Goal: Task Accomplishment & Management: Manage account settings

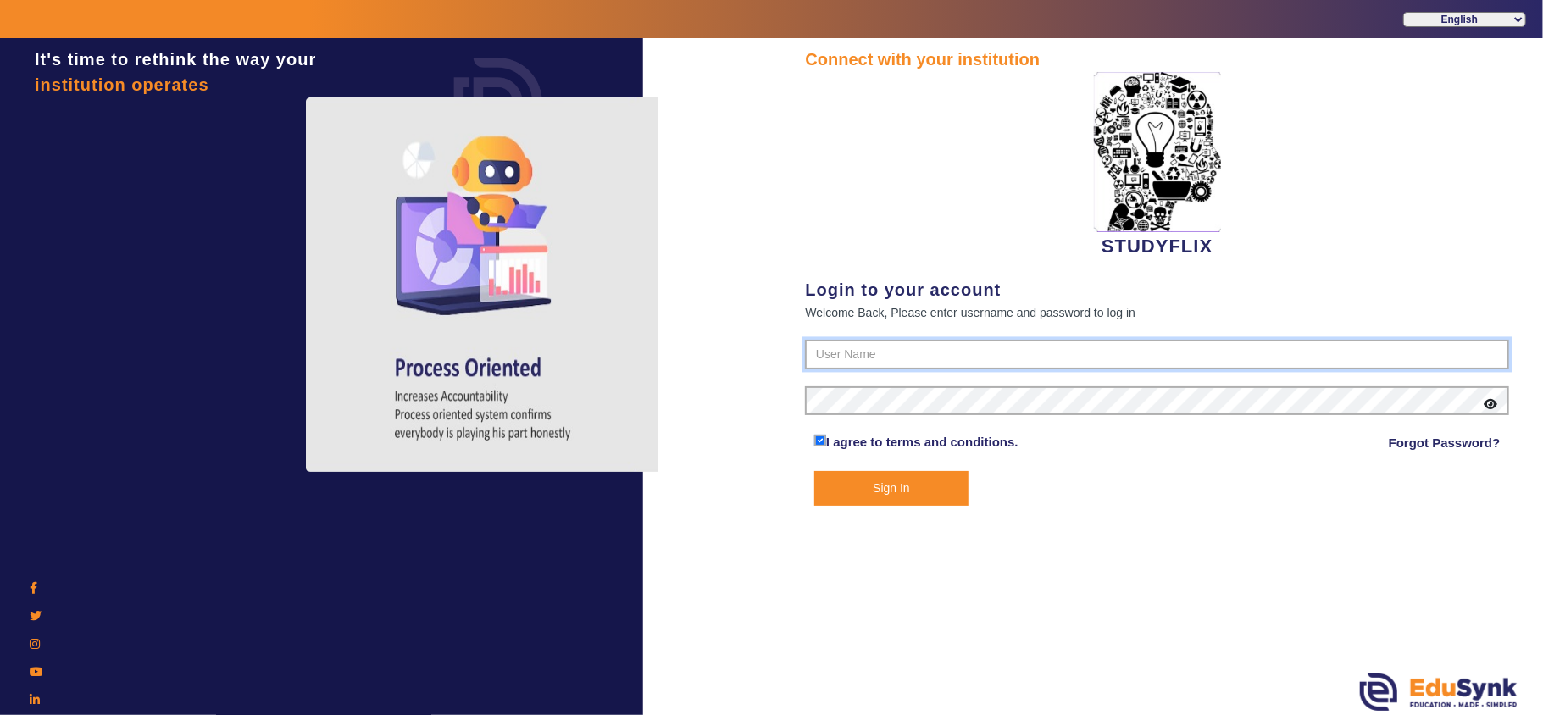
type input "6354922771"
click at [892, 499] on button "Sign In" at bounding box center [891, 488] width 154 height 35
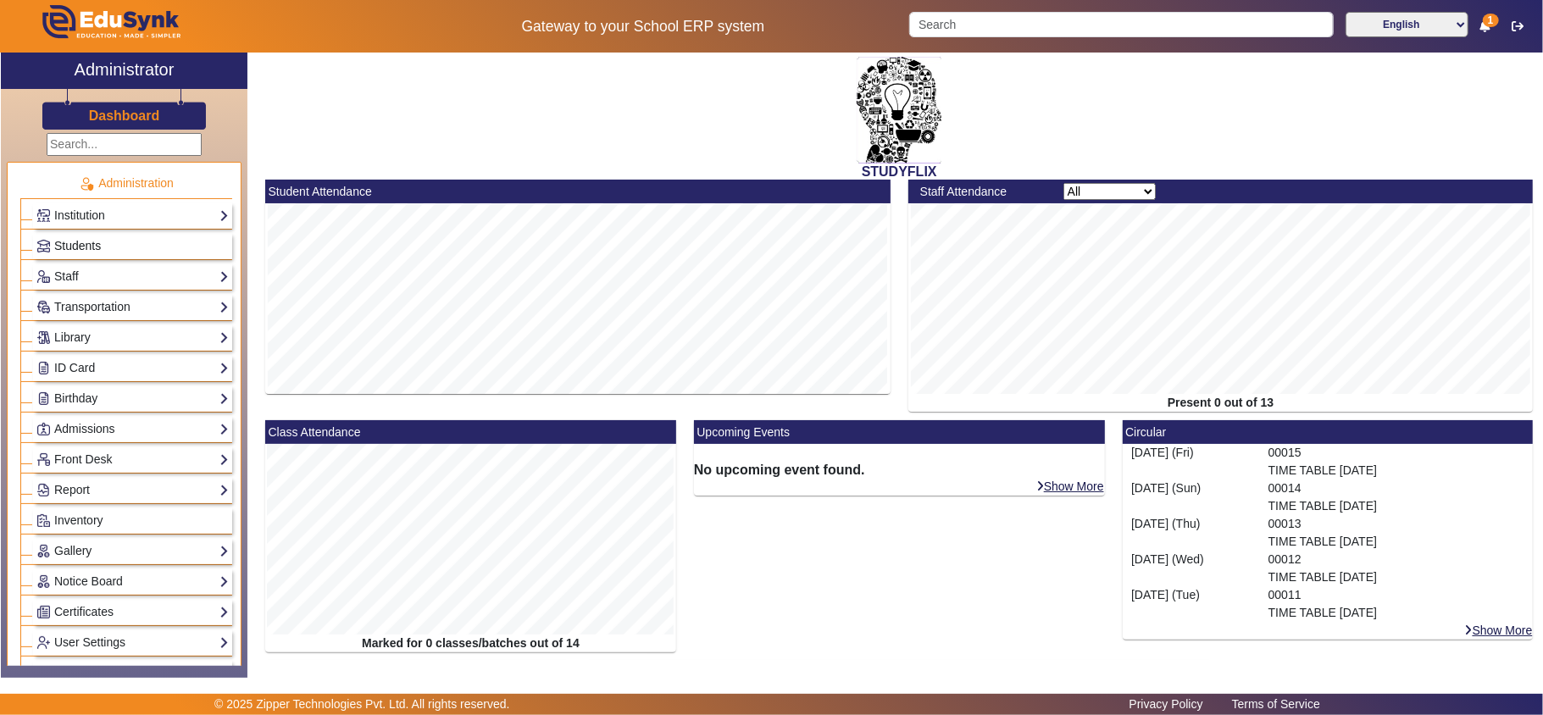
click at [97, 249] on span "Students" at bounding box center [77, 246] width 47 height 14
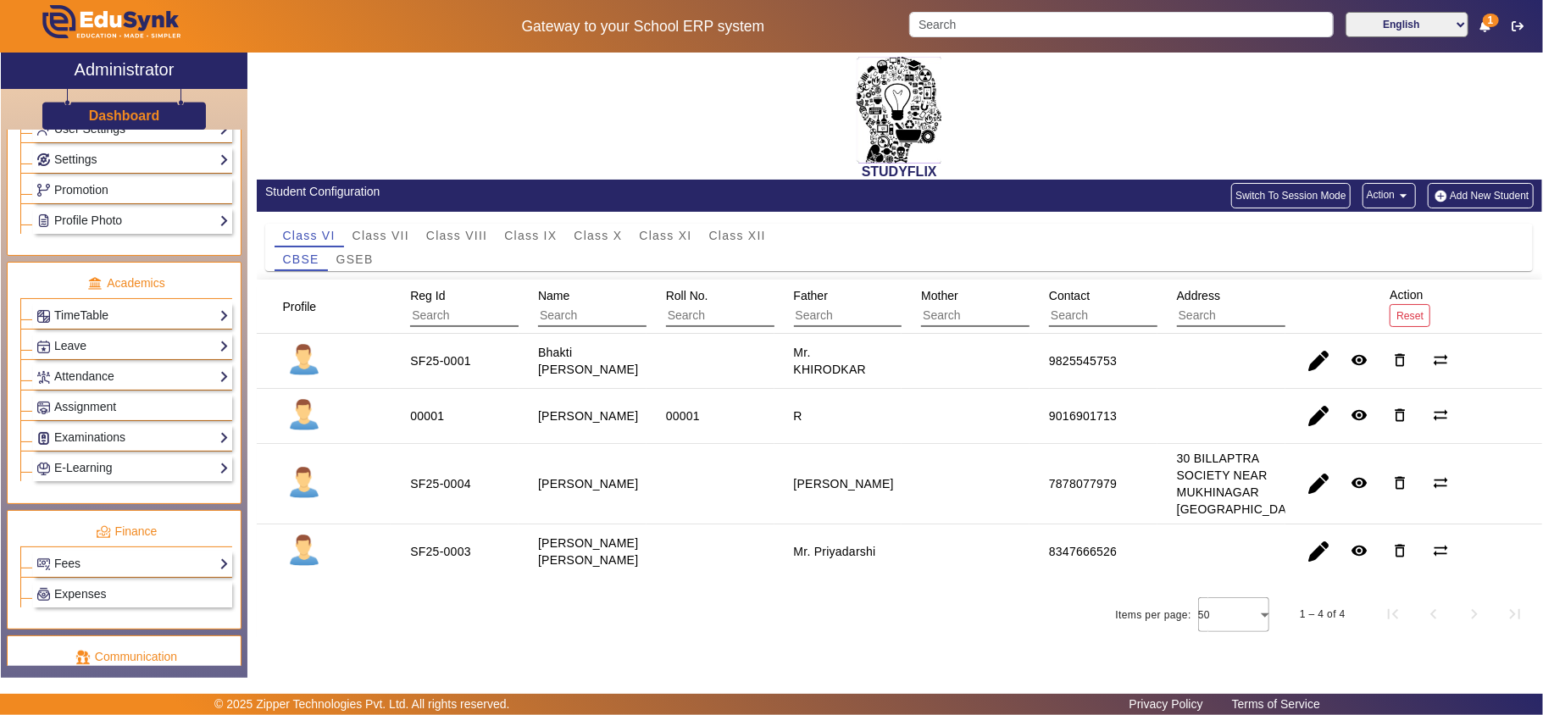
scroll to position [723, 0]
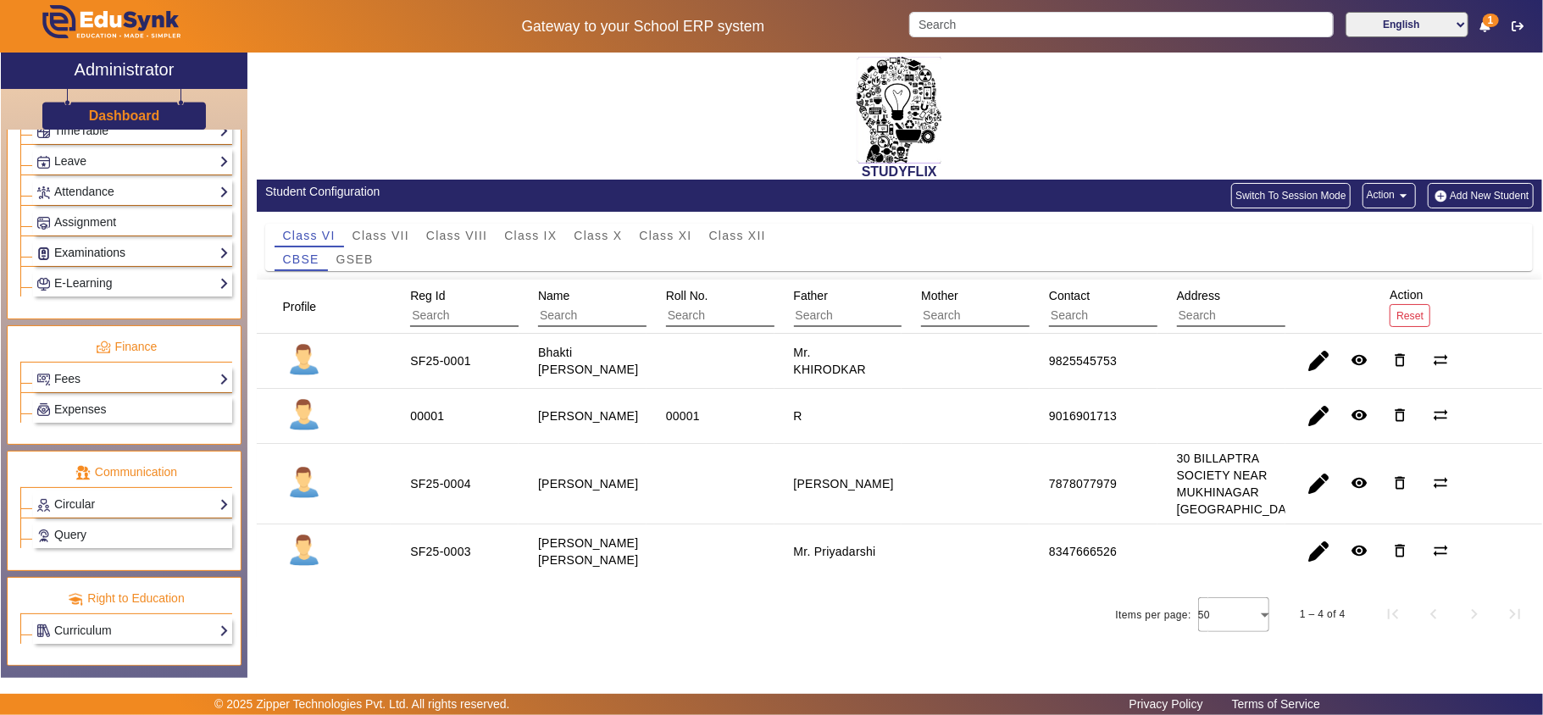
click at [113, 243] on link "Examinations" at bounding box center [132, 252] width 192 height 19
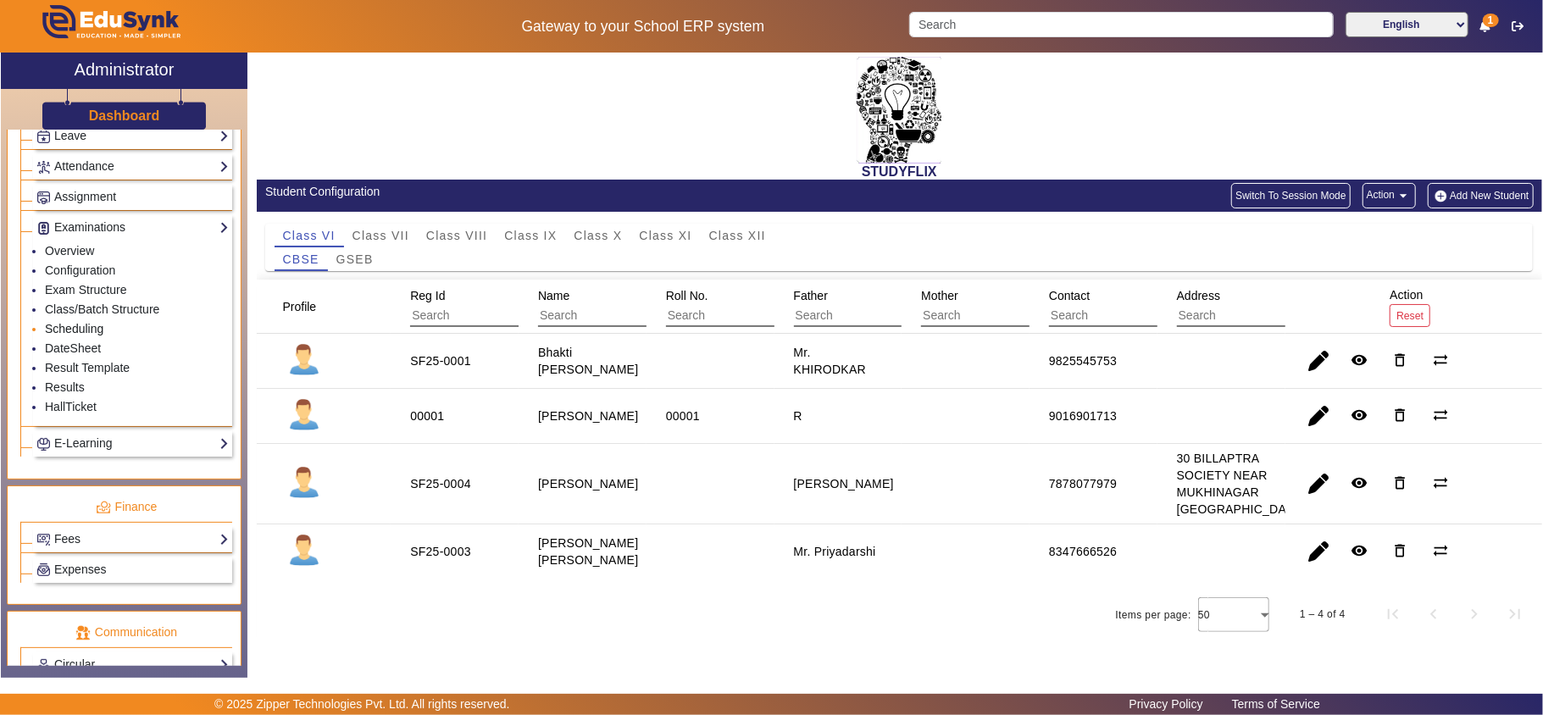
click at [88, 335] on link "Scheduling" at bounding box center [74, 329] width 58 height 14
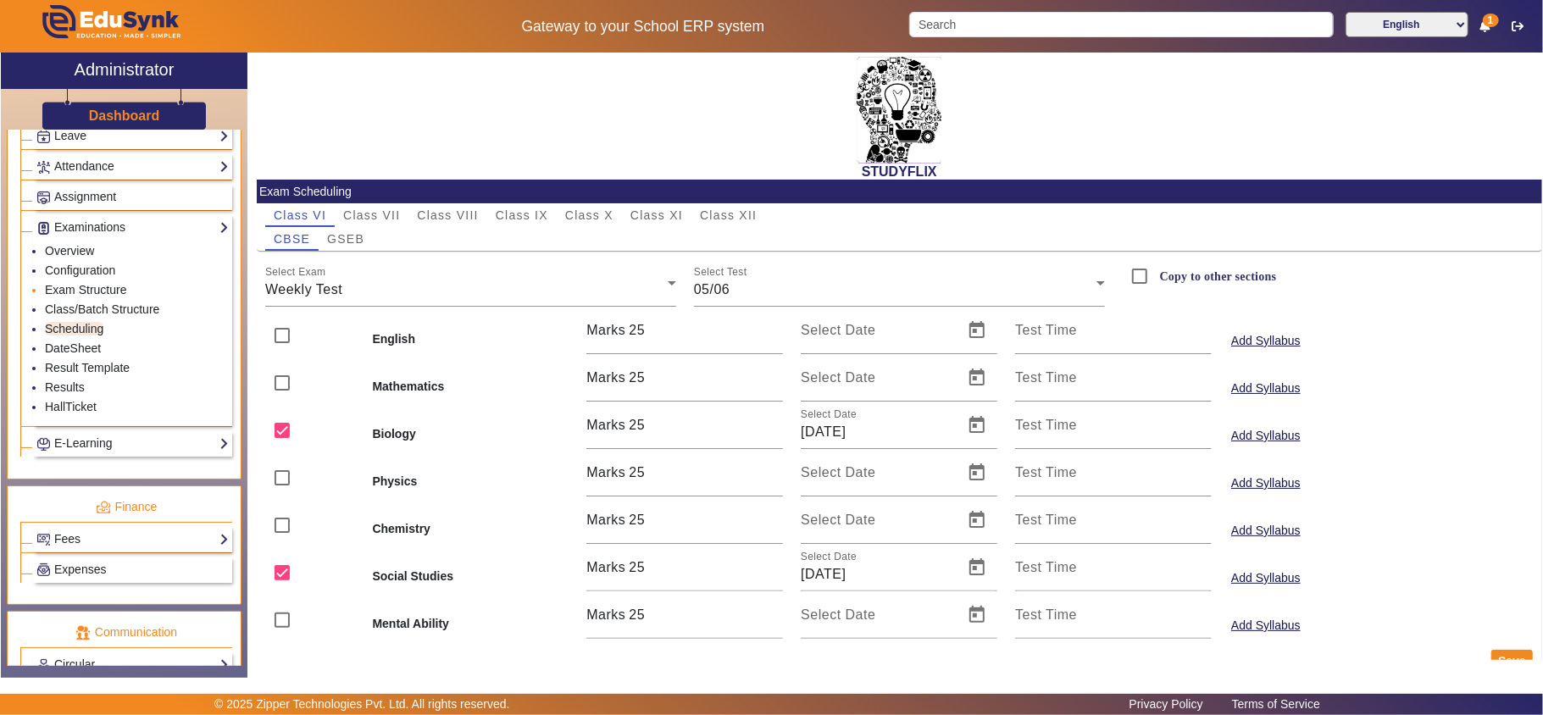
click at [110, 301] on li "Exam Structure" at bounding box center [137, 290] width 184 height 19
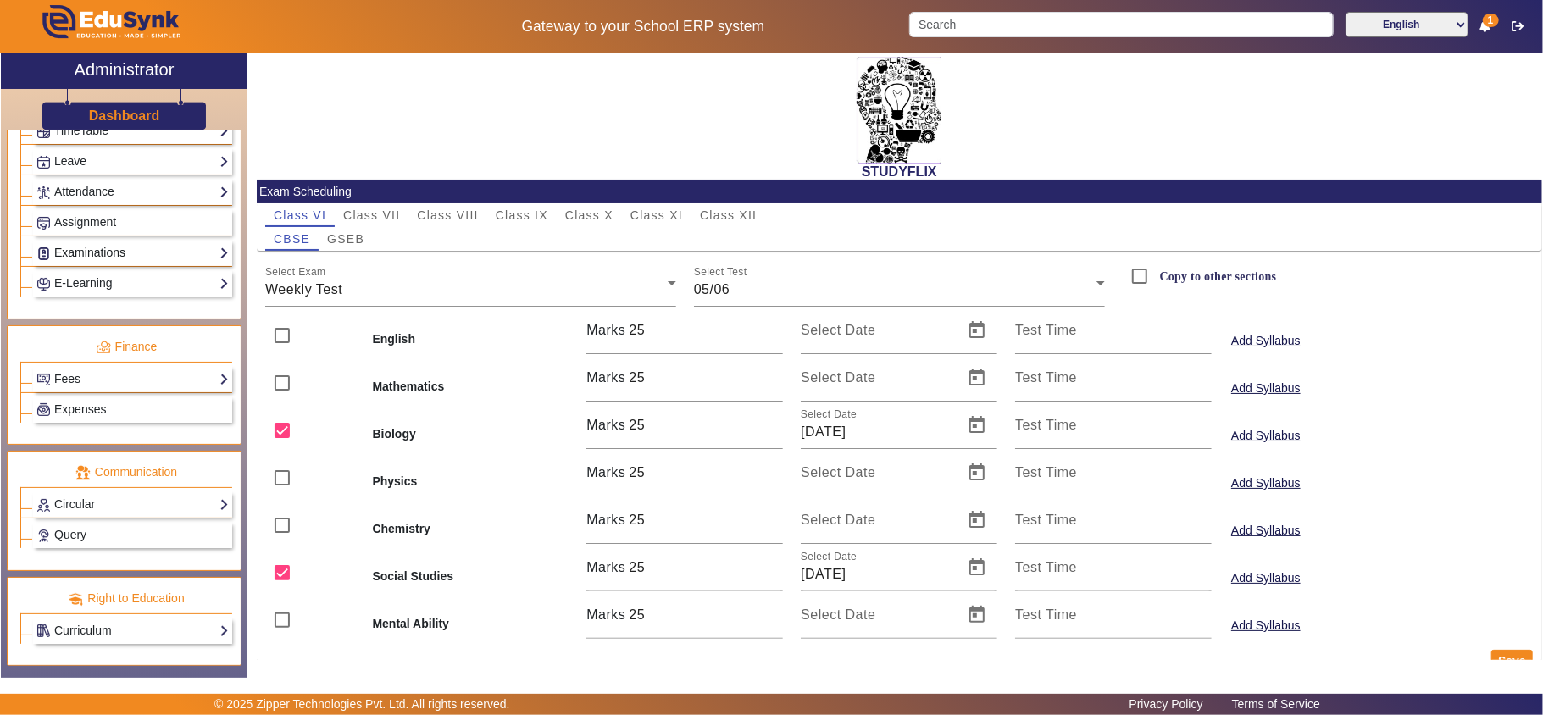
click at [89, 243] on link "Examinations" at bounding box center [132, 252] width 192 height 19
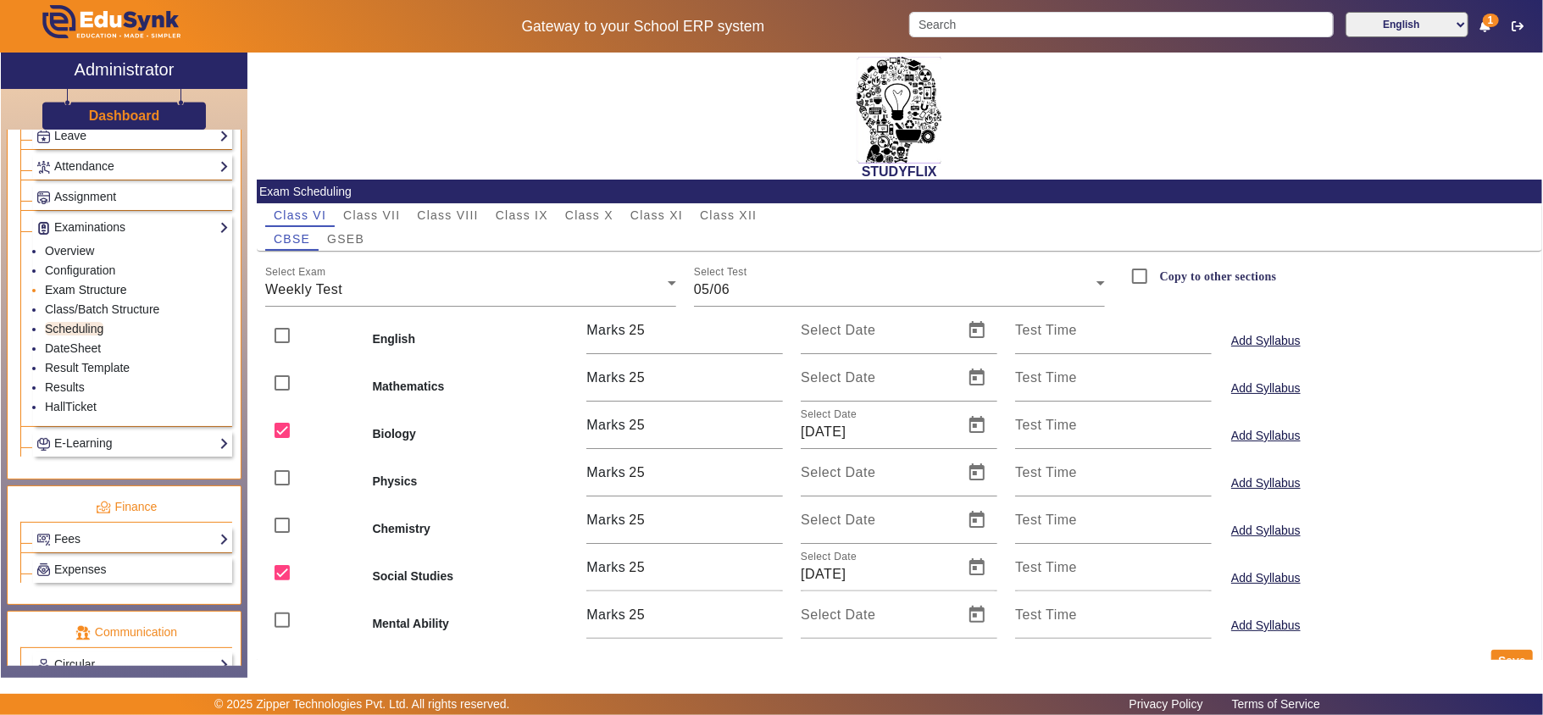
click at [83, 296] on link "Exam Structure" at bounding box center [85, 290] width 81 height 14
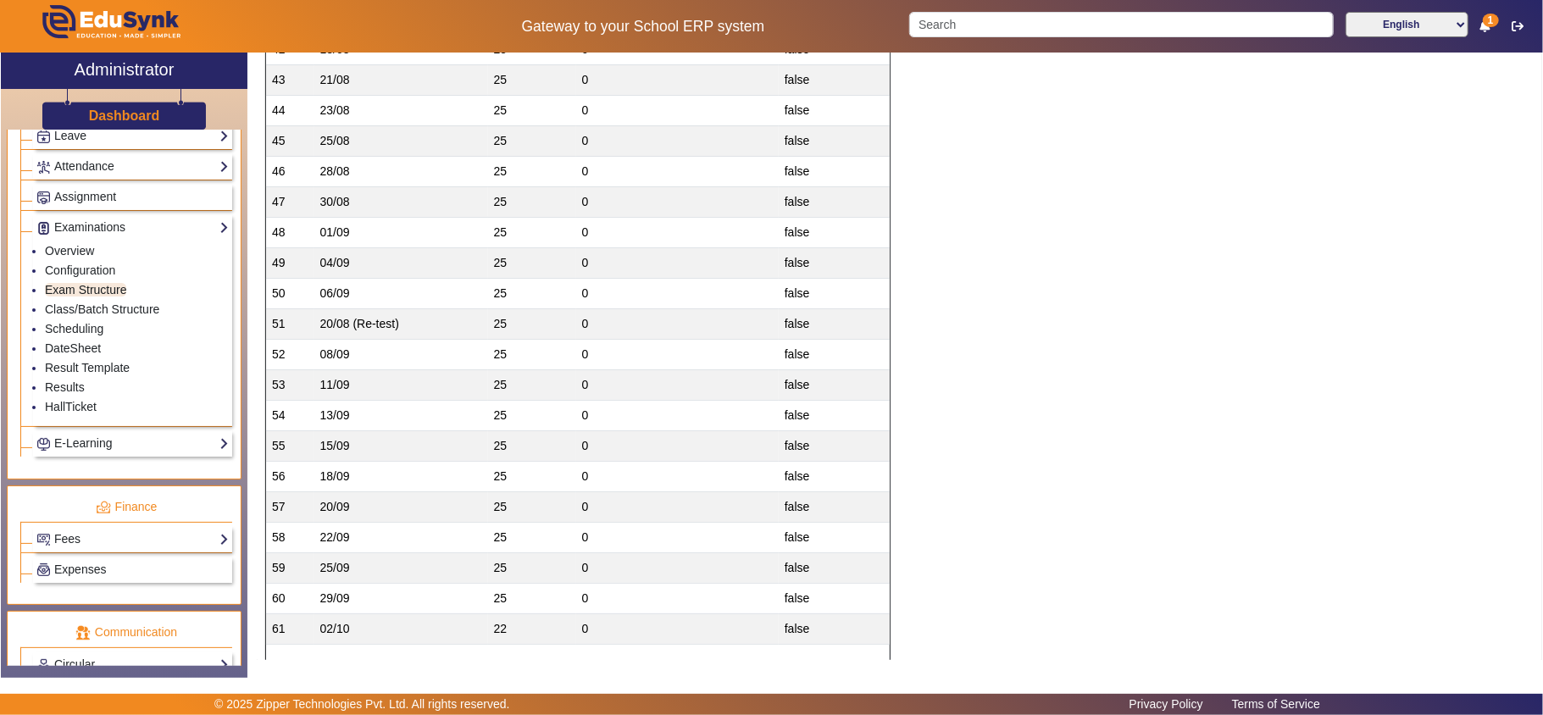
scroll to position [1694, 0]
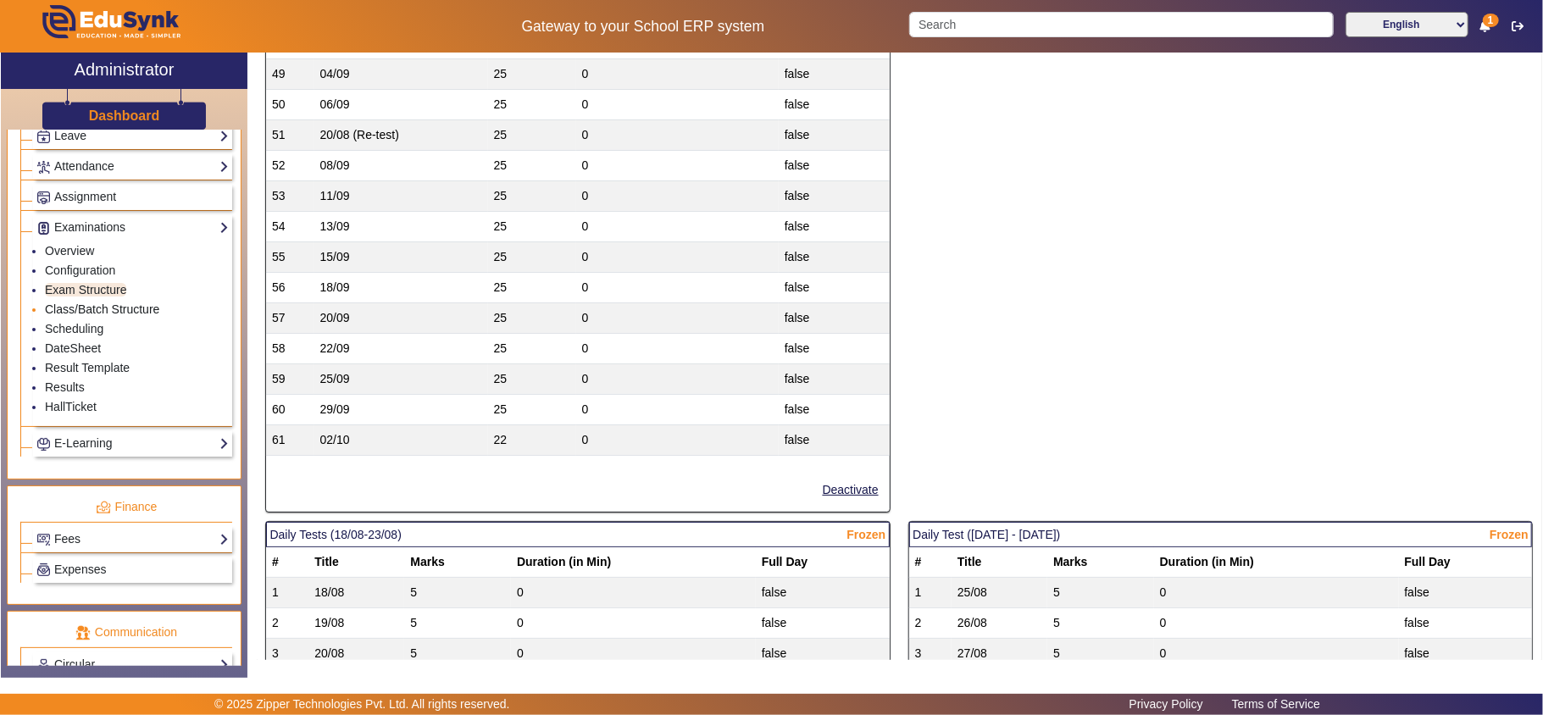
click at [108, 316] on link "Class/Batch Structure" at bounding box center [102, 309] width 114 height 14
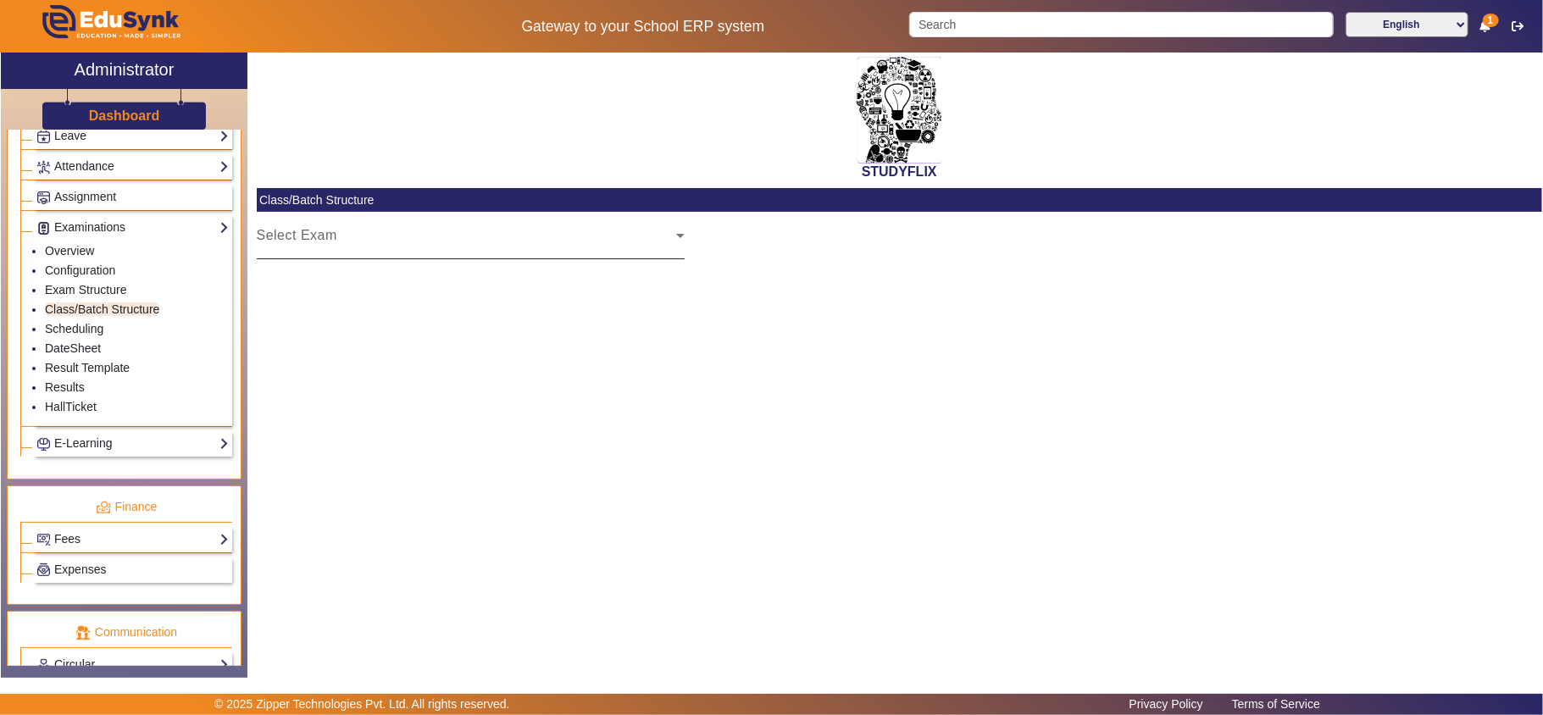
click at [611, 235] on div "Select Exam" at bounding box center [467, 242] width 420 height 20
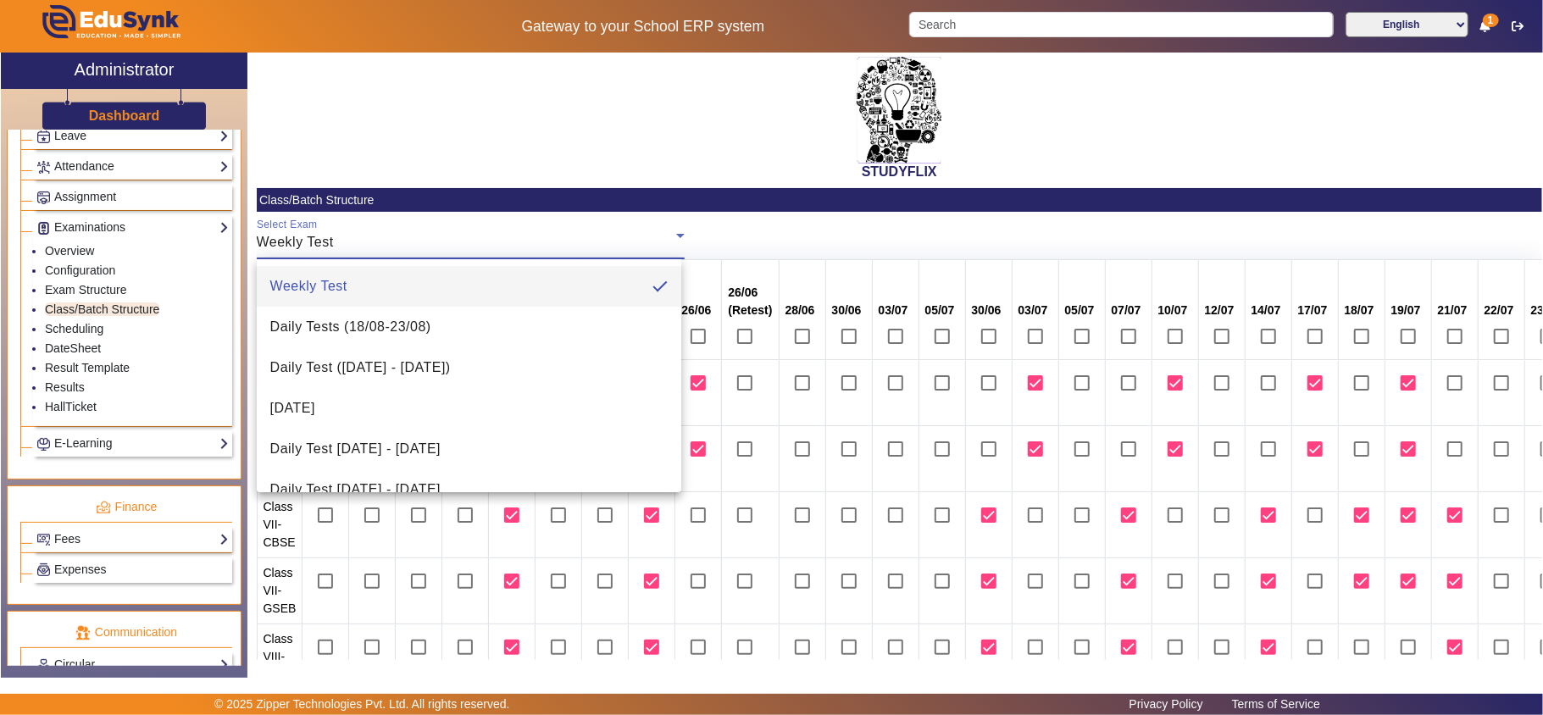
click at [991, 251] on div at bounding box center [771, 357] width 1543 height 715
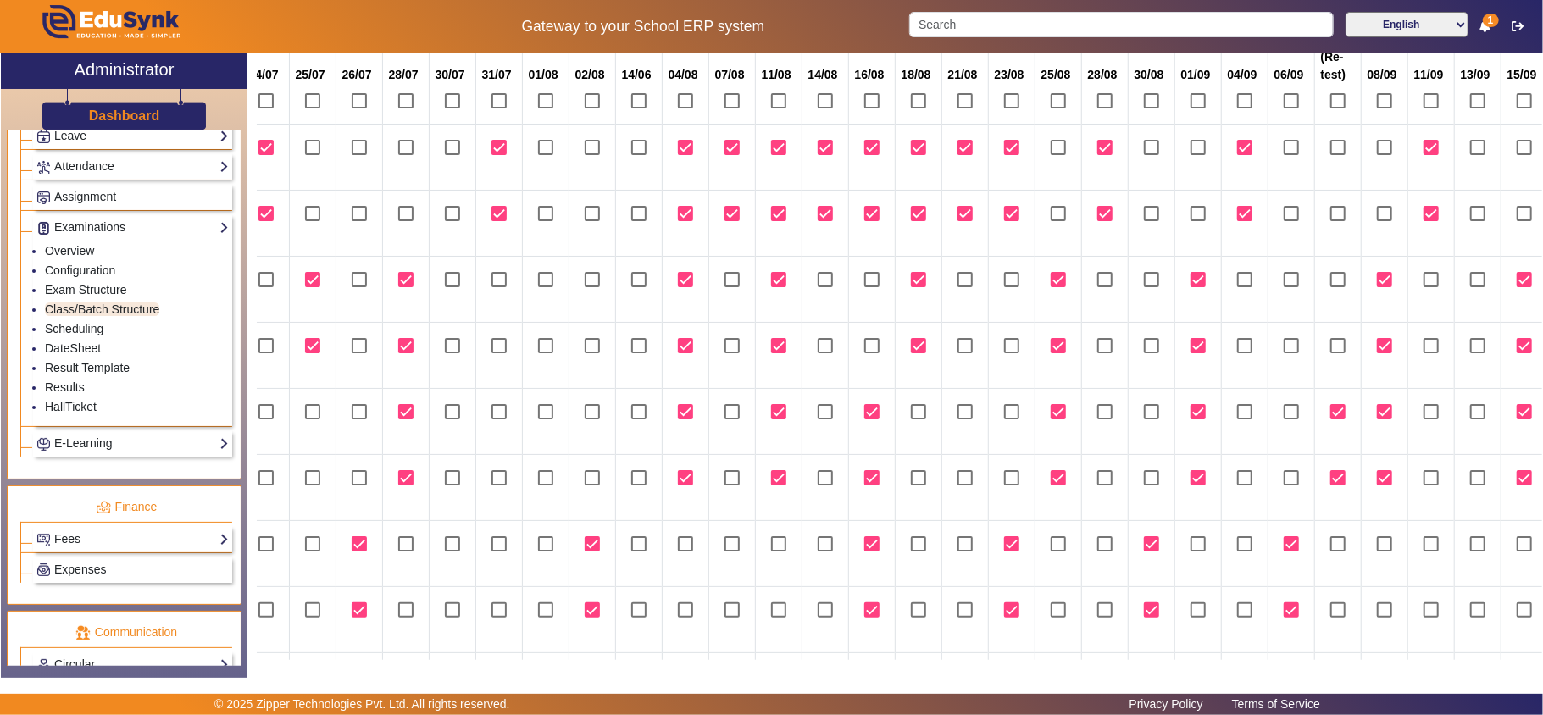
scroll to position [235, 1642]
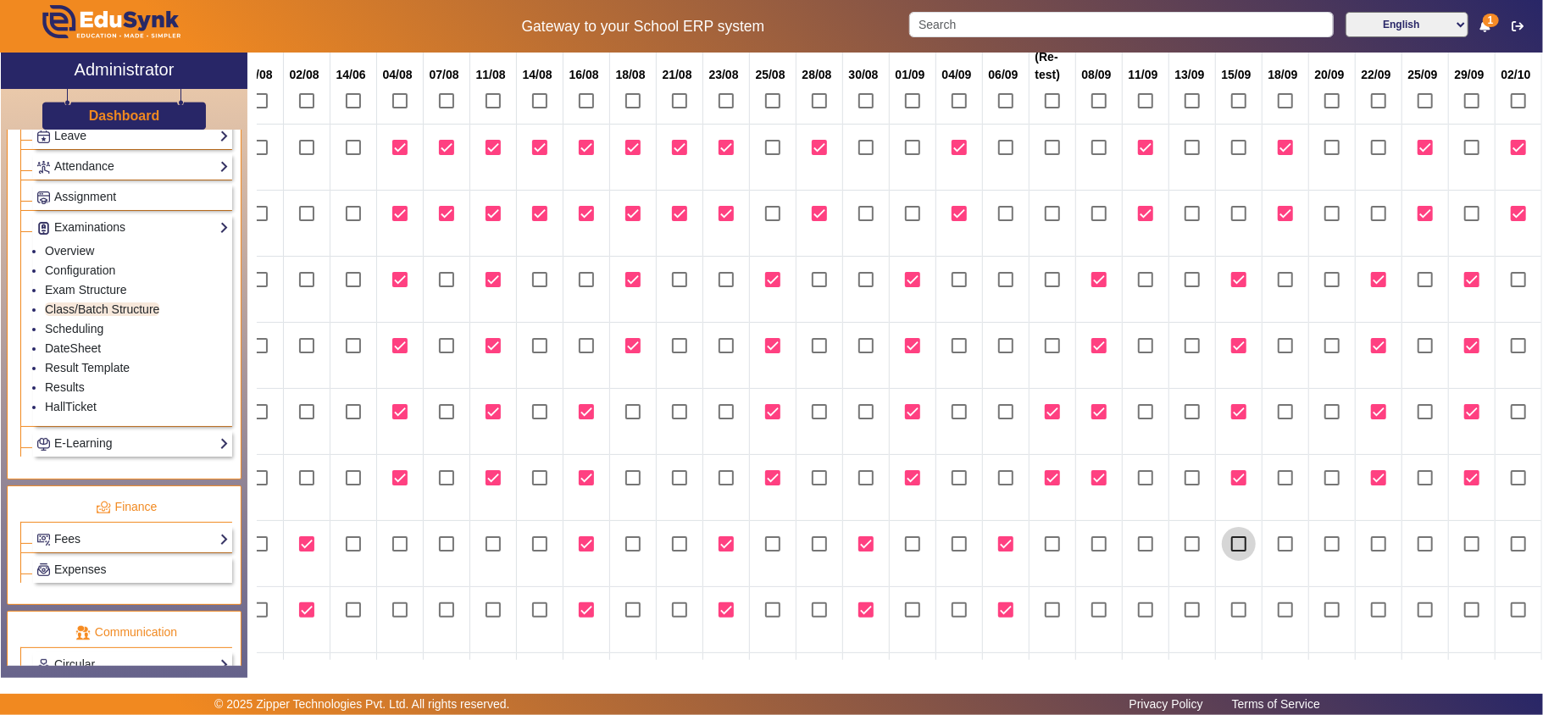
click at [1227, 546] on input "checkbox" at bounding box center [1239, 544] width 34 height 34
checkbox input "true"
click at [1230, 614] on input "checkbox" at bounding box center [1239, 610] width 34 height 34
checkbox input "true"
click at [1320, 544] on input "checkbox" at bounding box center [1332, 544] width 34 height 34
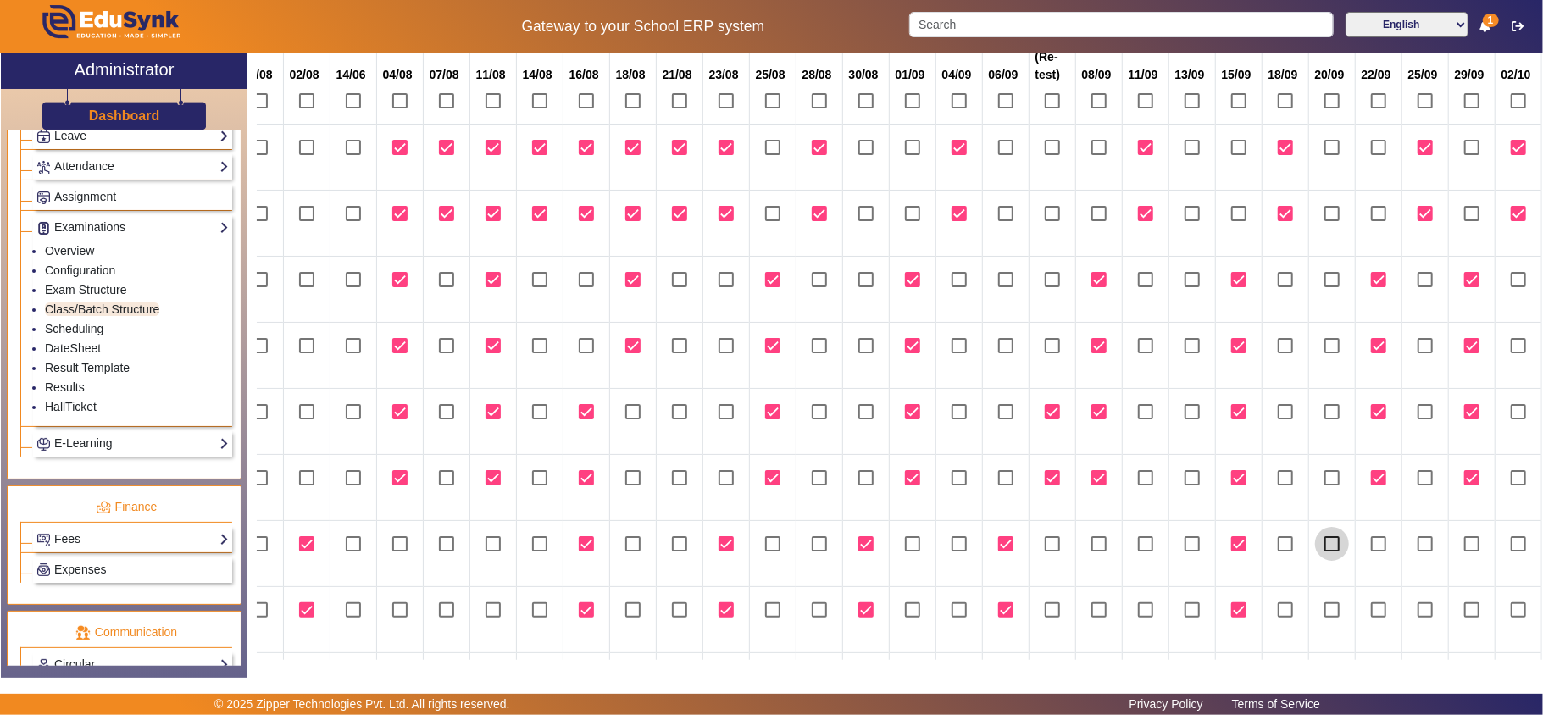
checkbox input "true"
click at [1321, 610] on input "checkbox" at bounding box center [1332, 610] width 34 height 34
checkbox input "true"
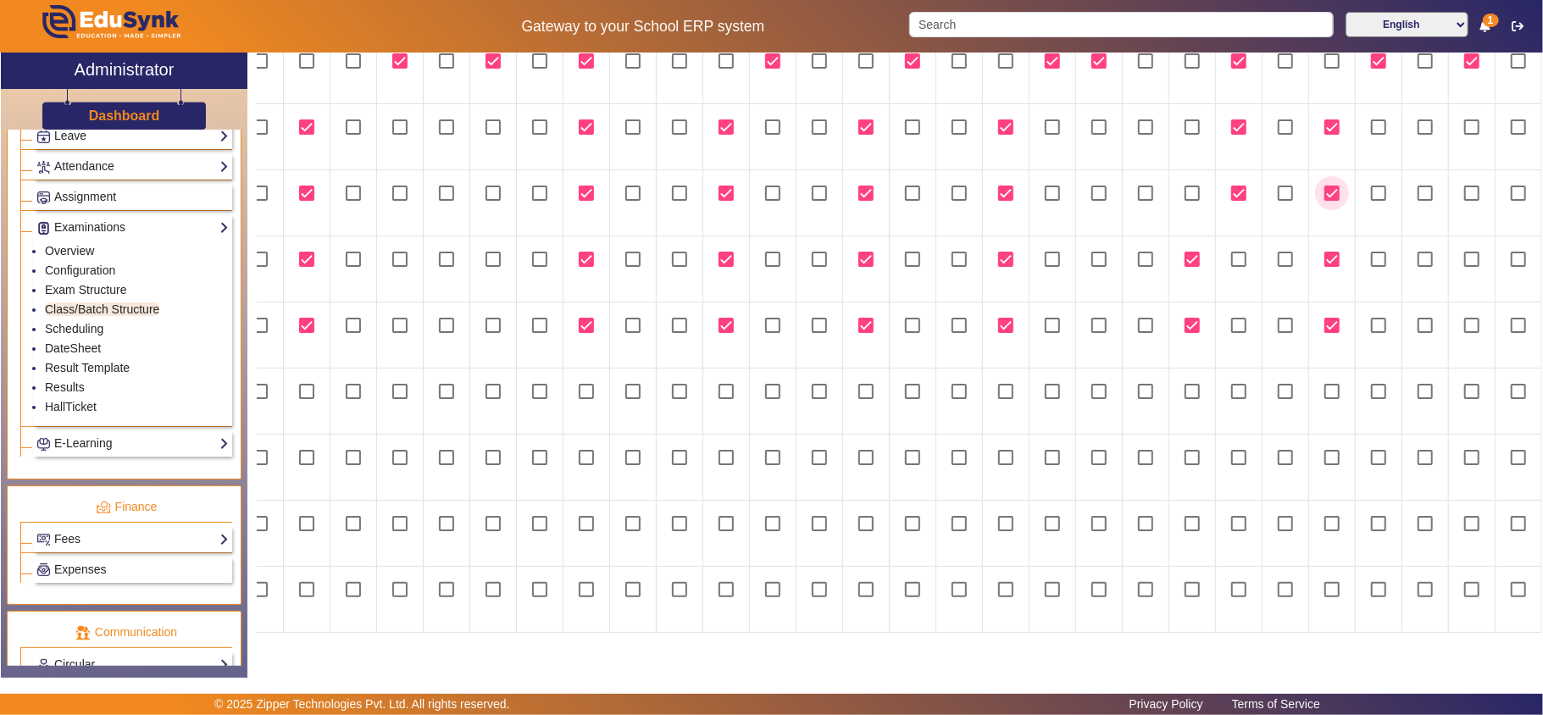
scroll to position [668, 691]
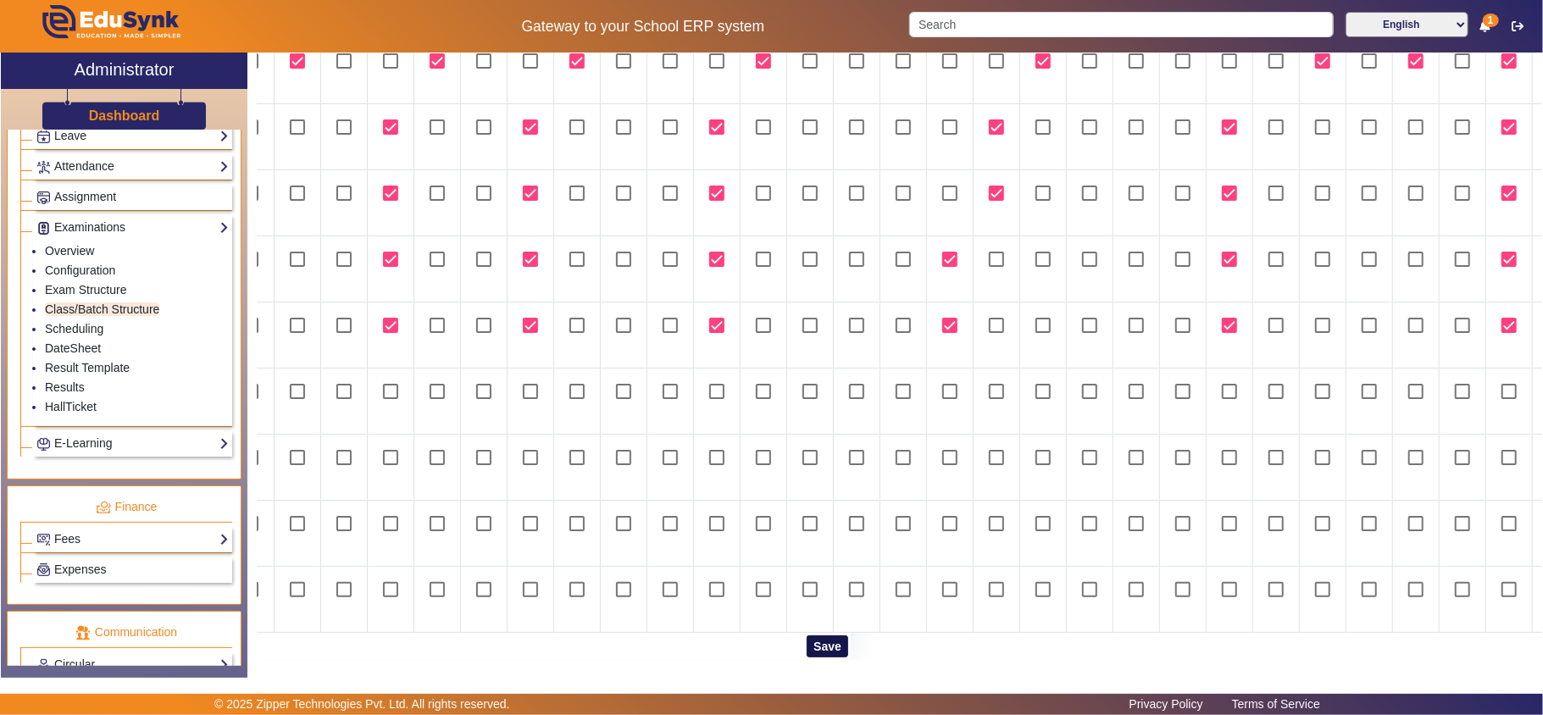
click at [810, 635] on button "Save" at bounding box center [827, 646] width 42 height 22
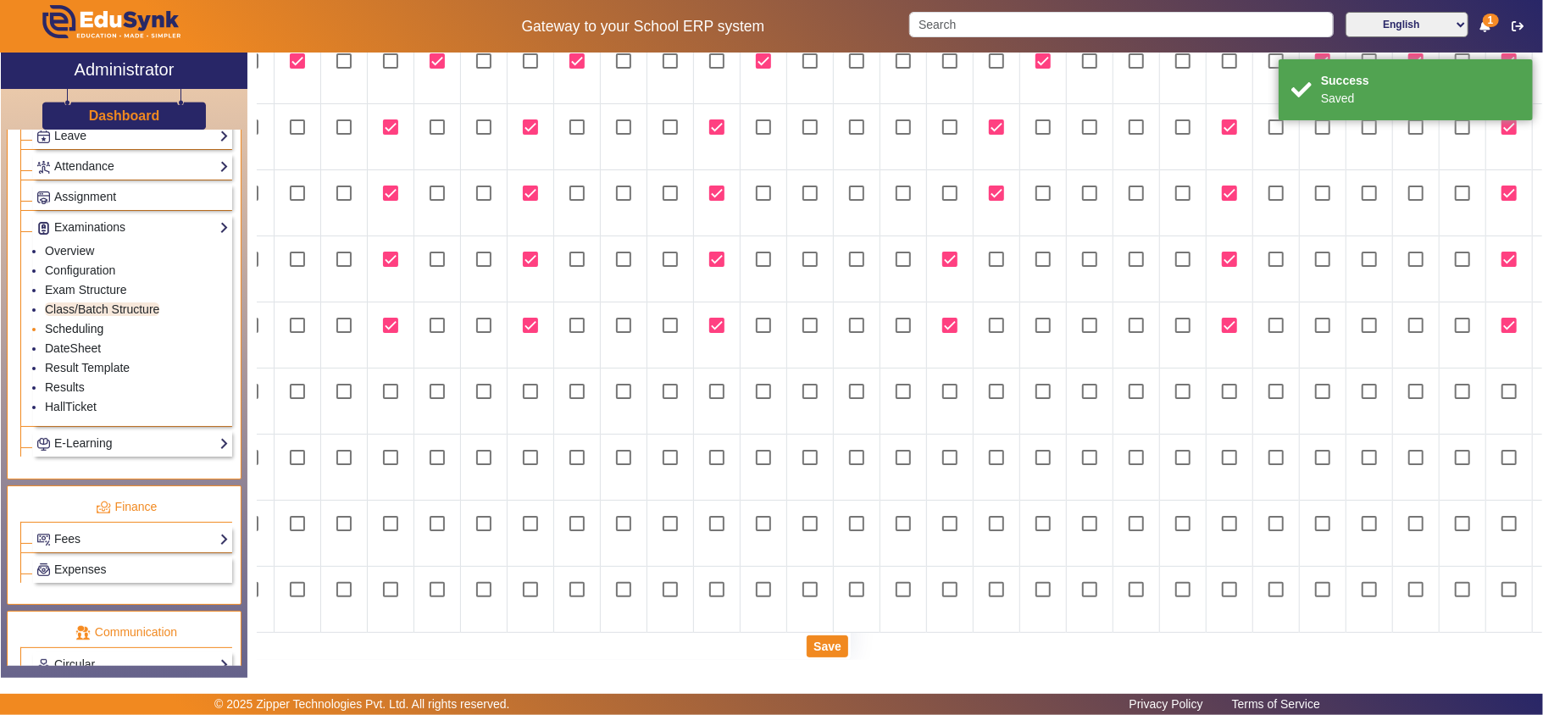
click at [85, 335] on link "Scheduling" at bounding box center [74, 329] width 58 height 14
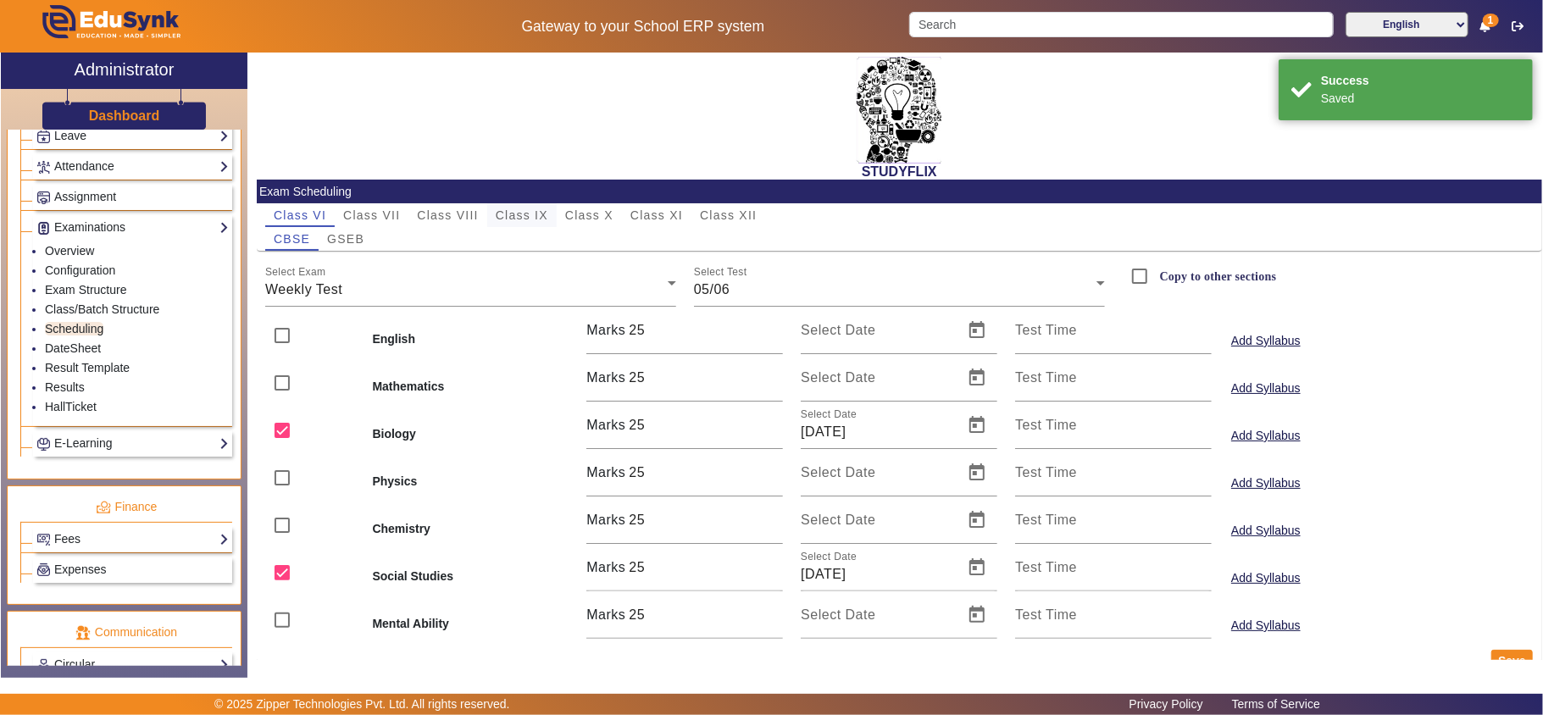
click at [524, 209] on span "Class IX" at bounding box center [522, 215] width 53 height 12
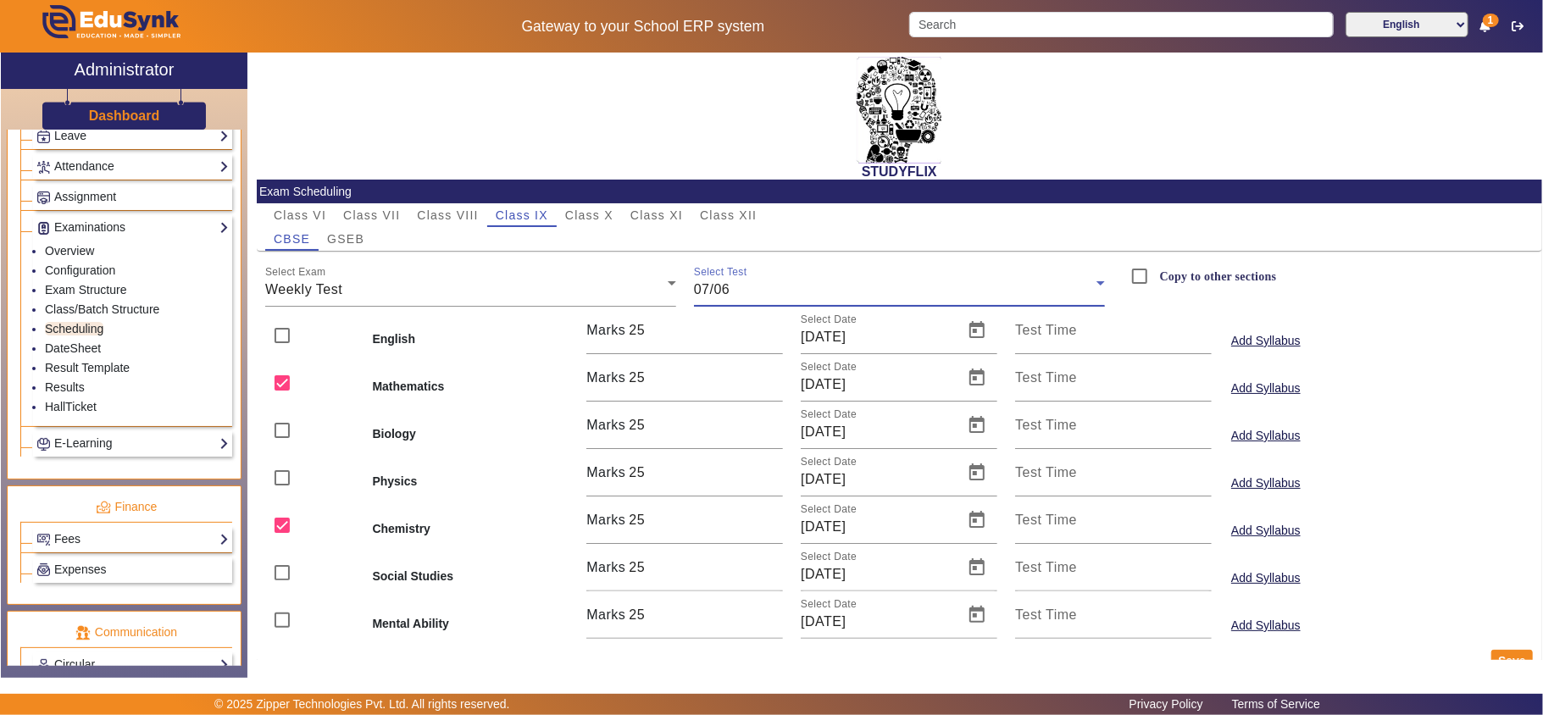
click at [771, 295] on div "07/06" at bounding box center [895, 290] width 402 height 20
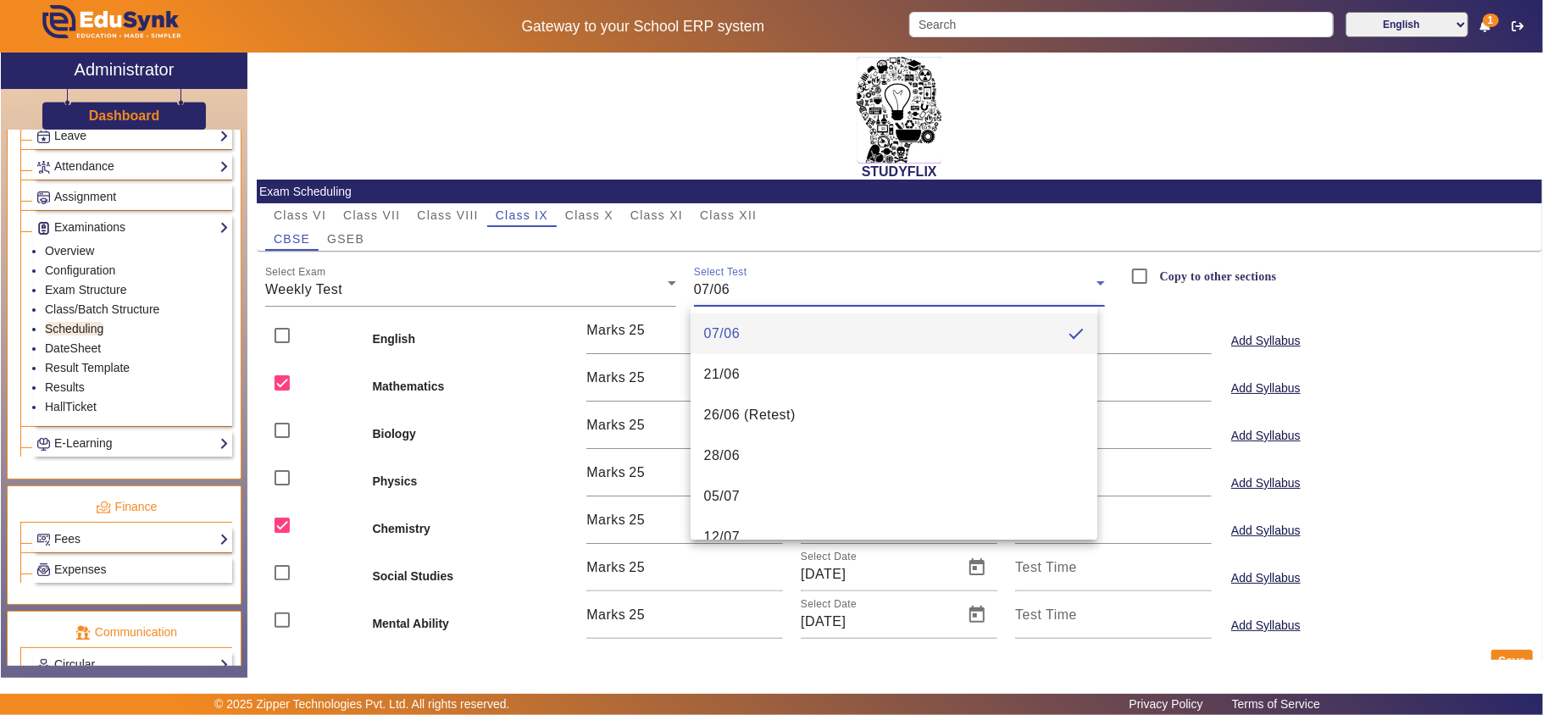
scroll to position [391, 0]
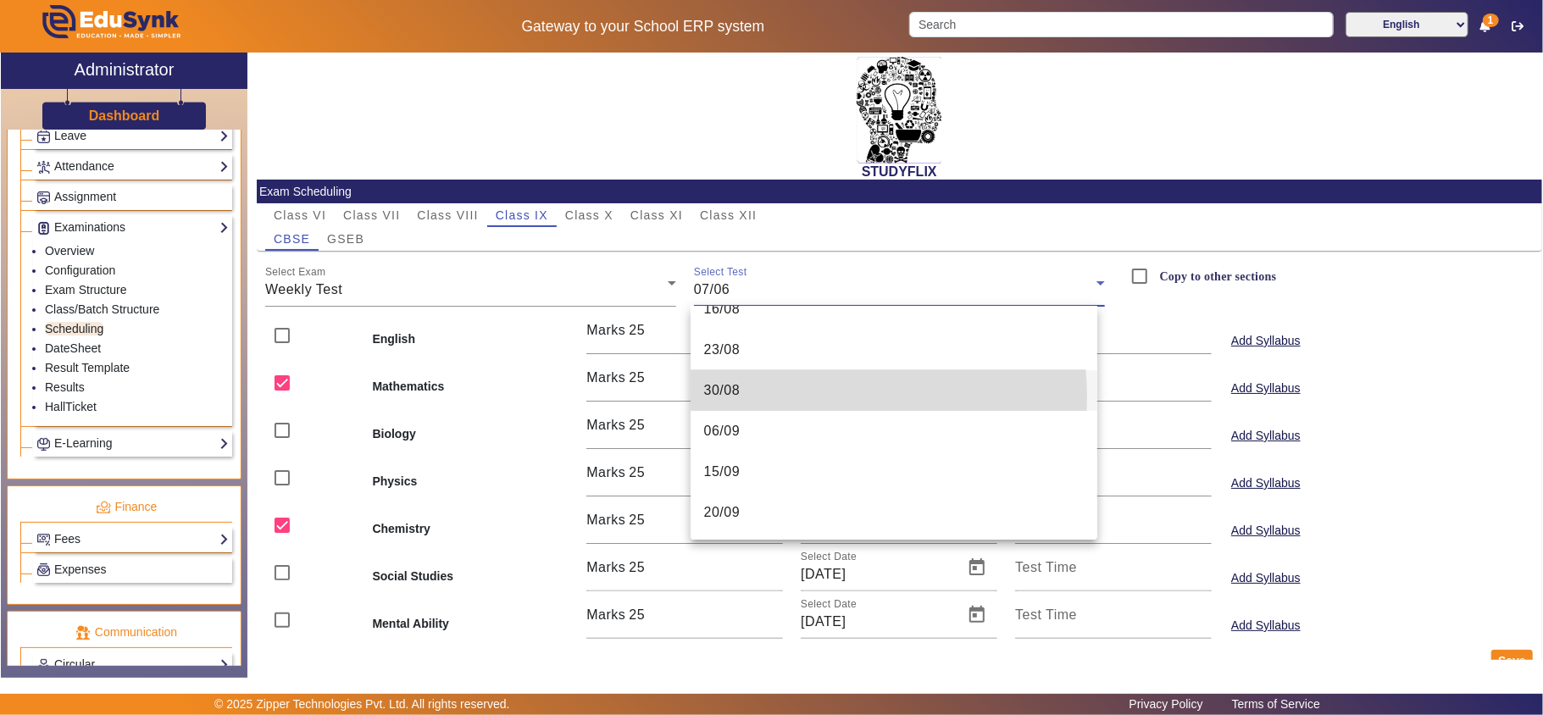
click at [784, 397] on mat-option "30/08" at bounding box center [893, 390] width 407 height 41
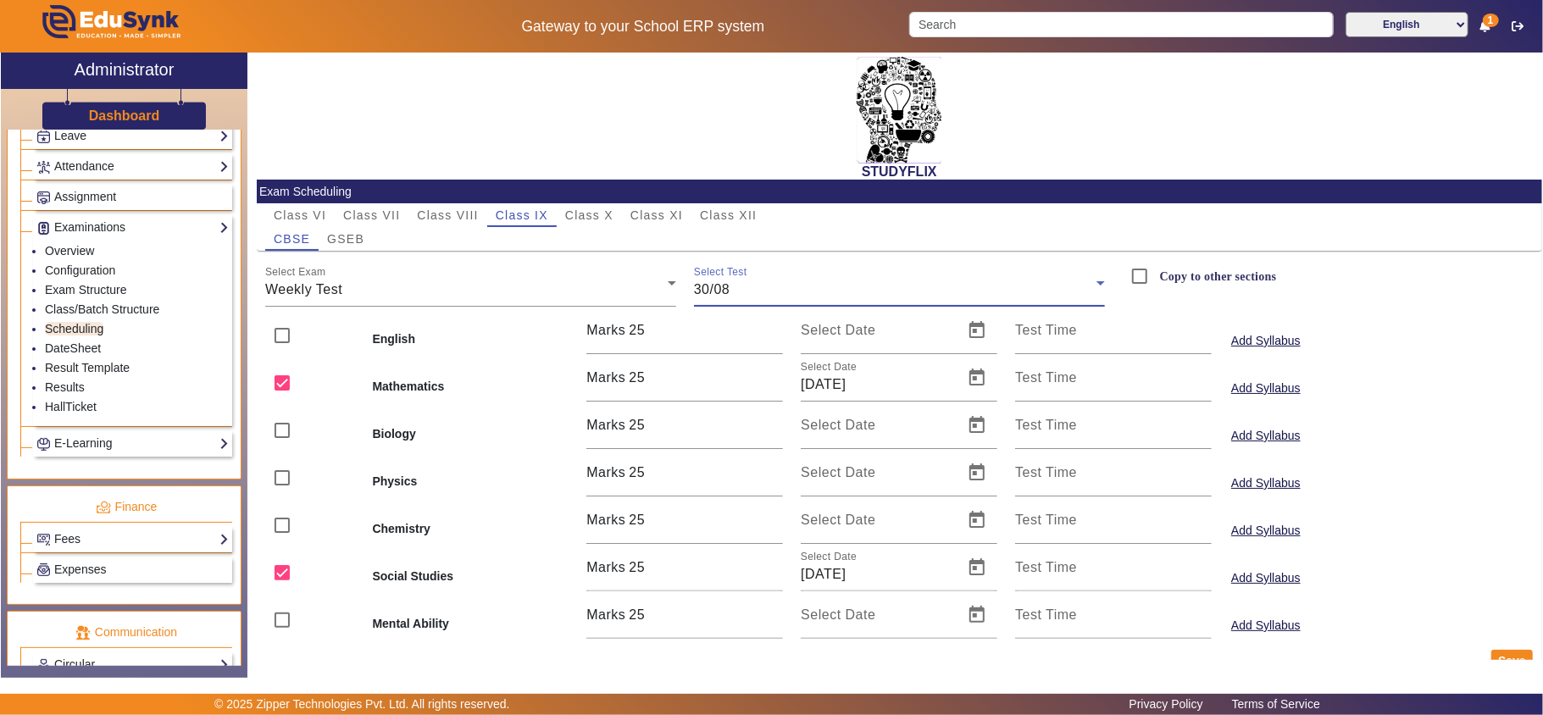
click at [823, 289] on div "30/08" at bounding box center [895, 290] width 402 height 20
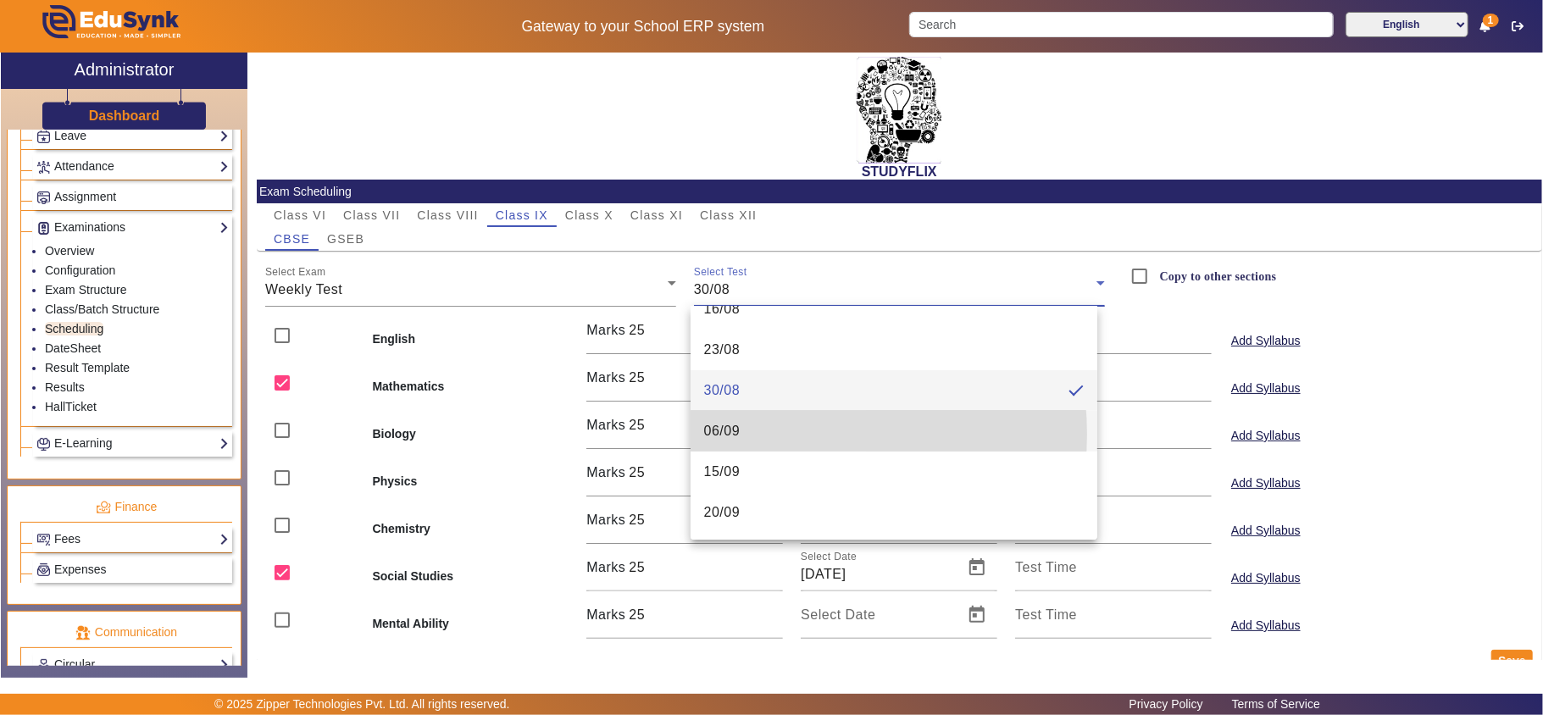
click at [761, 434] on mat-option "06/09" at bounding box center [893, 431] width 407 height 41
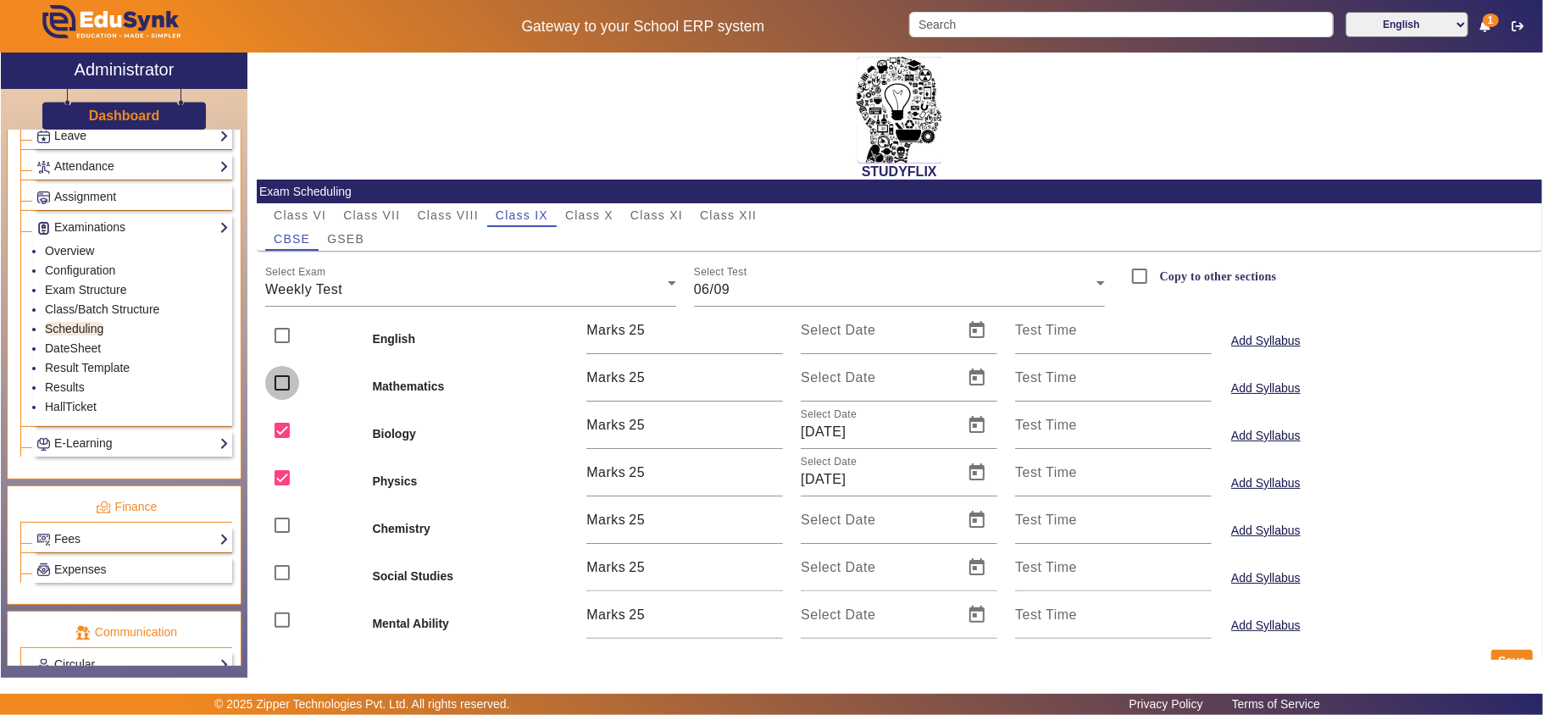
click at [281, 383] on input "checkbox" at bounding box center [282, 383] width 34 height 34
checkbox input "true"
click at [966, 370] on span "Open calendar" at bounding box center [976, 377] width 41 height 41
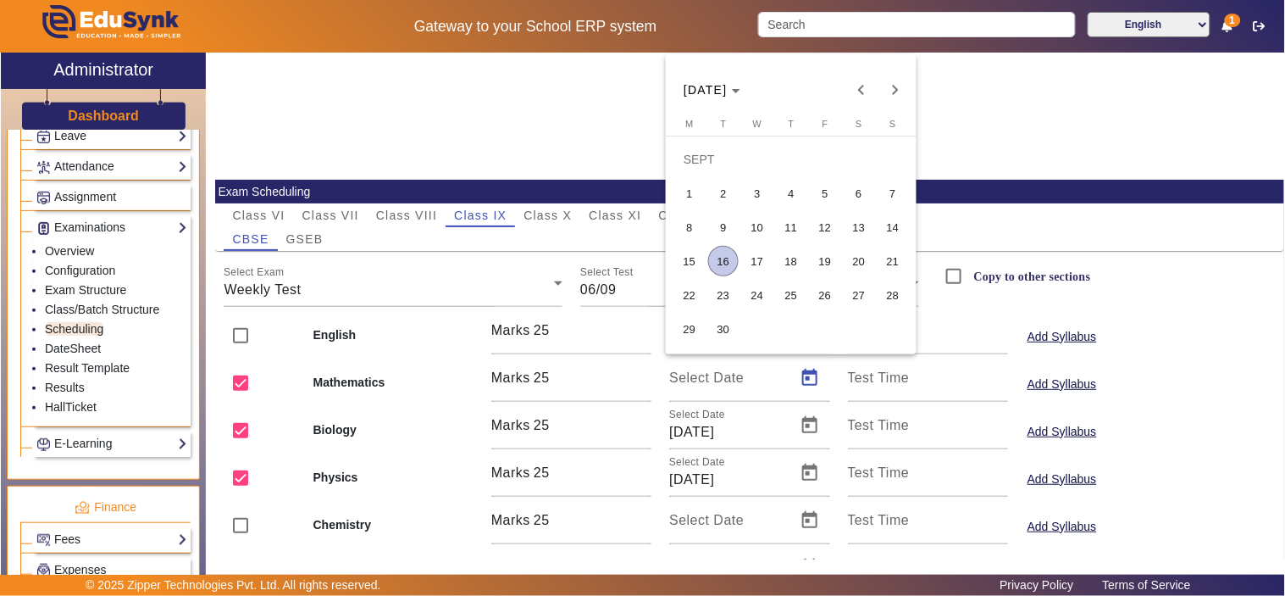
scroll to position [724, 0]
click at [857, 195] on span "6" at bounding box center [859, 193] width 30 height 30
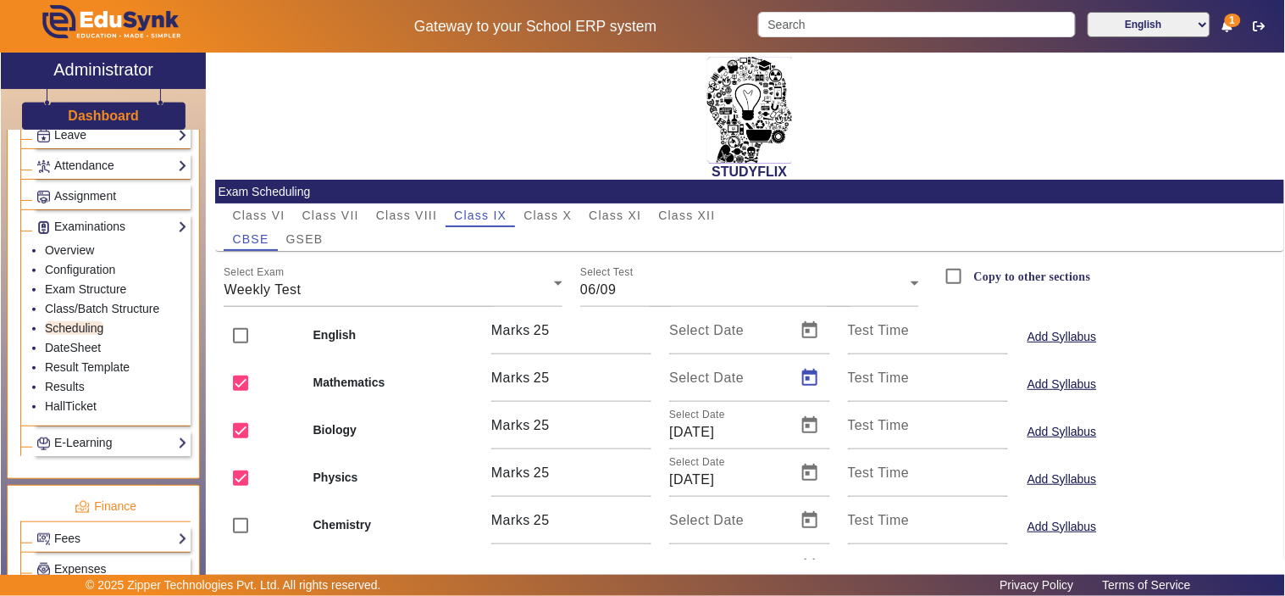
type input "[DATE]"
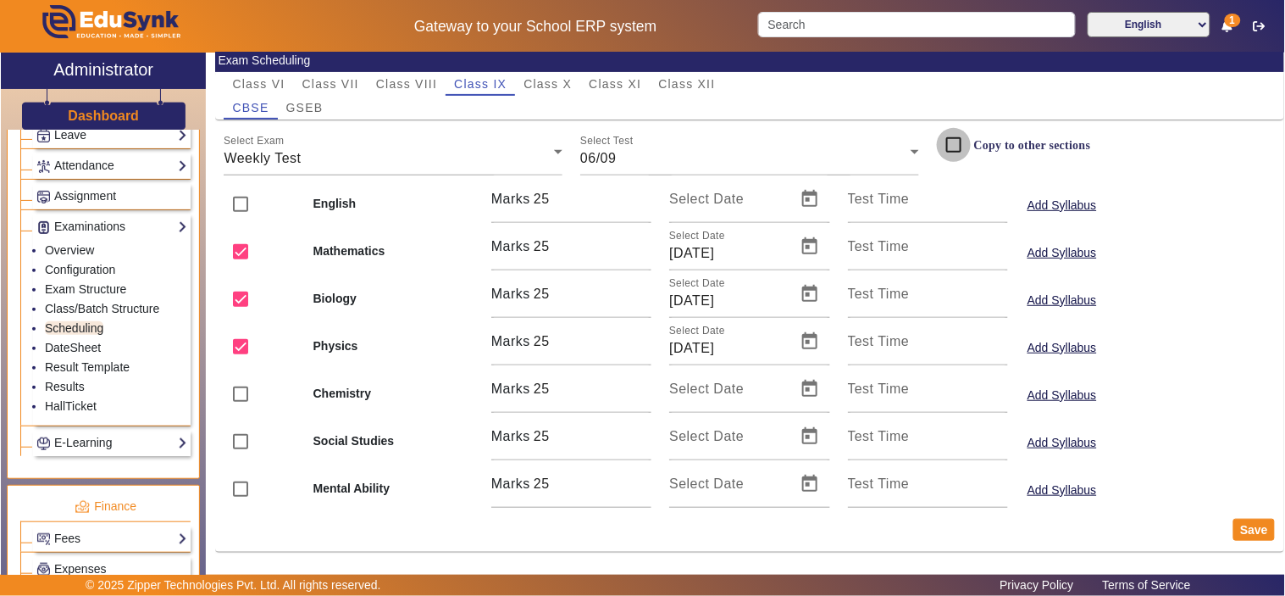
click at [949, 132] on input "Copy to other sections" at bounding box center [954, 145] width 34 height 34
drag, startPoint x: 1240, startPoint y: 518, endPoint x: 361, endPoint y: 129, distance: 961.8
click at [1238, 518] on button "Save" at bounding box center [1254, 529] width 42 height 22
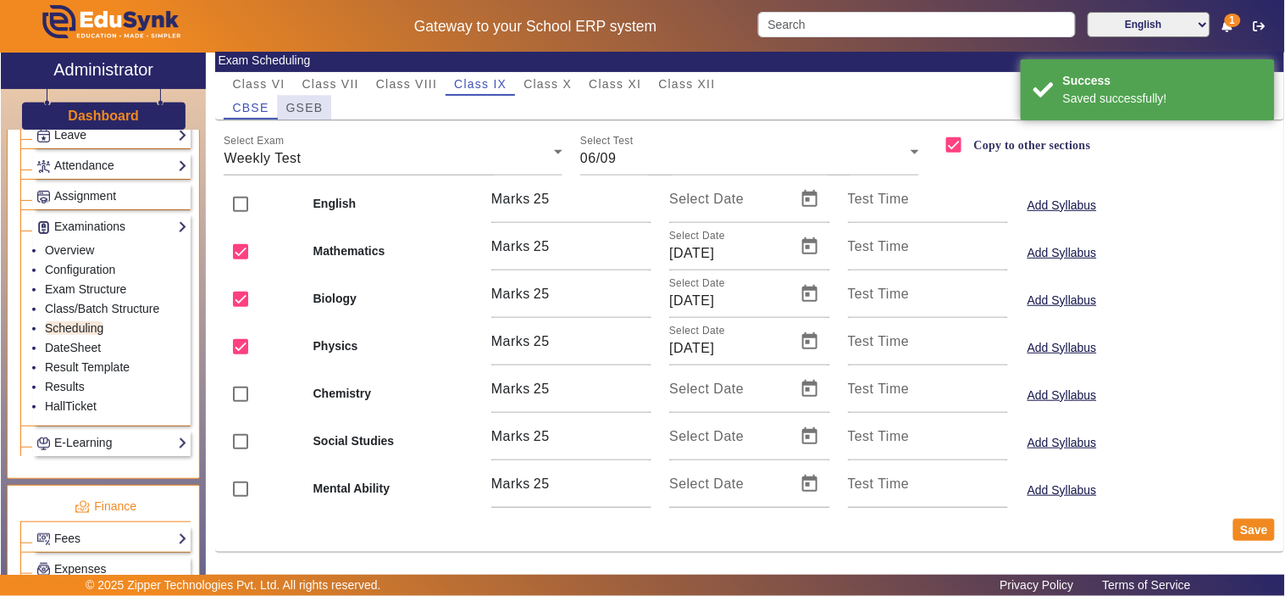
click at [288, 102] on span "GSEB" at bounding box center [304, 108] width 37 height 12
checkbox input "false"
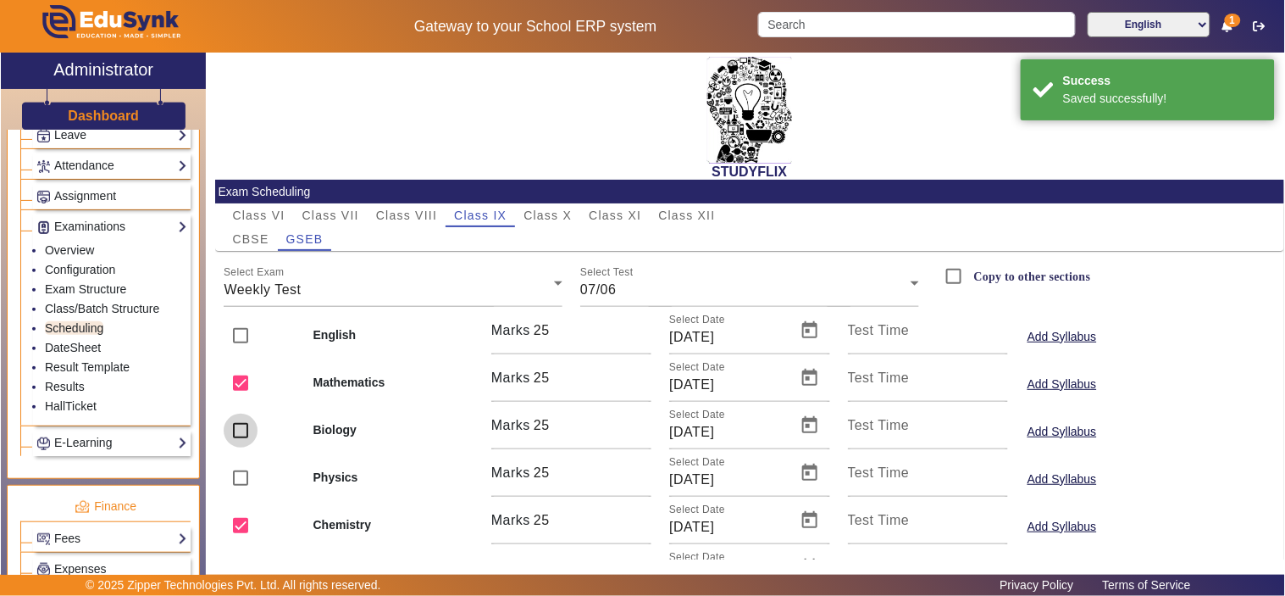
click at [234, 426] on input "checkbox" at bounding box center [241, 430] width 34 height 34
checkbox input "true"
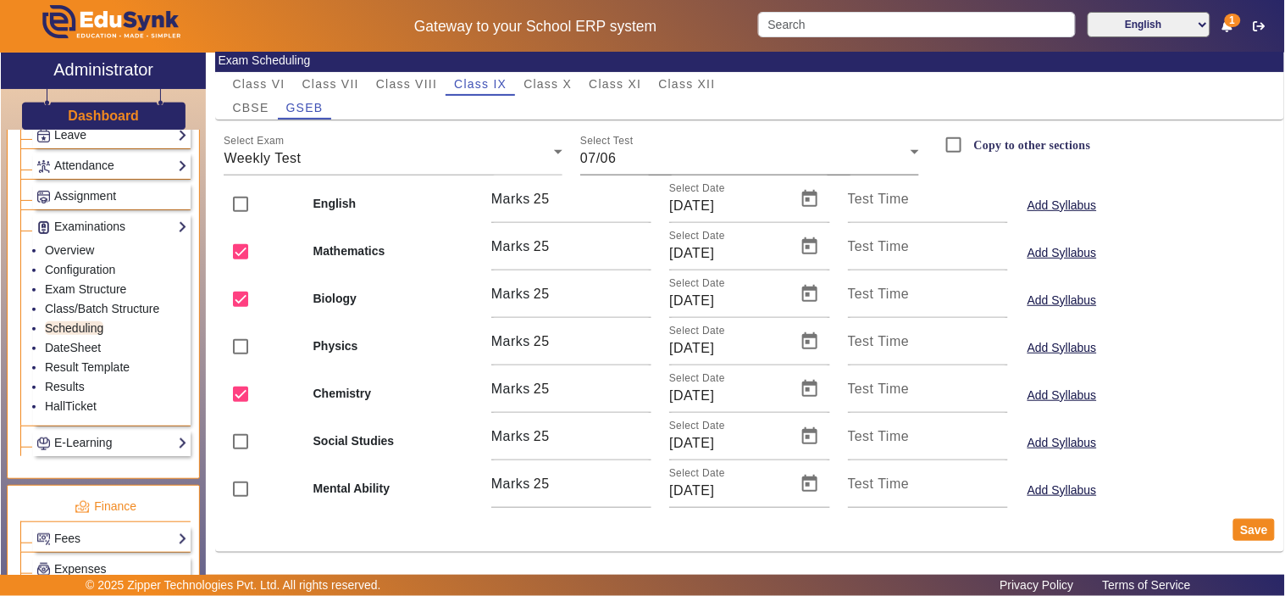
click at [658, 151] on div "07/06" at bounding box center [745, 158] width 330 height 20
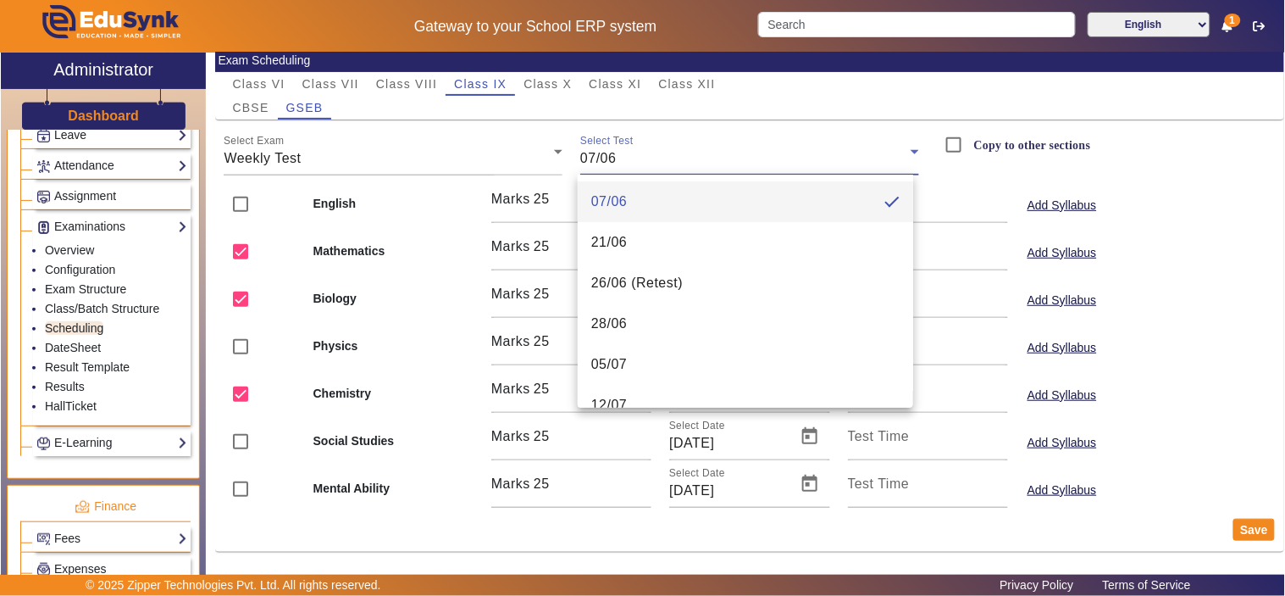
scroll to position [390, 0]
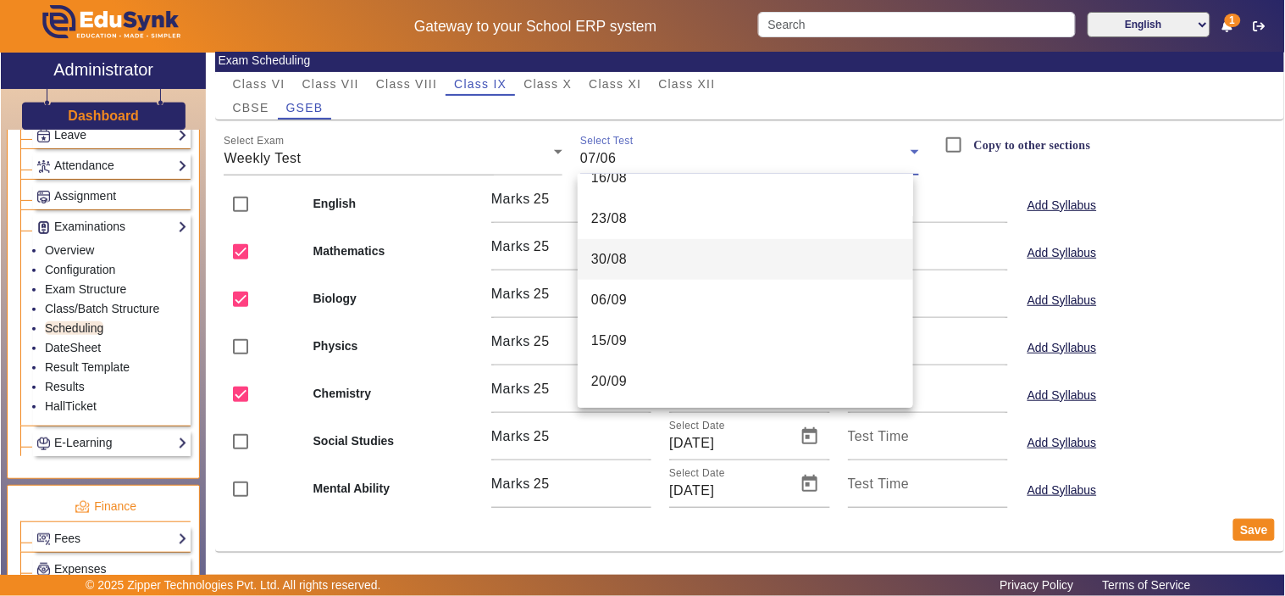
click at [642, 261] on mat-option "30/08" at bounding box center [745, 259] width 335 height 41
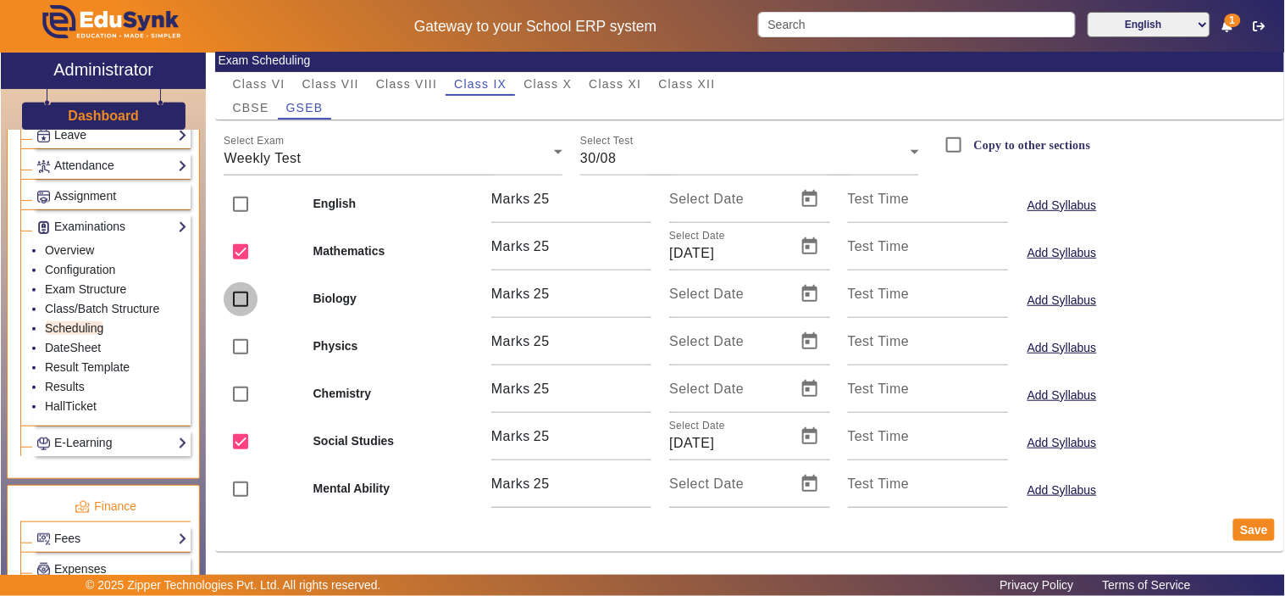
click at [247, 300] on input "checkbox" at bounding box center [241, 299] width 34 height 34
click at [617, 152] on div "30/08" at bounding box center [745, 158] width 330 height 20
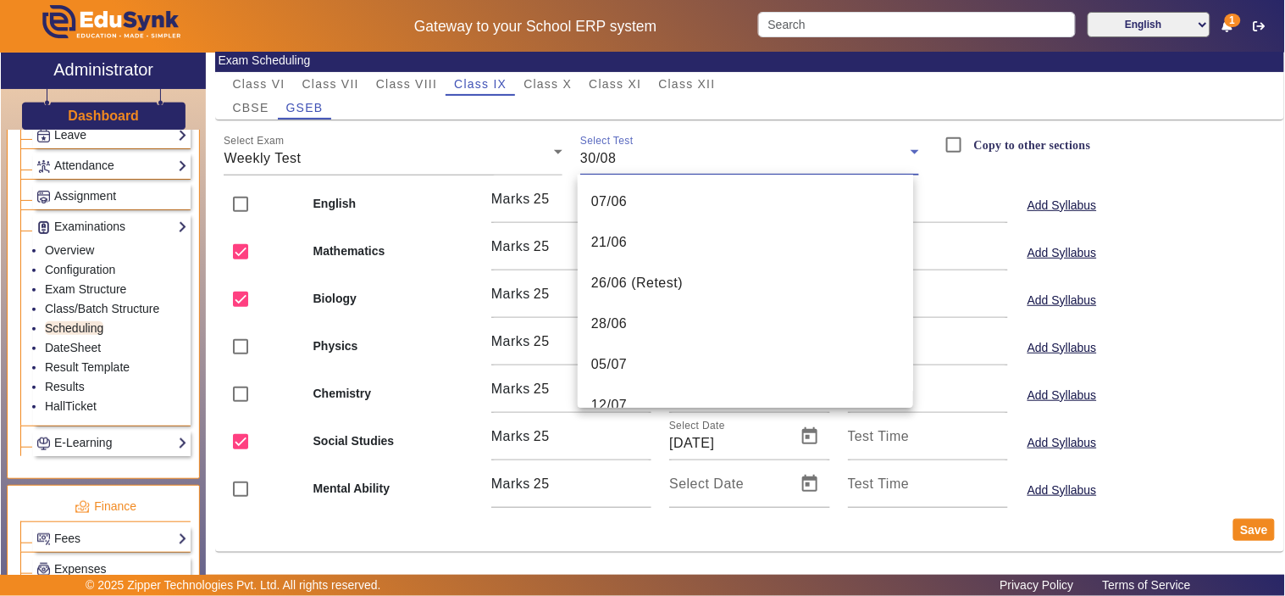
scroll to position [261, 0]
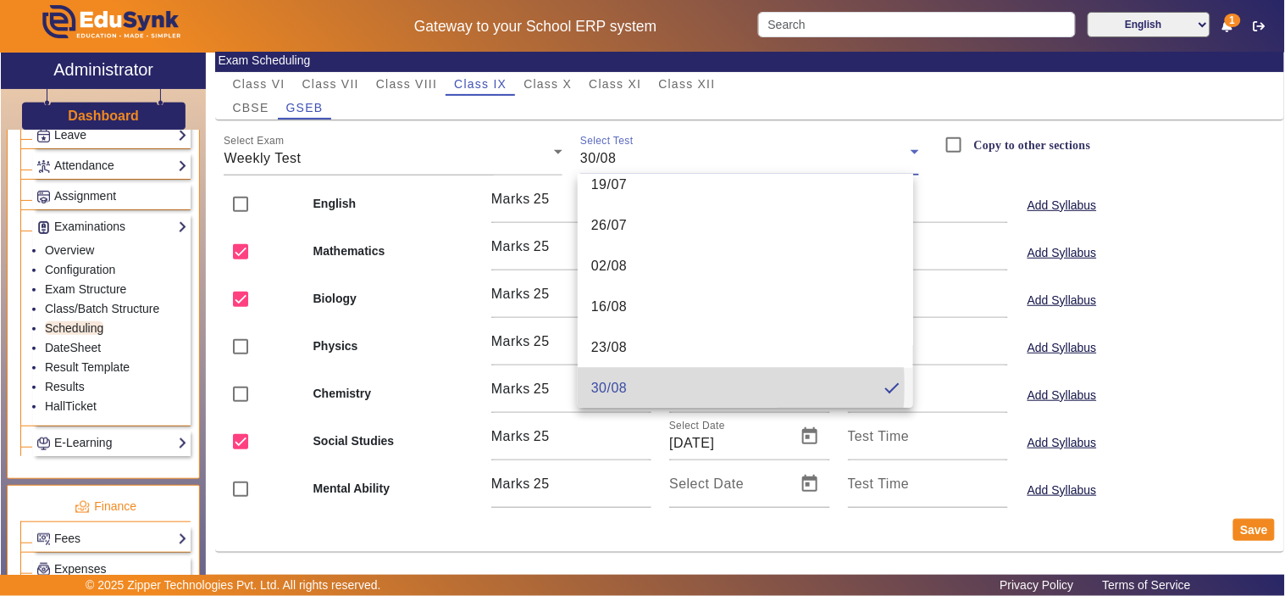
click at [625, 385] on span "30/08" at bounding box center [609, 388] width 36 height 20
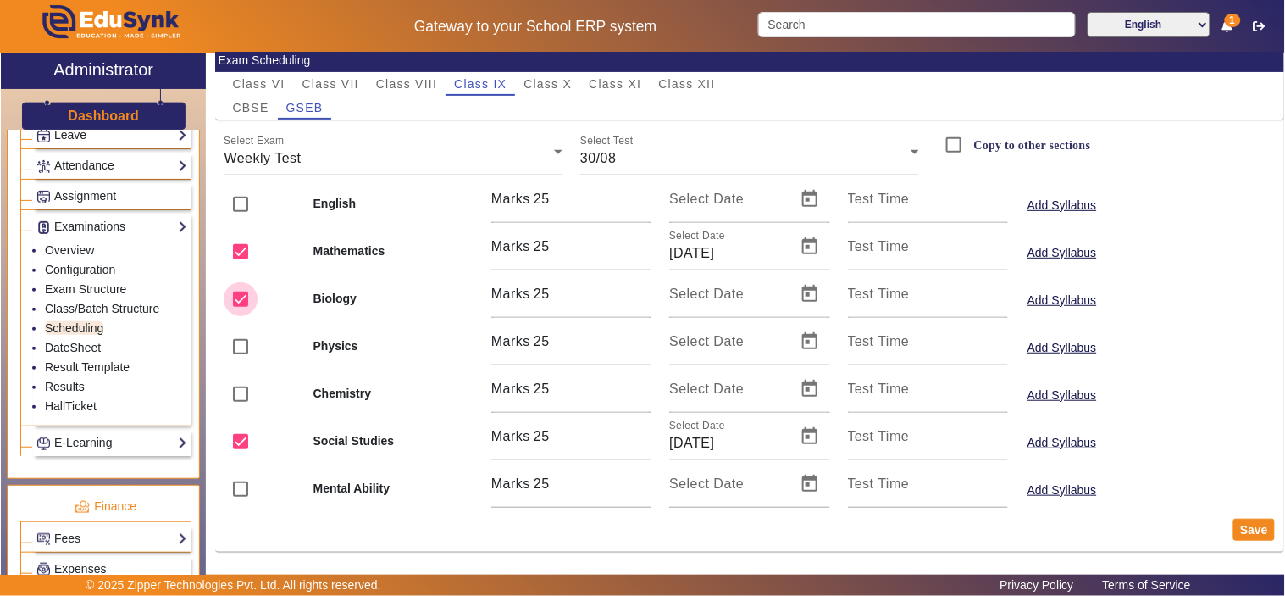
click at [241, 301] on input "checkbox" at bounding box center [241, 299] width 34 height 34
checkbox input "false"
click at [608, 152] on span "30/08" at bounding box center [598, 158] width 36 height 14
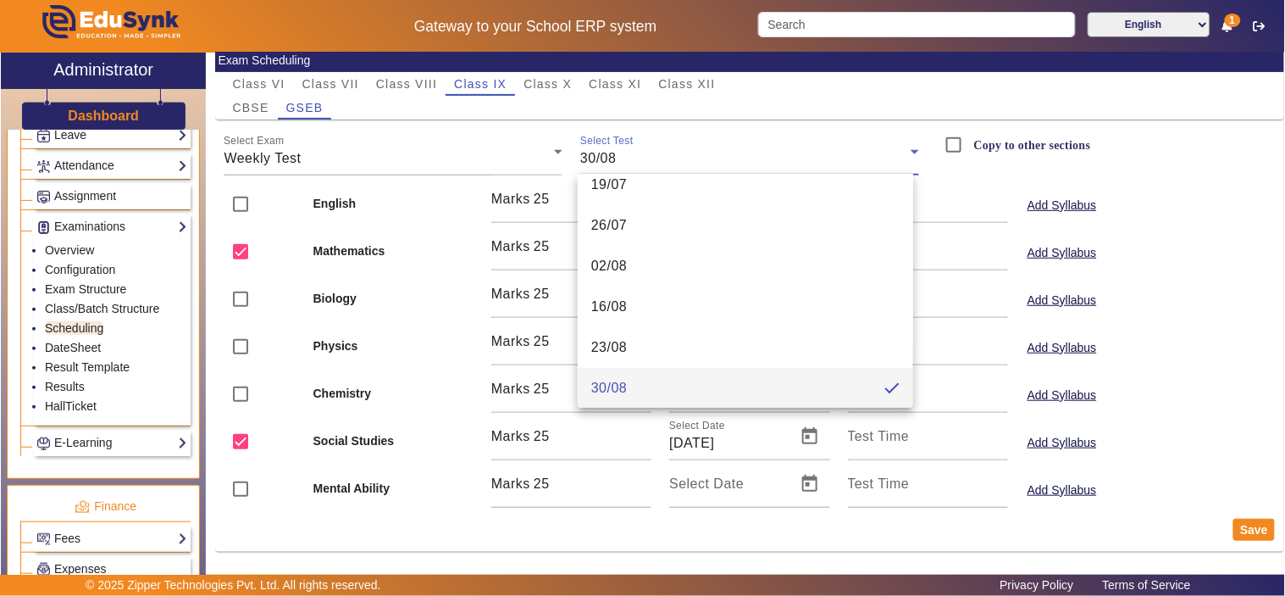
scroll to position [390, 0]
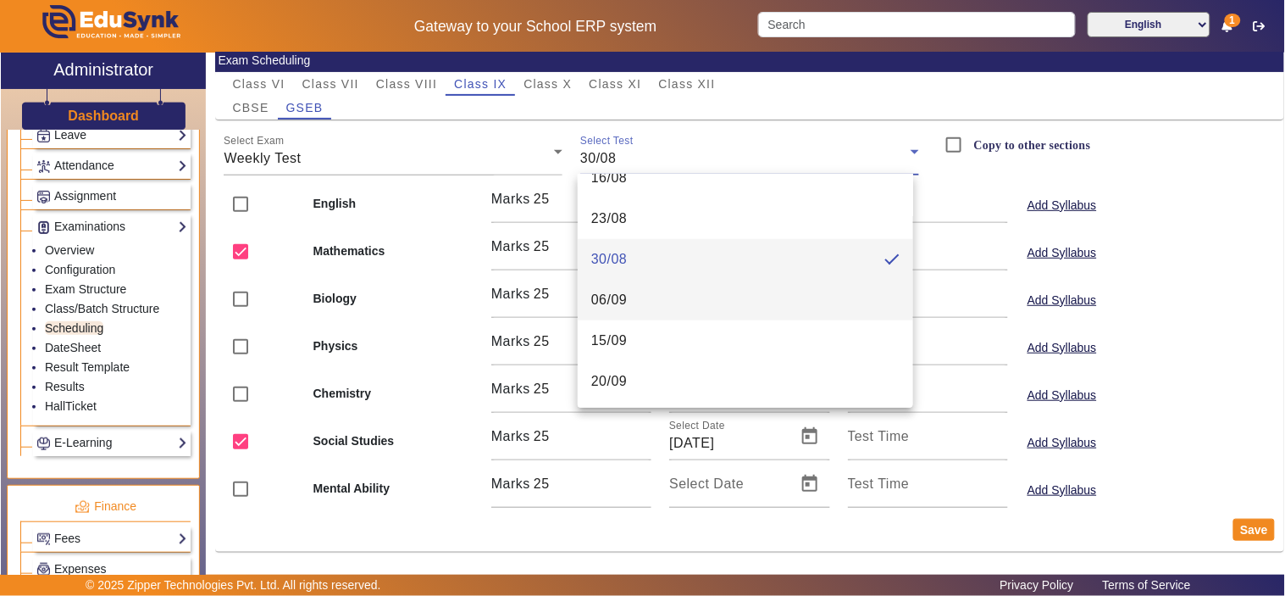
click at [621, 289] on mat-option "06/09" at bounding box center [745, 300] width 335 height 41
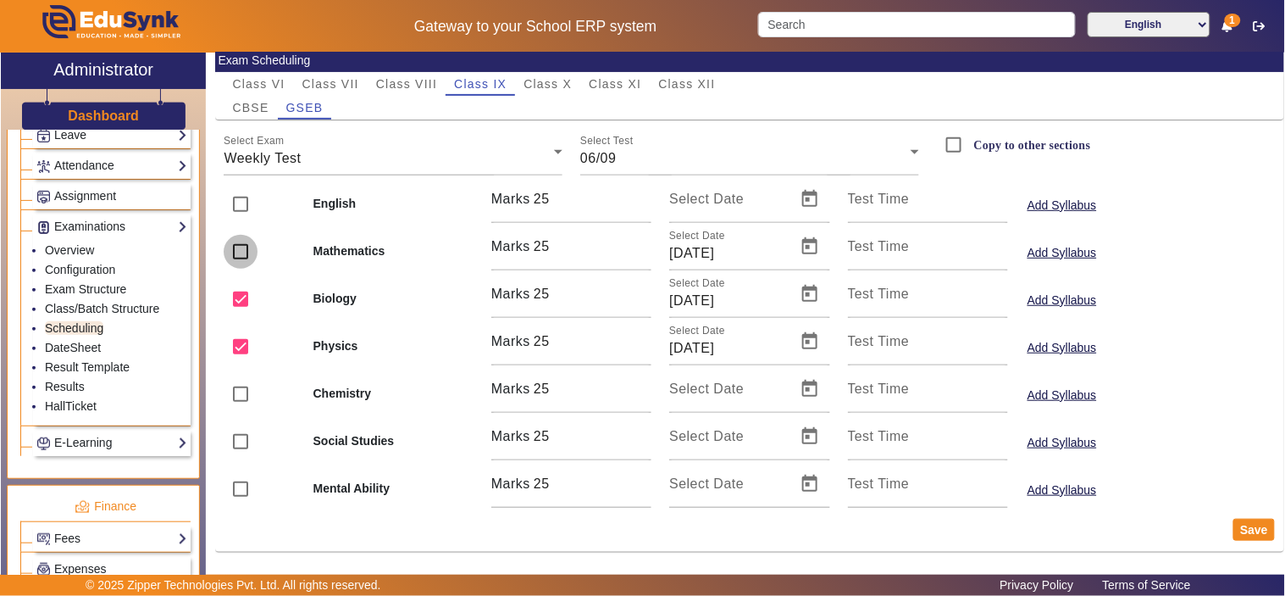
click at [235, 247] on input "checkbox" at bounding box center [241, 252] width 34 height 34
checkbox input "true"
click at [1240, 522] on button "Save" at bounding box center [1254, 529] width 42 height 22
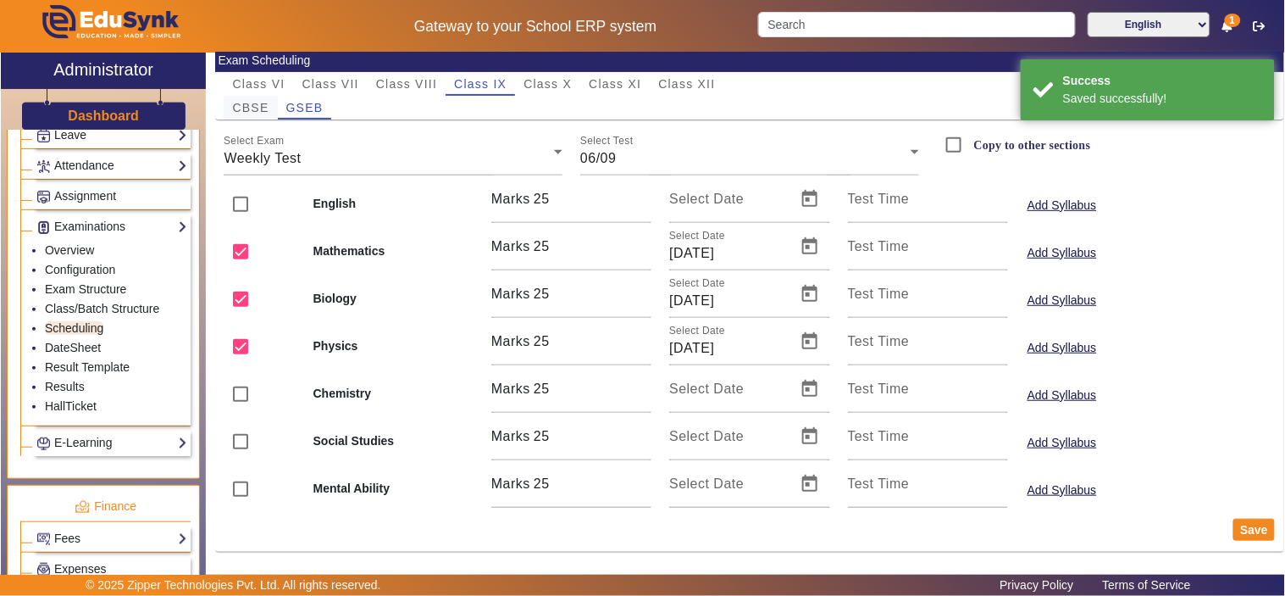
click at [249, 103] on span "CBSE" at bounding box center [250, 108] width 36 height 12
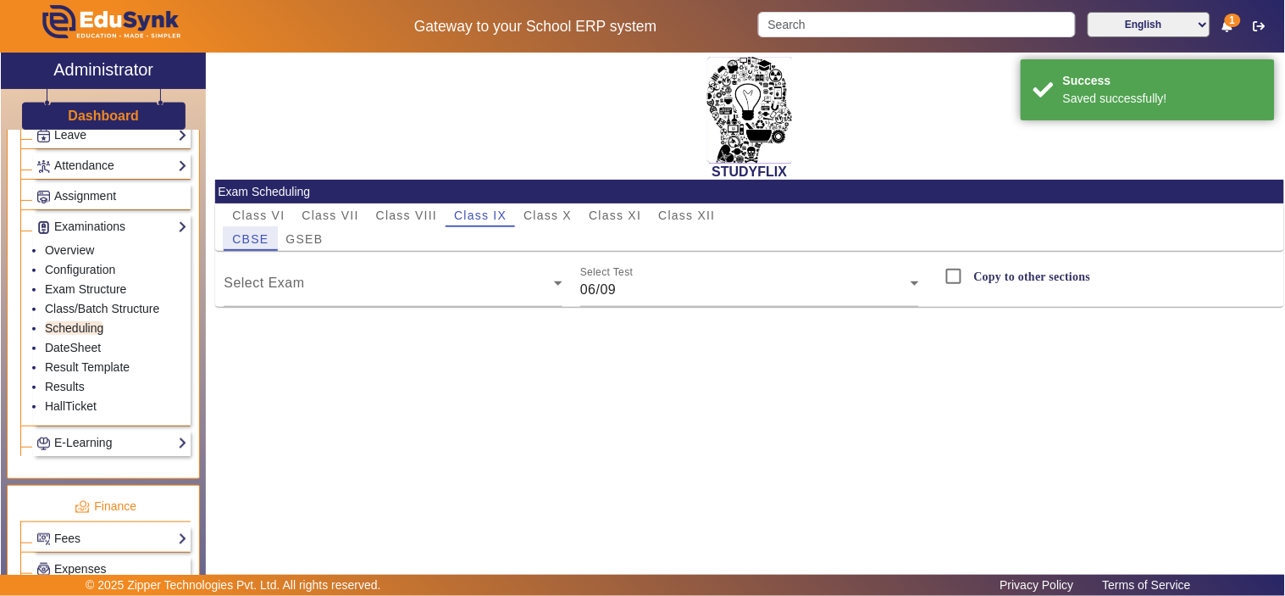
scroll to position [0, 0]
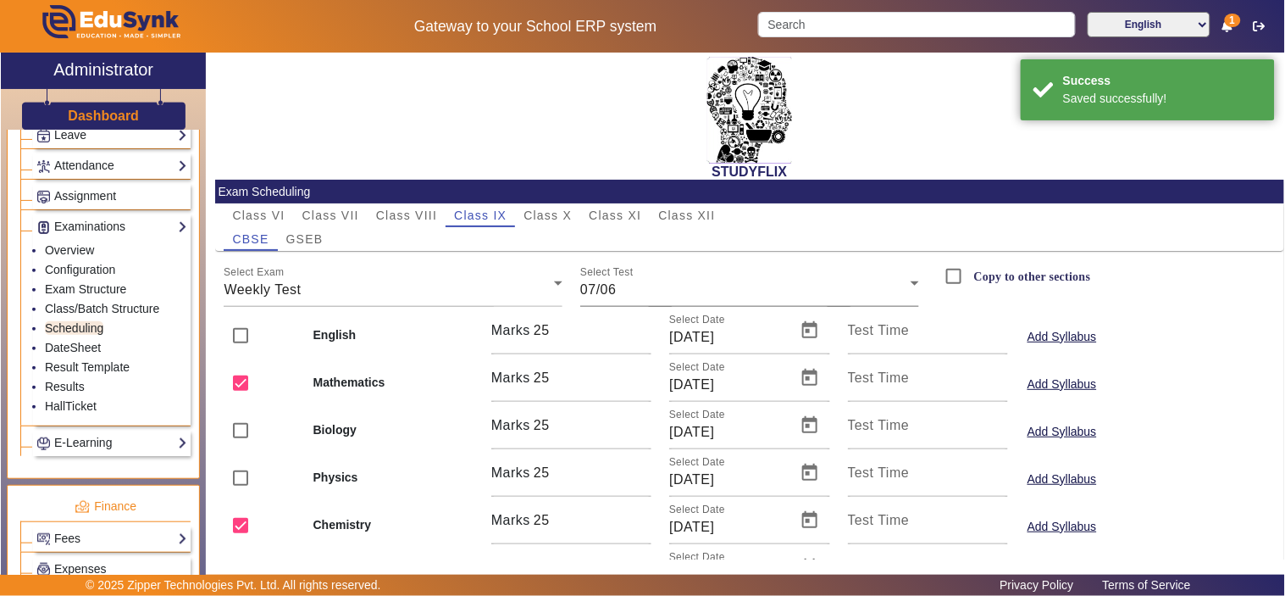
click at [655, 276] on div "Select Test 07/06" at bounding box center [749, 282] width 339 height 47
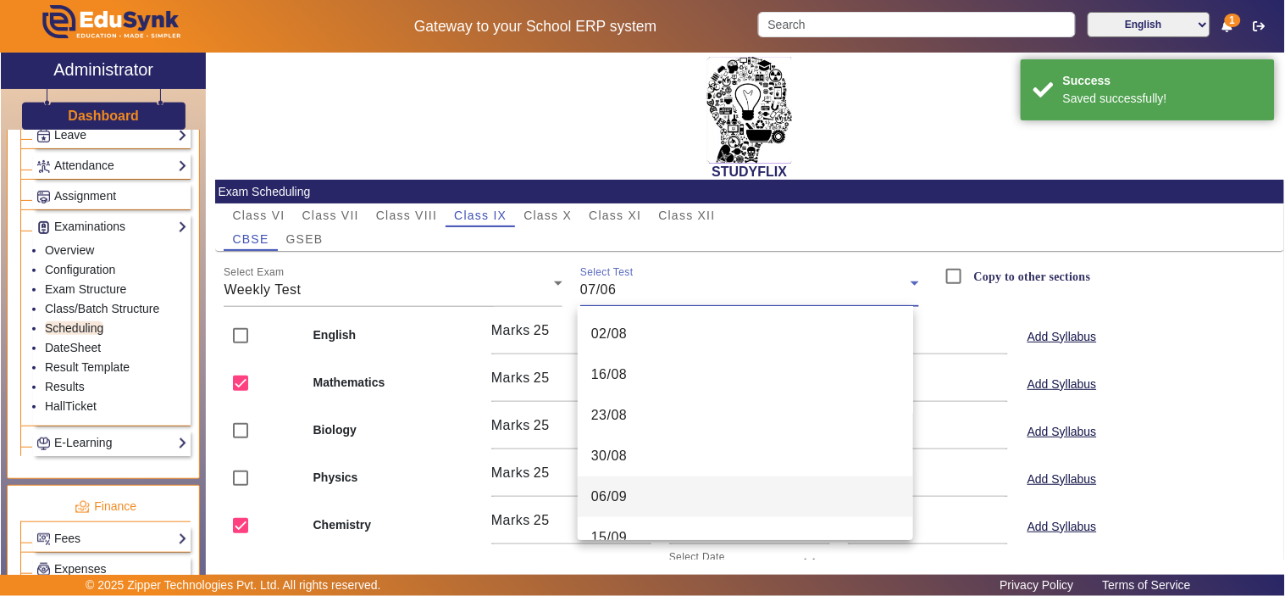
scroll to position [390, 0]
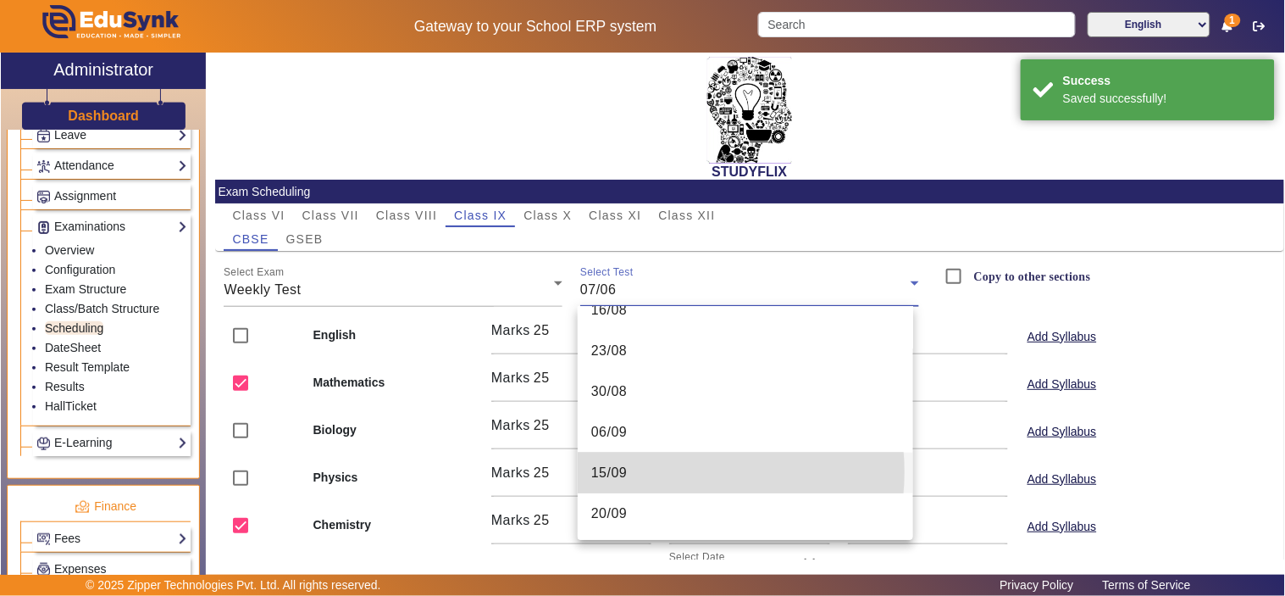
click at [666, 473] on mat-option "15/09" at bounding box center [745, 472] width 335 height 41
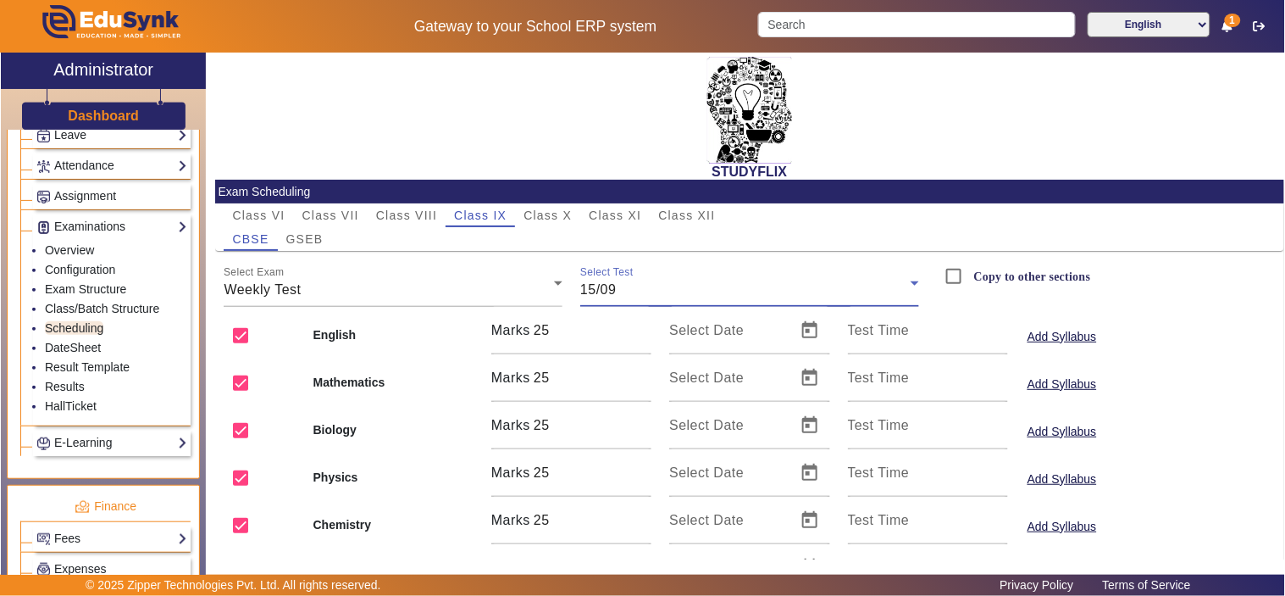
click at [630, 284] on div "15/09" at bounding box center [745, 290] width 330 height 20
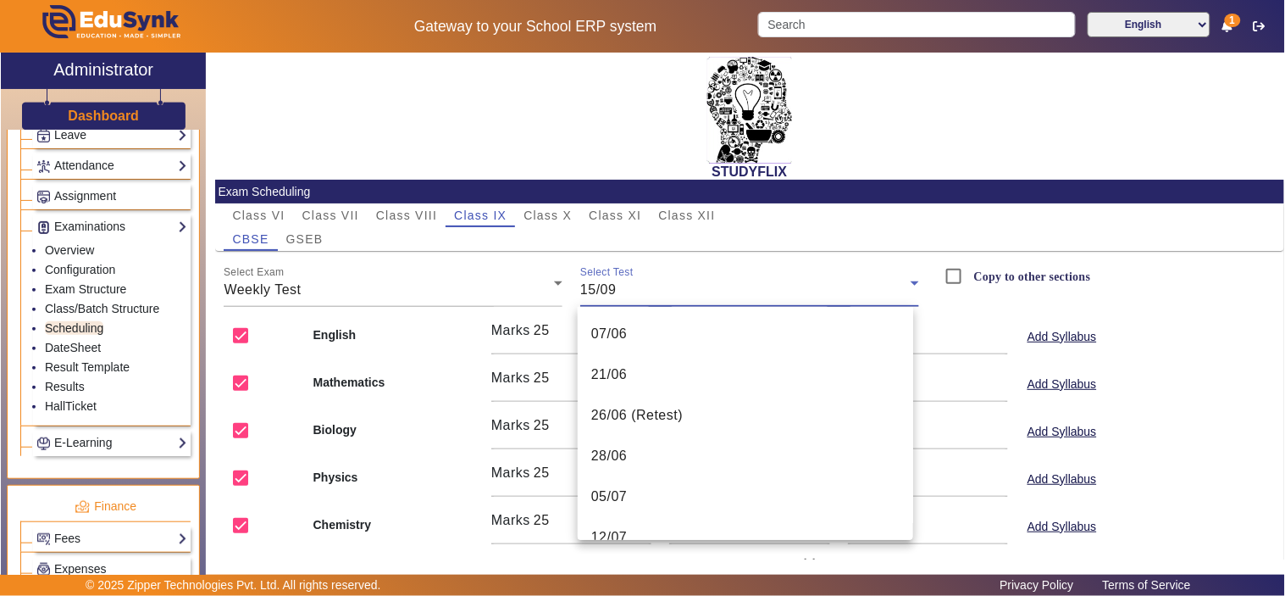
scroll to position [343, 0]
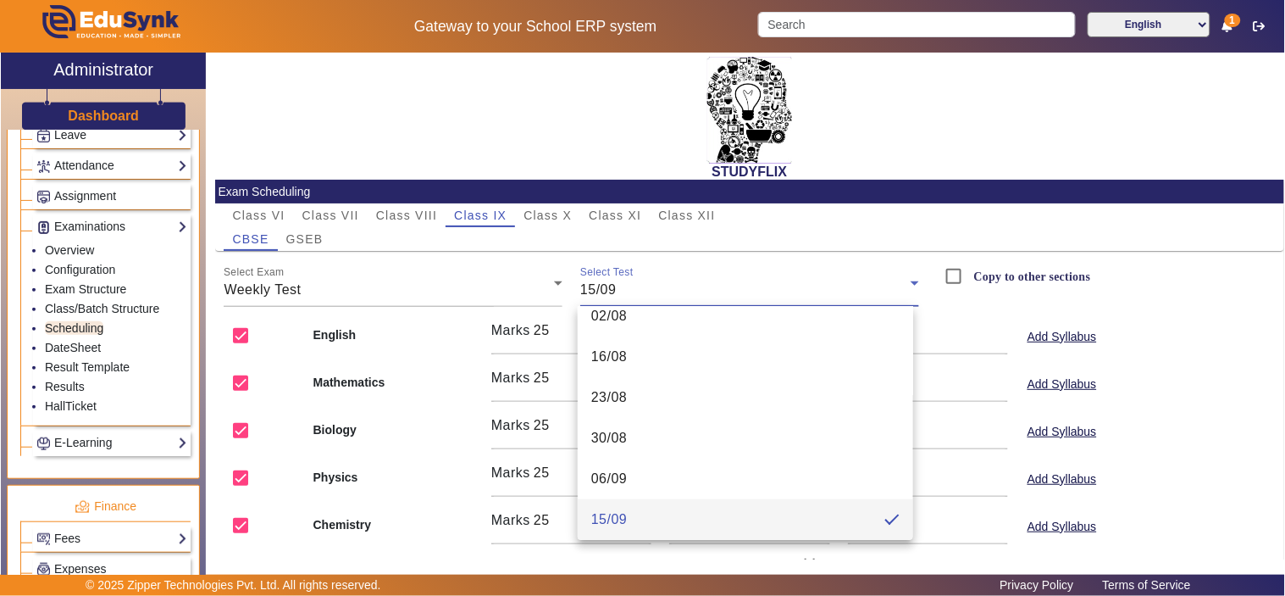
click at [87, 306] on div at bounding box center [642, 298] width 1285 height 596
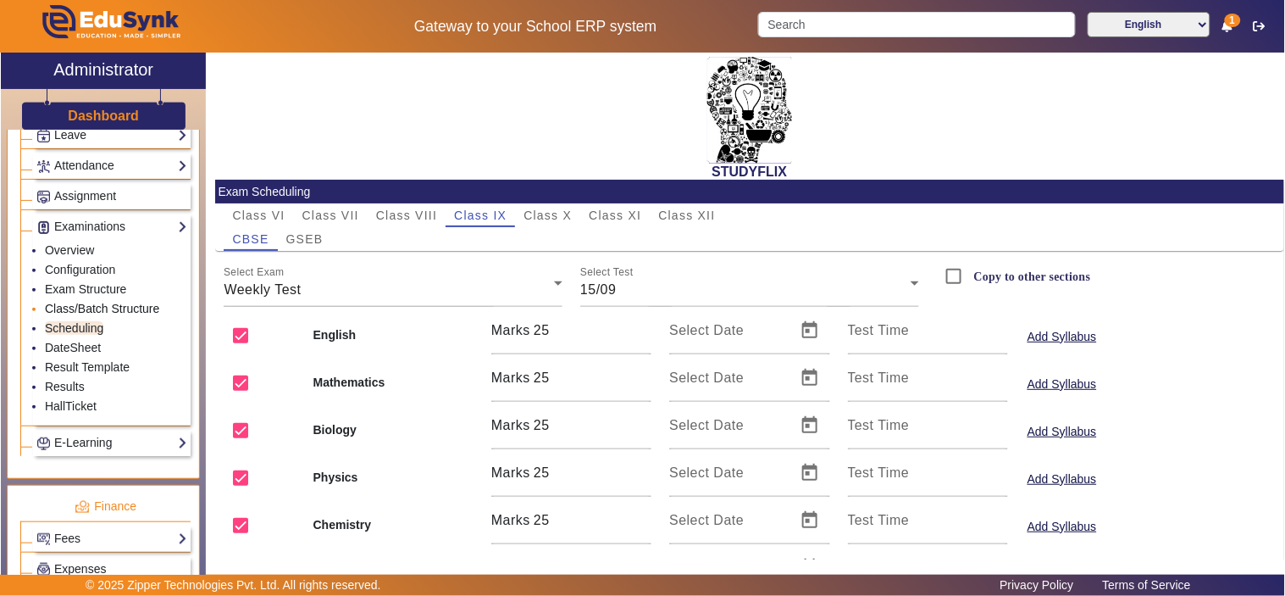
click at [96, 310] on link "Class/Batch Structure" at bounding box center [102, 309] width 114 height 14
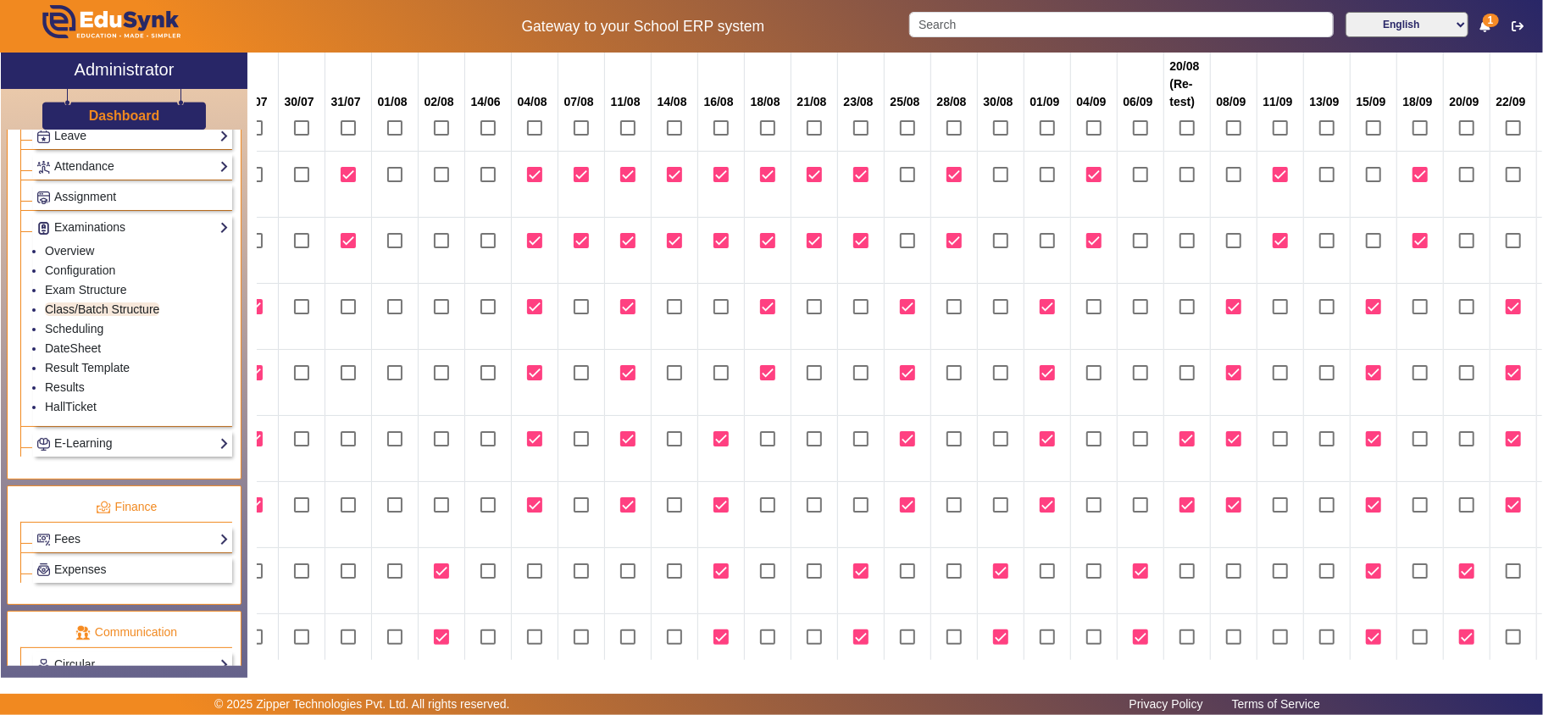
scroll to position [285, 1479]
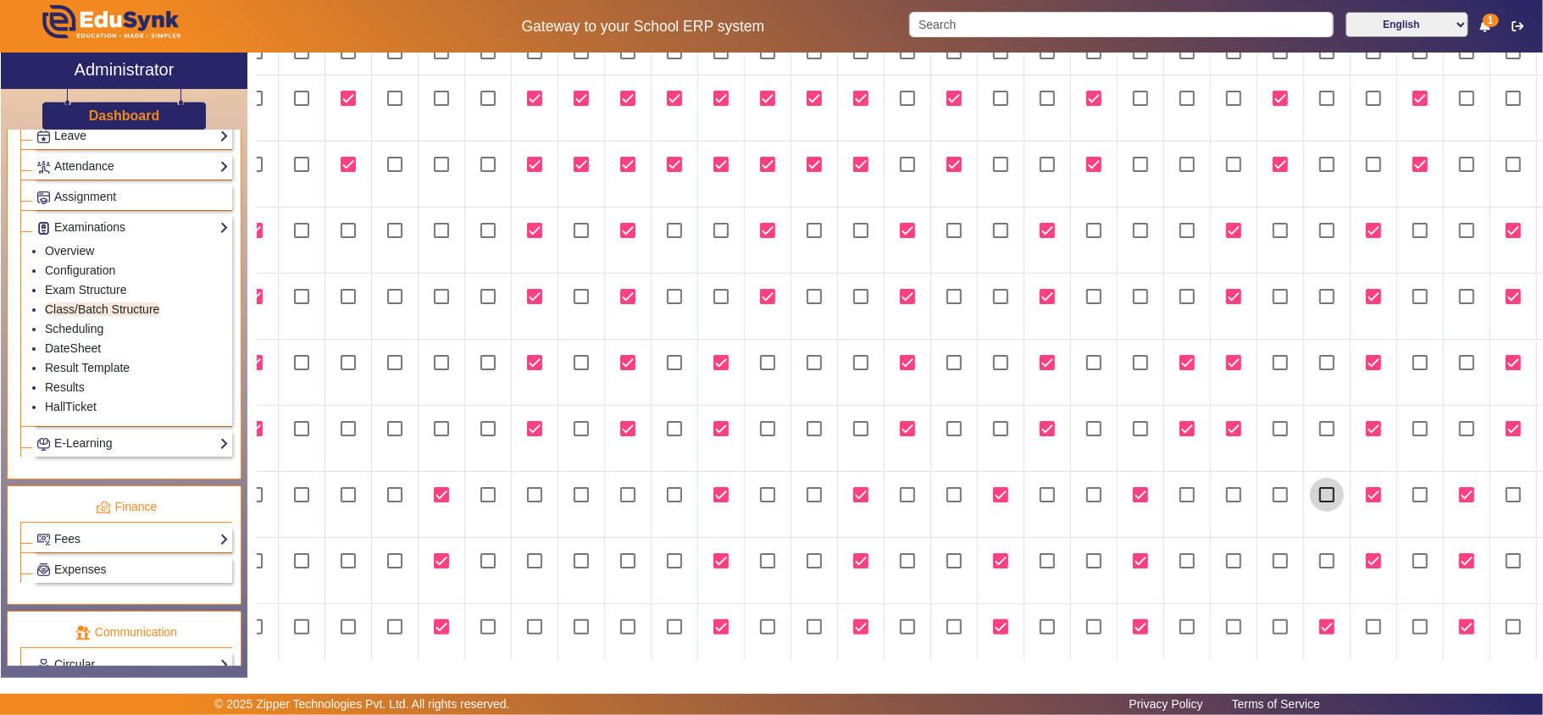
click at [1344, 498] on input "checkbox" at bounding box center [1327, 495] width 34 height 34
checkbox input "true"
click at [1344, 557] on input "checkbox" at bounding box center [1327, 561] width 34 height 34
checkbox input "true"
click at [1387, 561] on input "checkbox" at bounding box center [1373, 561] width 34 height 34
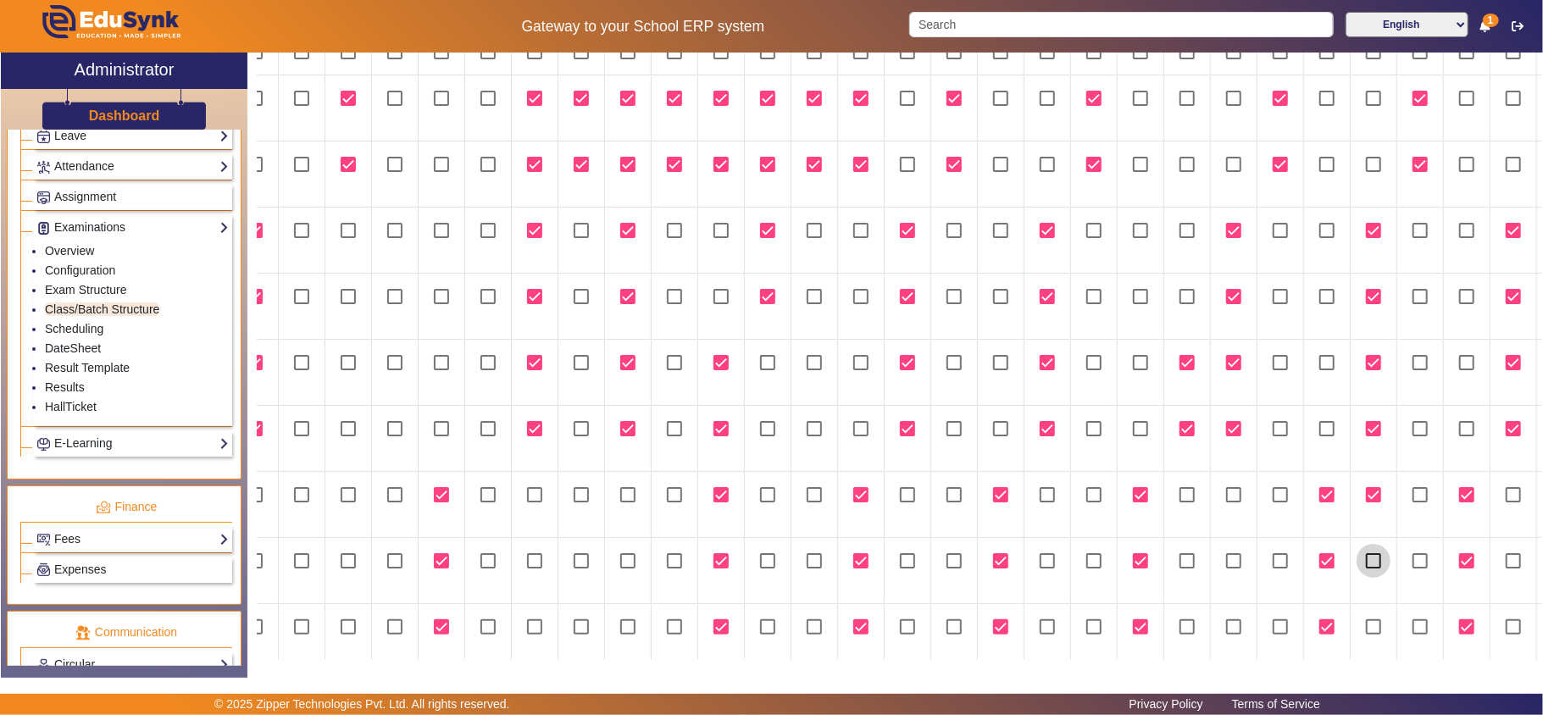
checkbox input "false"
click at [1383, 496] on input "checkbox" at bounding box center [1373, 495] width 34 height 34
checkbox input "false"
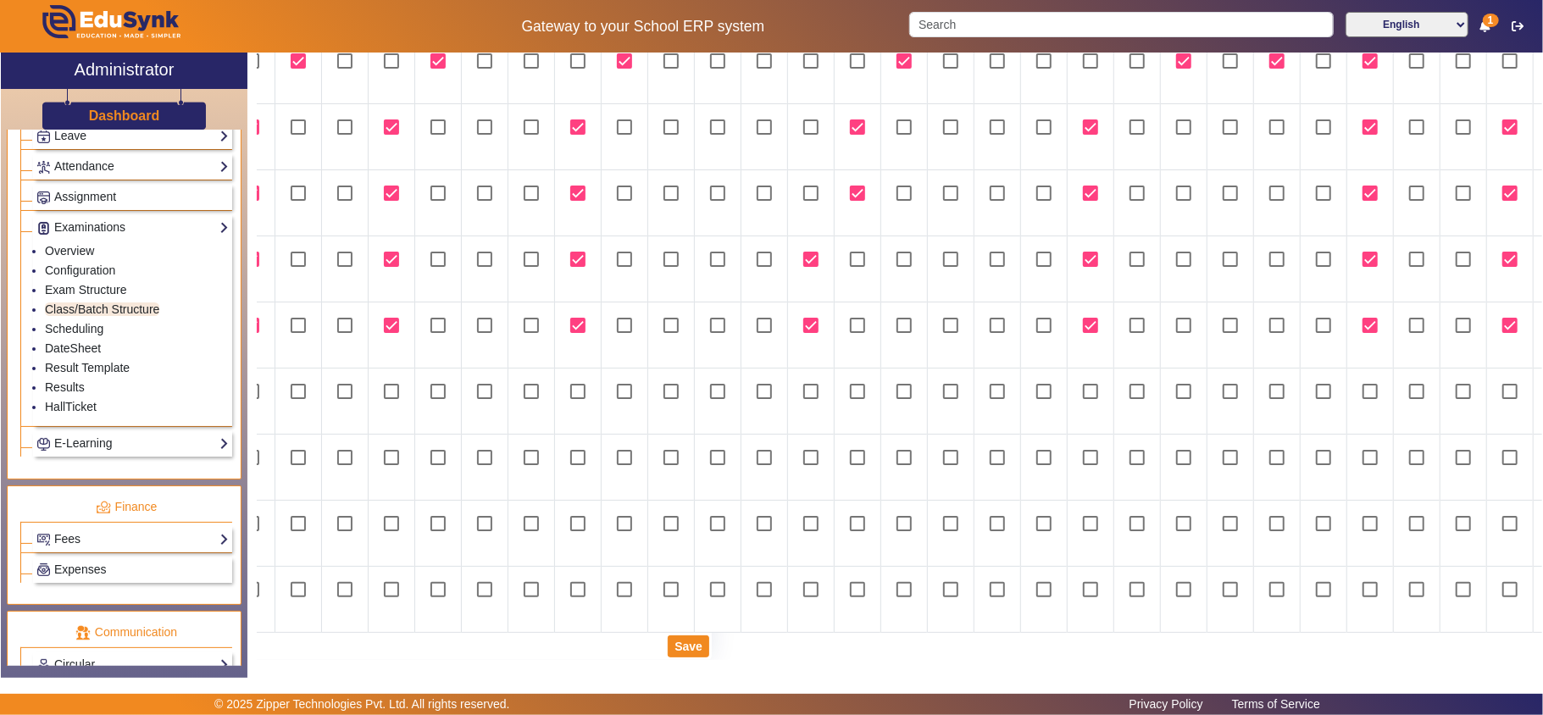
scroll to position [668, 801]
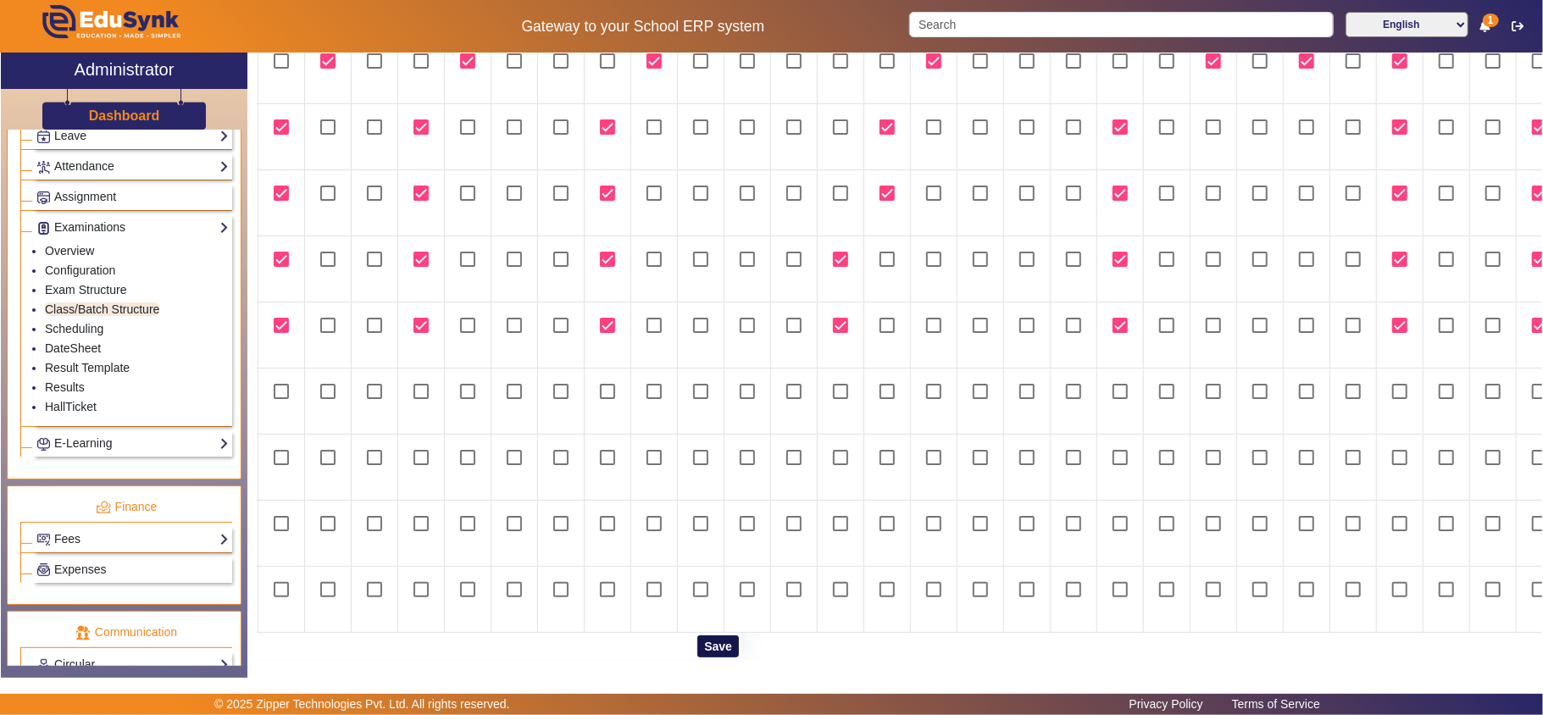
click at [706, 638] on button "Save" at bounding box center [718, 646] width 42 height 22
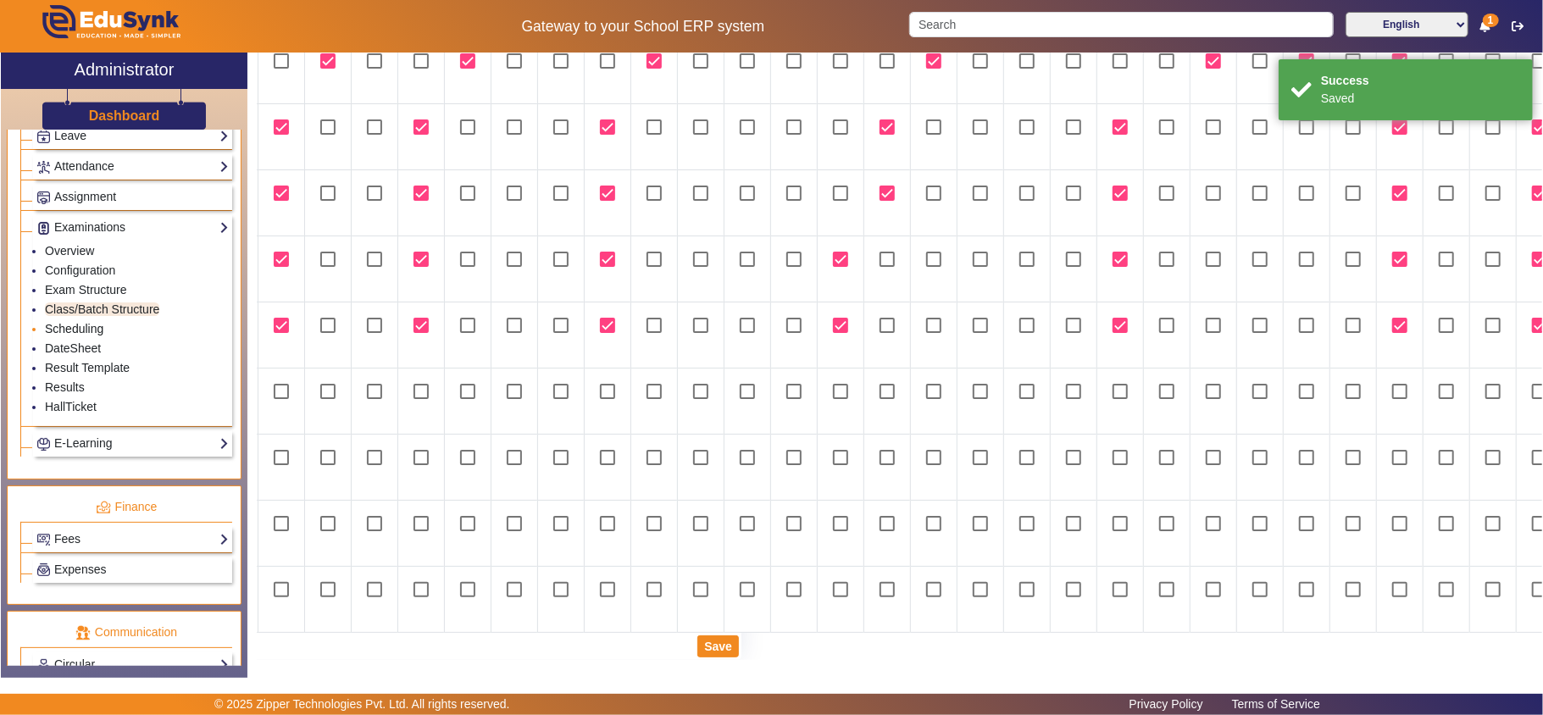
click at [96, 335] on link "Scheduling" at bounding box center [74, 329] width 58 height 14
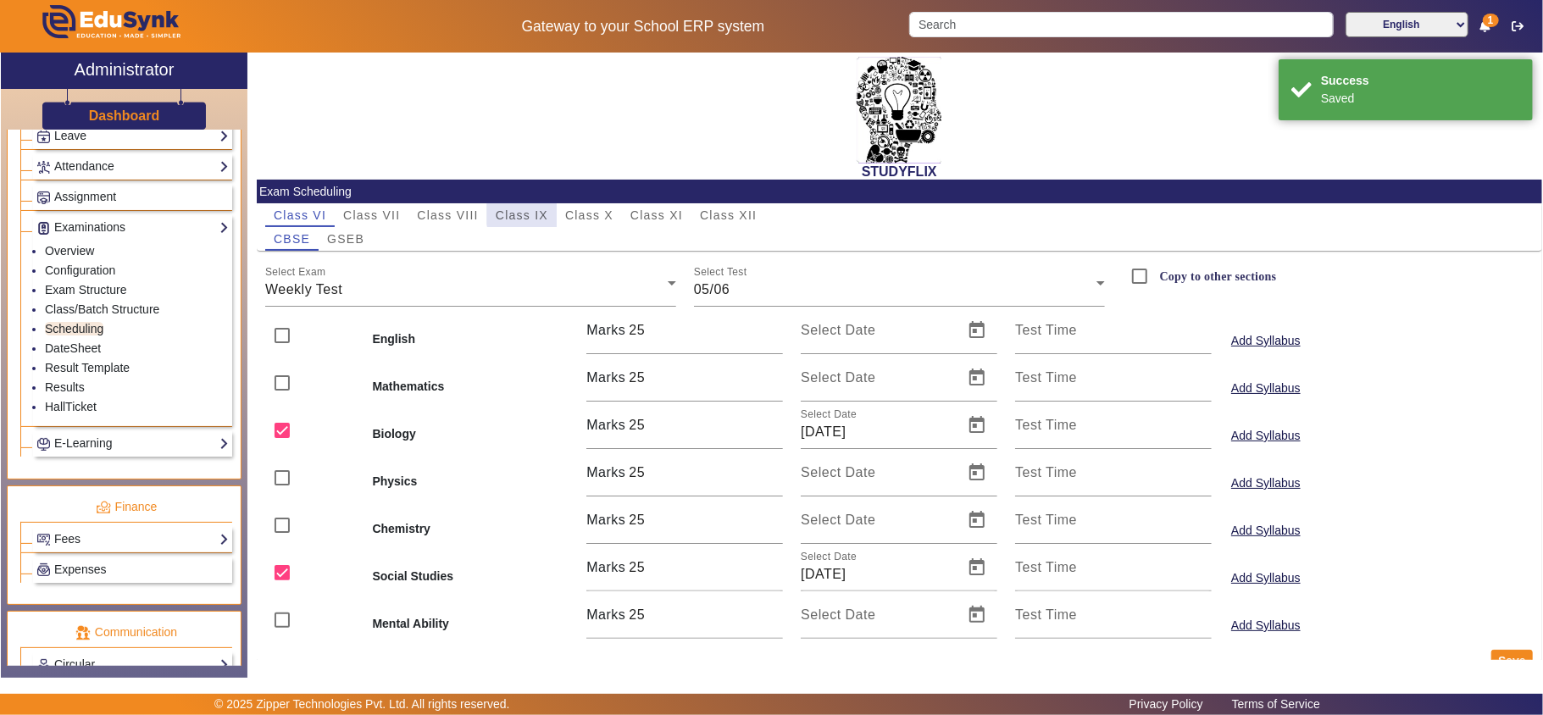
click at [533, 212] on span "Class IX" at bounding box center [522, 215] width 53 height 12
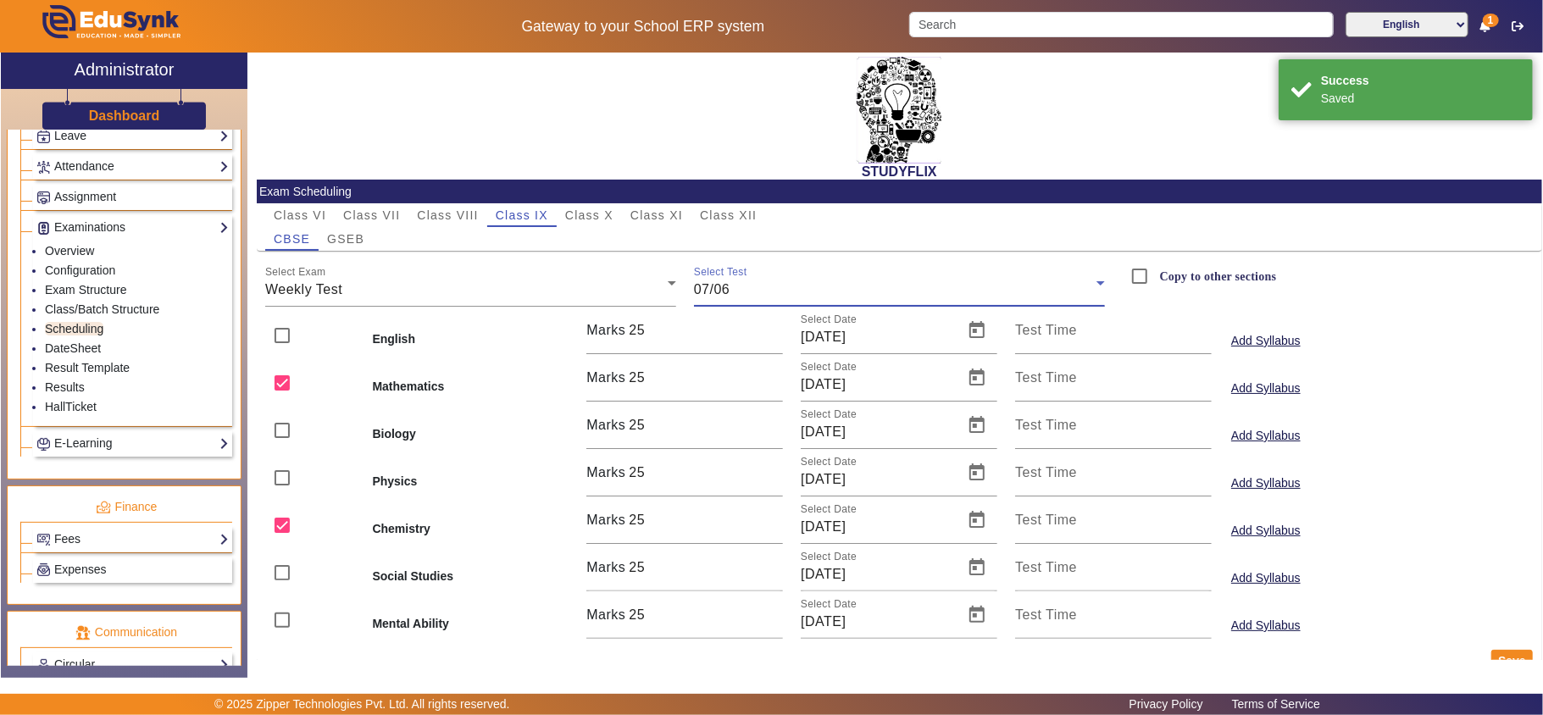
click at [764, 295] on div "07/06" at bounding box center [895, 290] width 402 height 20
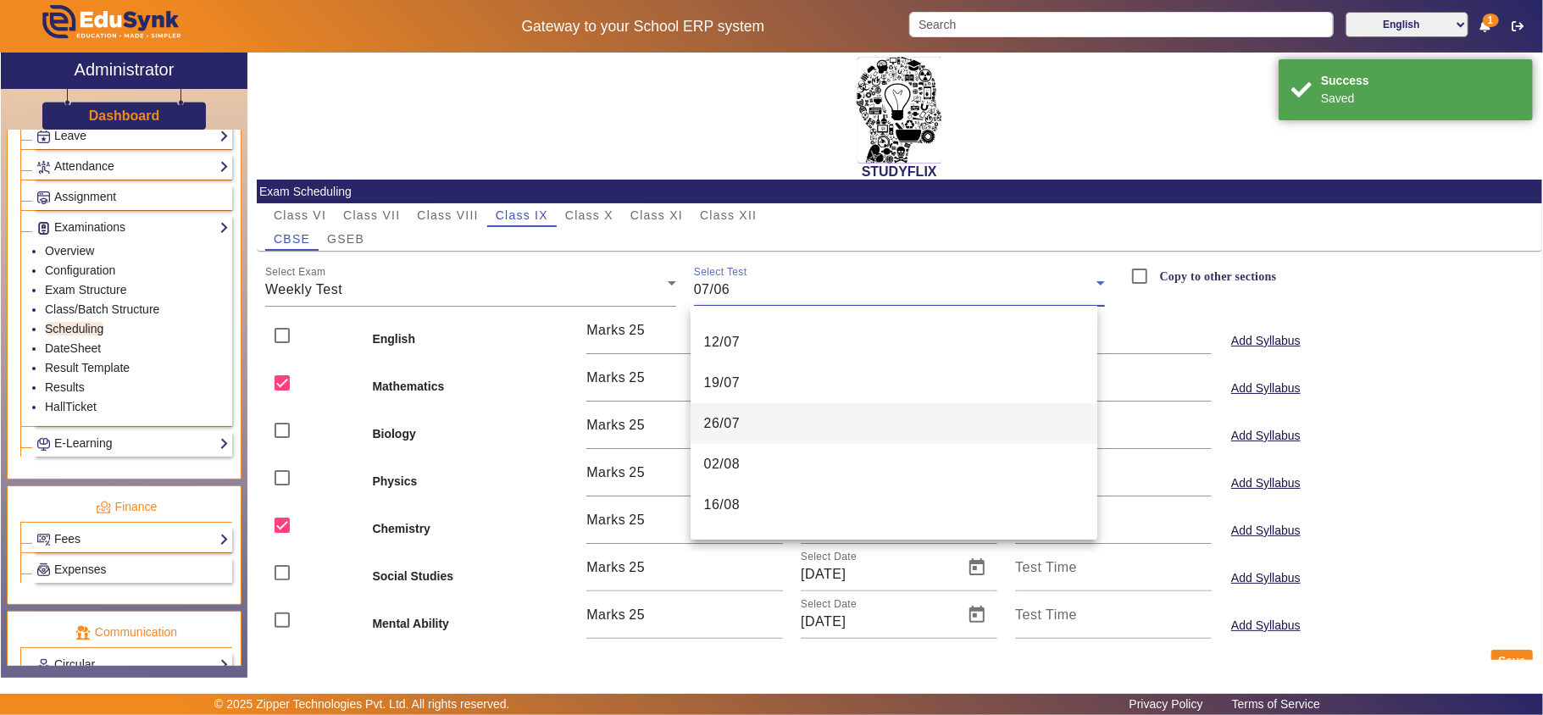
scroll to position [391, 0]
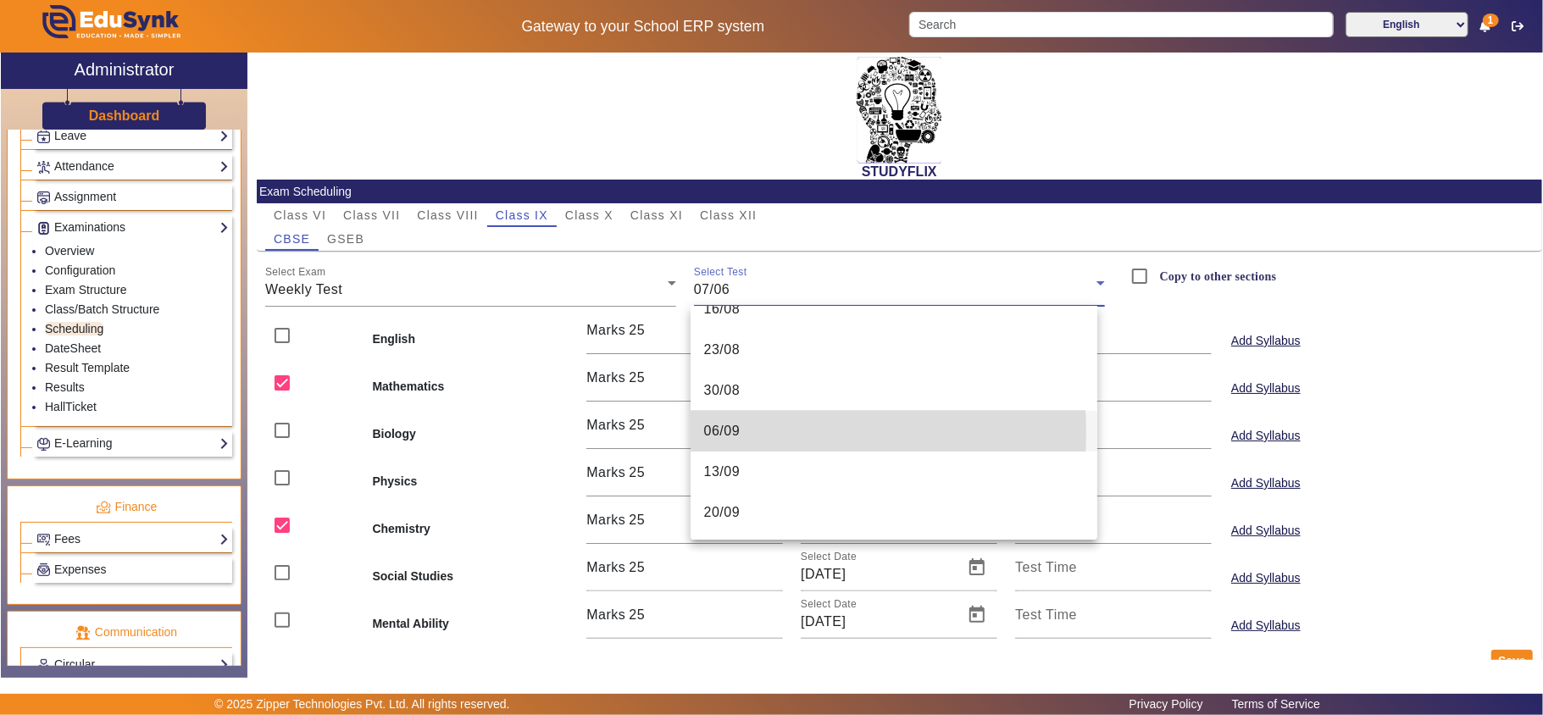
click at [753, 432] on mat-option "06/09" at bounding box center [893, 431] width 407 height 41
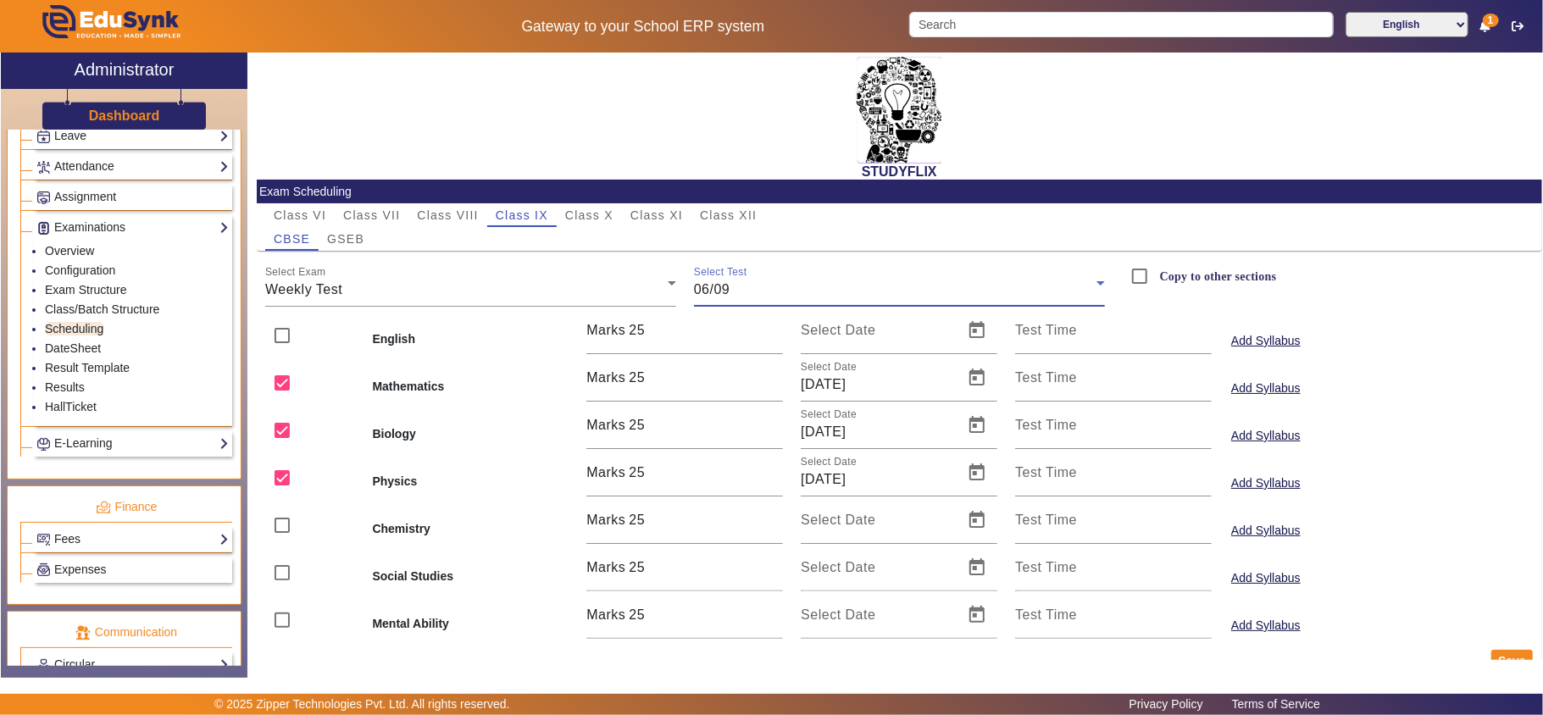
click at [769, 300] on div "Select Test 06/09" at bounding box center [899, 282] width 411 height 47
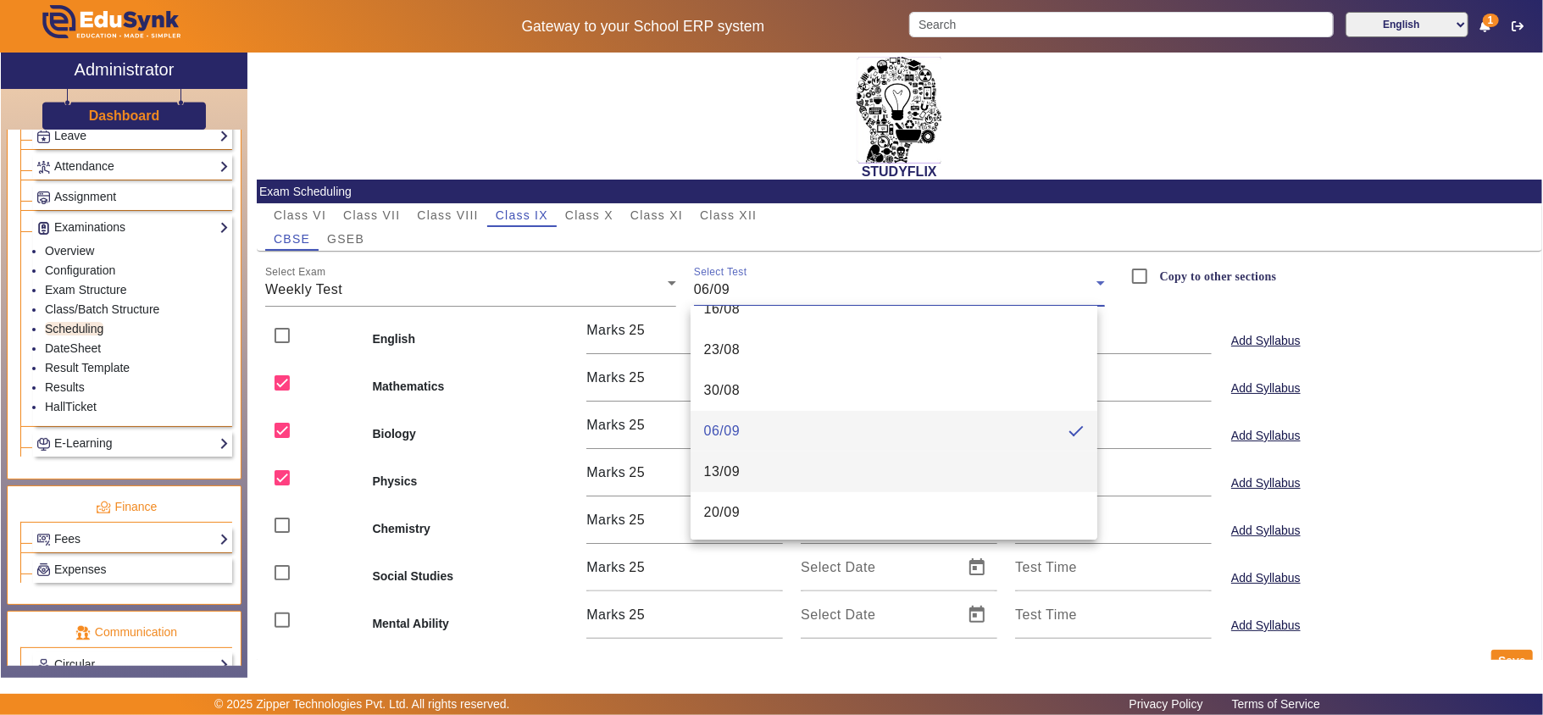
click at [757, 468] on mat-option "13/09" at bounding box center [893, 472] width 407 height 41
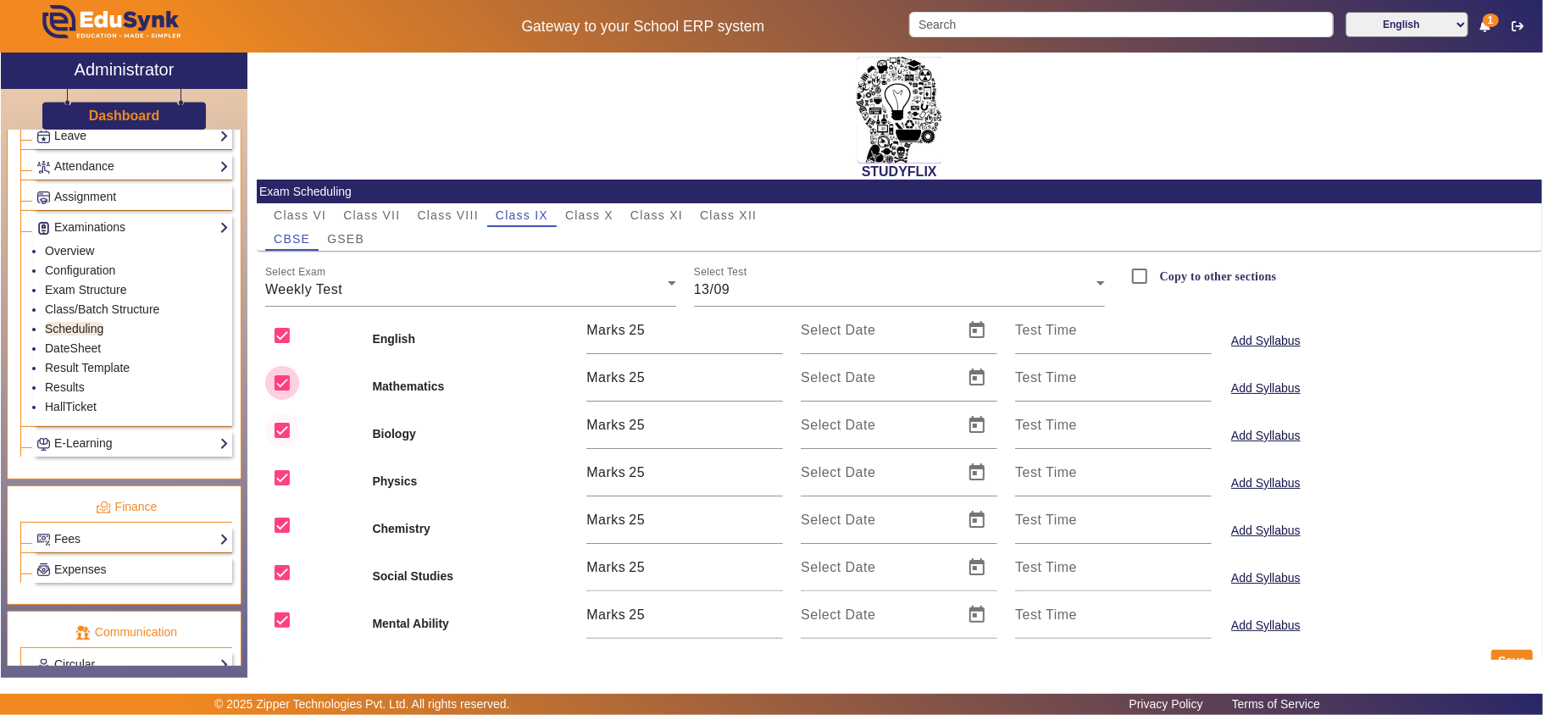
drag, startPoint x: 282, startPoint y: 373, endPoint x: 283, endPoint y: 413, distance: 40.7
click at [283, 377] on input "checkbox" at bounding box center [282, 383] width 34 height 34
checkbox input "false"
drag, startPoint x: 283, startPoint y: 429, endPoint x: 279, endPoint y: 451, distance: 22.4
click at [285, 430] on input "checkbox" at bounding box center [282, 430] width 34 height 34
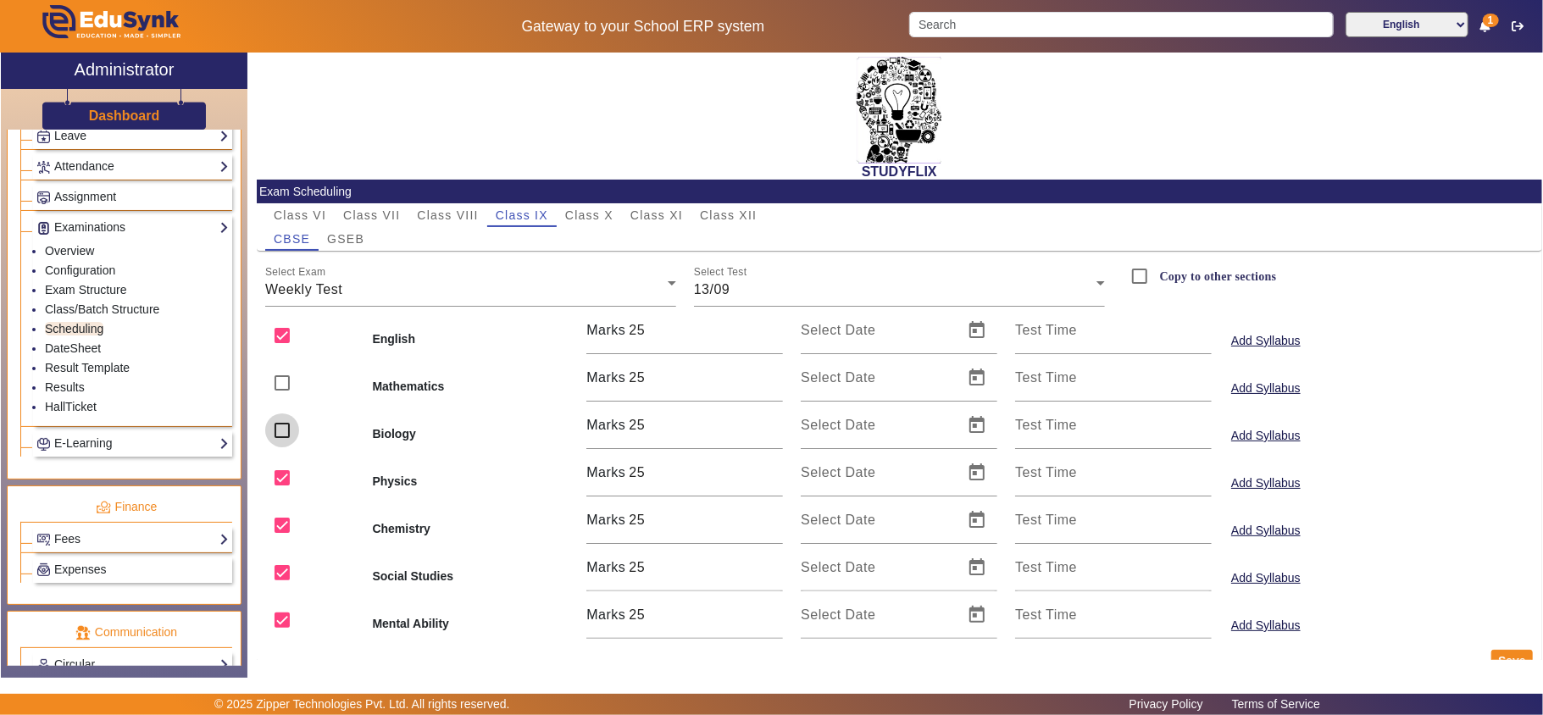
checkbox input "false"
click at [272, 474] on input "checkbox" at bounding box center [282, 478] width 34 height 34
checkbox input "false"
click at [290, 562] on input "checkbox" at bounding box center [282, 573] width 34 height 34
checkbox input "false"
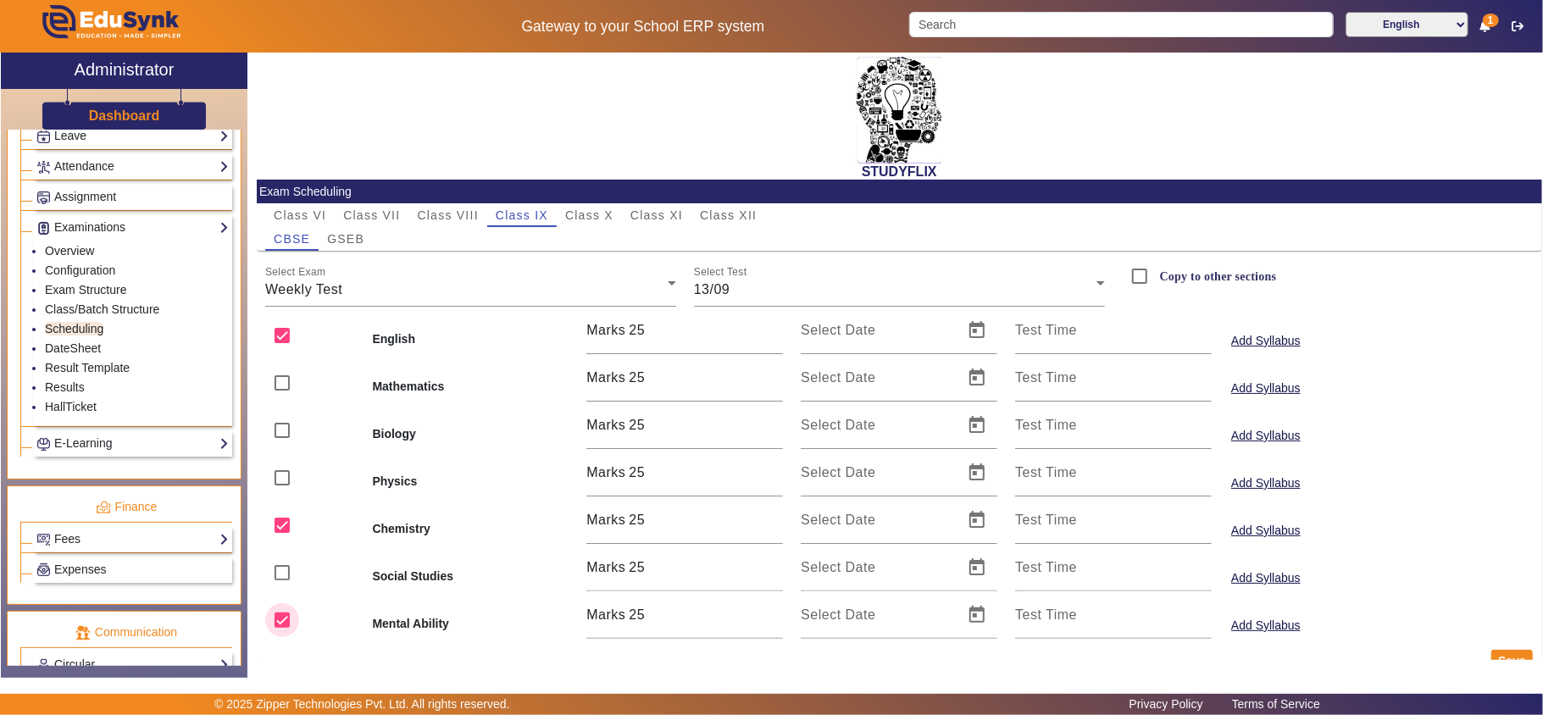
click at [279, 620] on input "checkbox" at bounding box center [282, 620] width 34 height 34
checkbox input "false"
click at [973, 324] on span "Open calendar" at bounding box center [976, 330] width 41 height 41
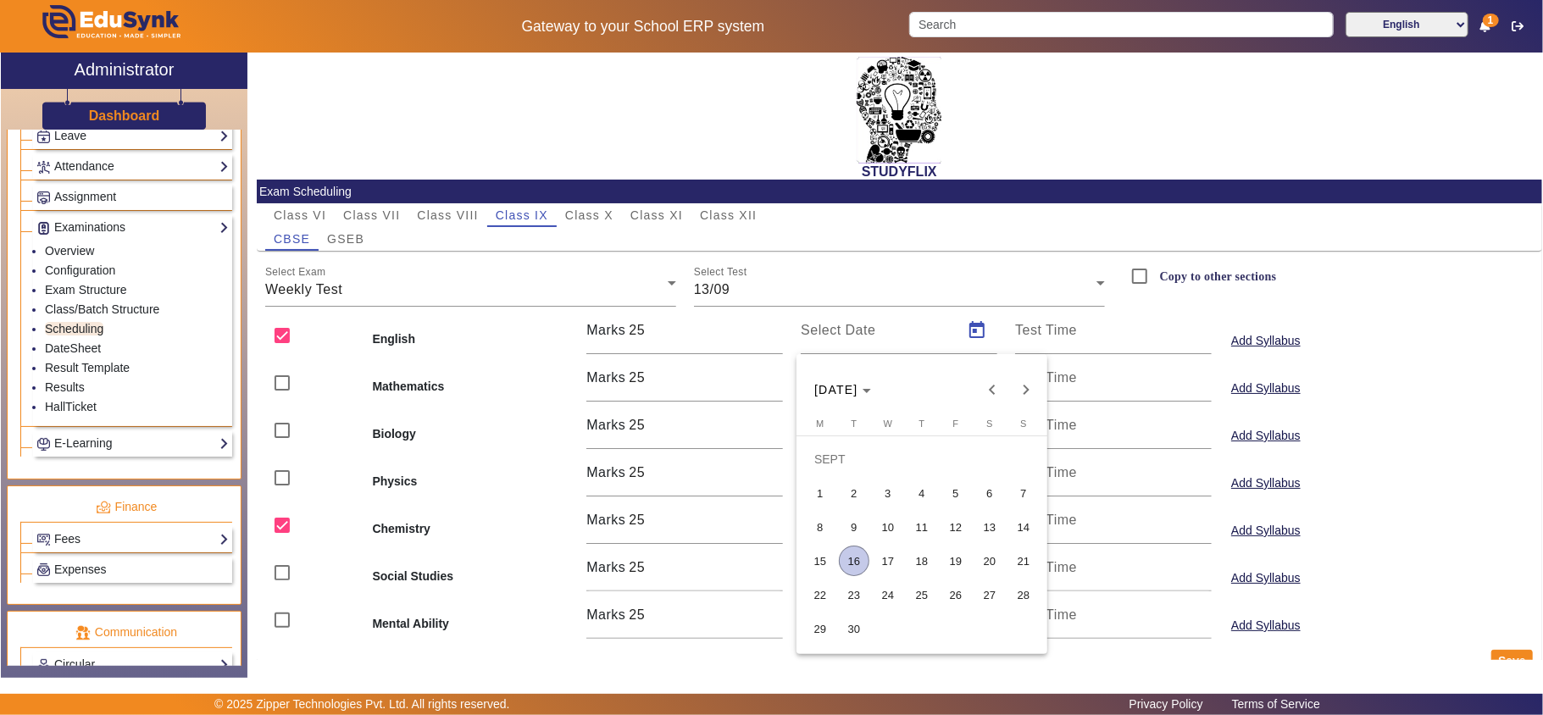
click at [991, 527] on span "13" at bounding box center [989, 527] width 30 height 30
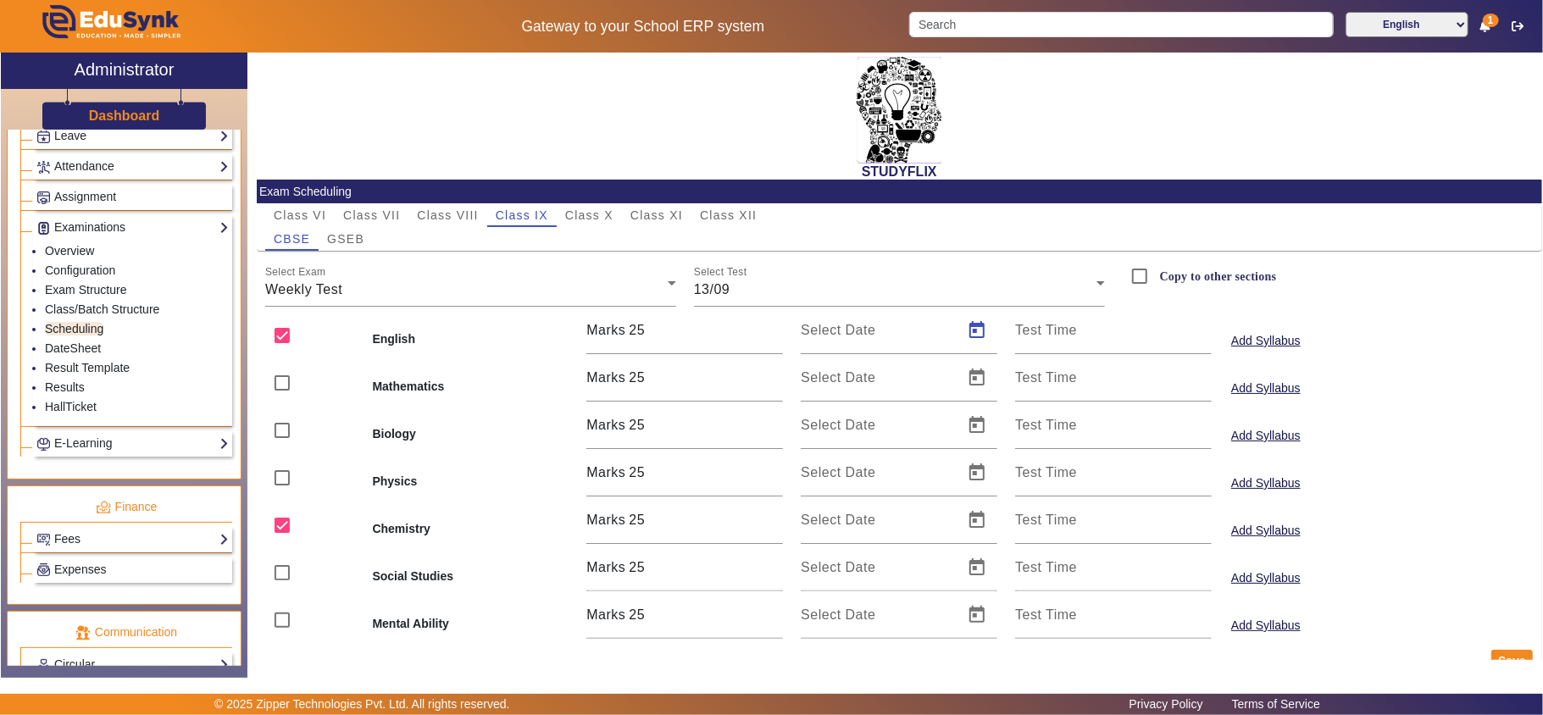
type input "[DATE]"
click at [971, 526] on span "Open calendar" at bounding box center [976, 520] width 41 height 41
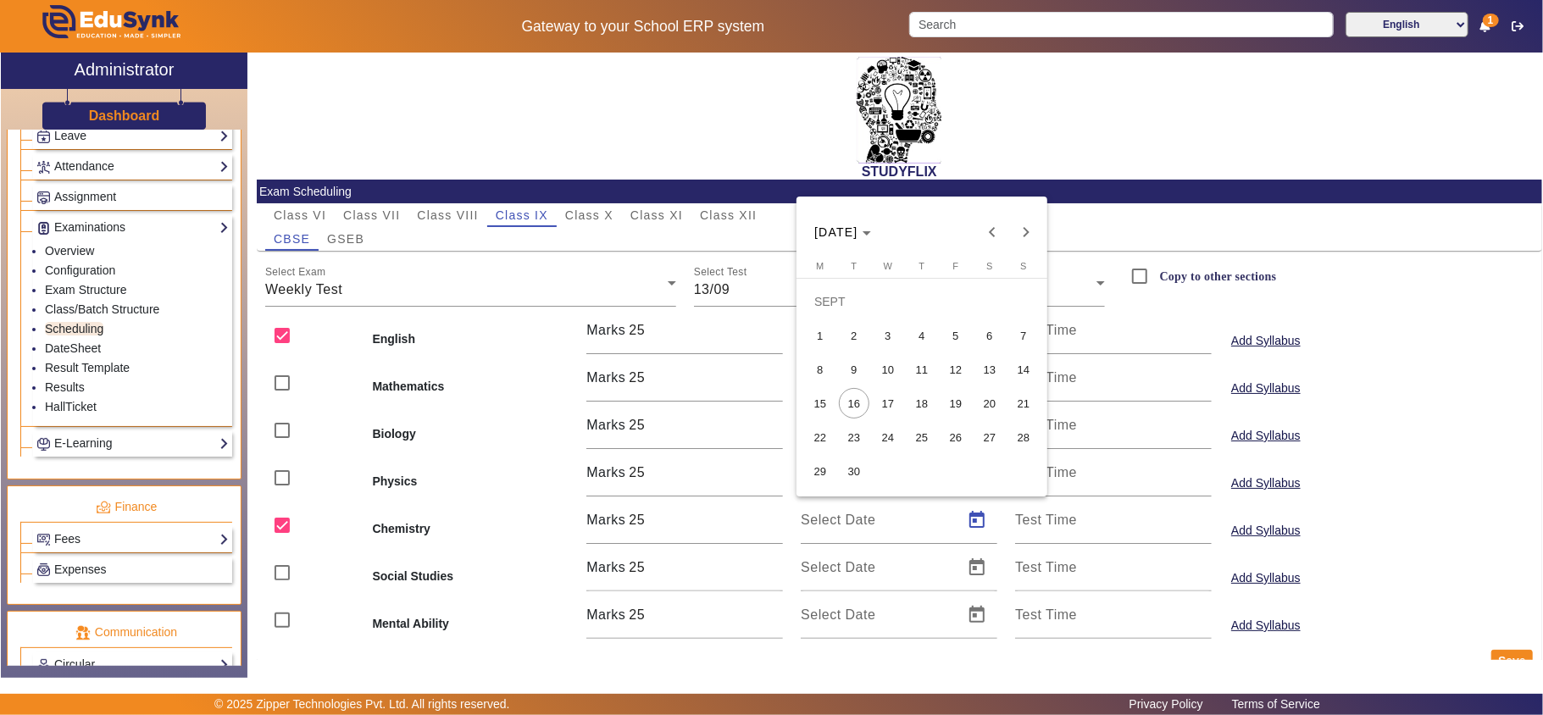
click at [996, 371] on span "13" at bounding box center [989, 369] width 30 height 30
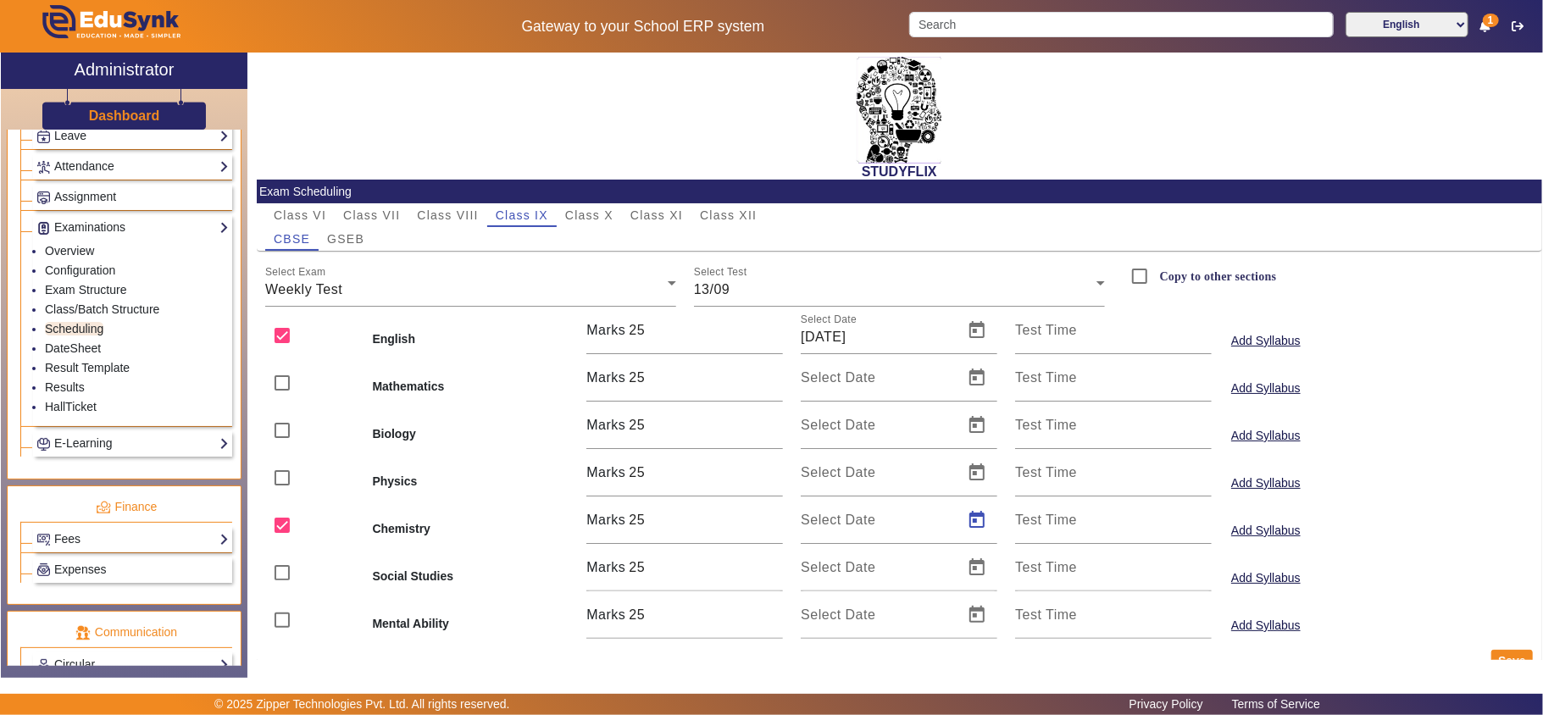
type input "[DATE]"
click at [1132, 278] on input "Copy to other sections" at bounding box center [1139, 276] width 34 height 34
checkbox input "true"
click at [1503, 651] on button "Save" at bounding box center [1512, 661] width 42 height 22
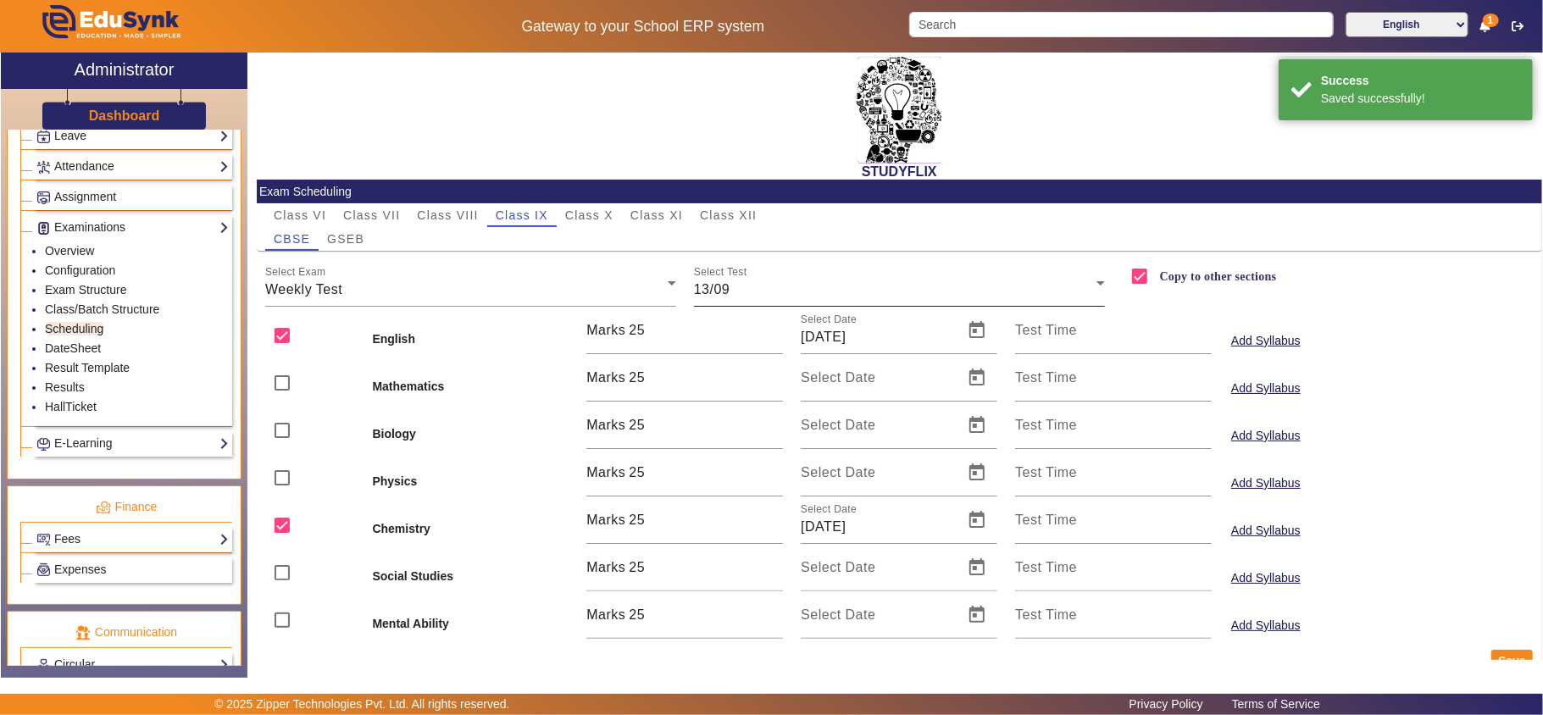
click at [788, 276] on div "Select Test 13/09" at bounding box center [899, 282] width 411 height 47
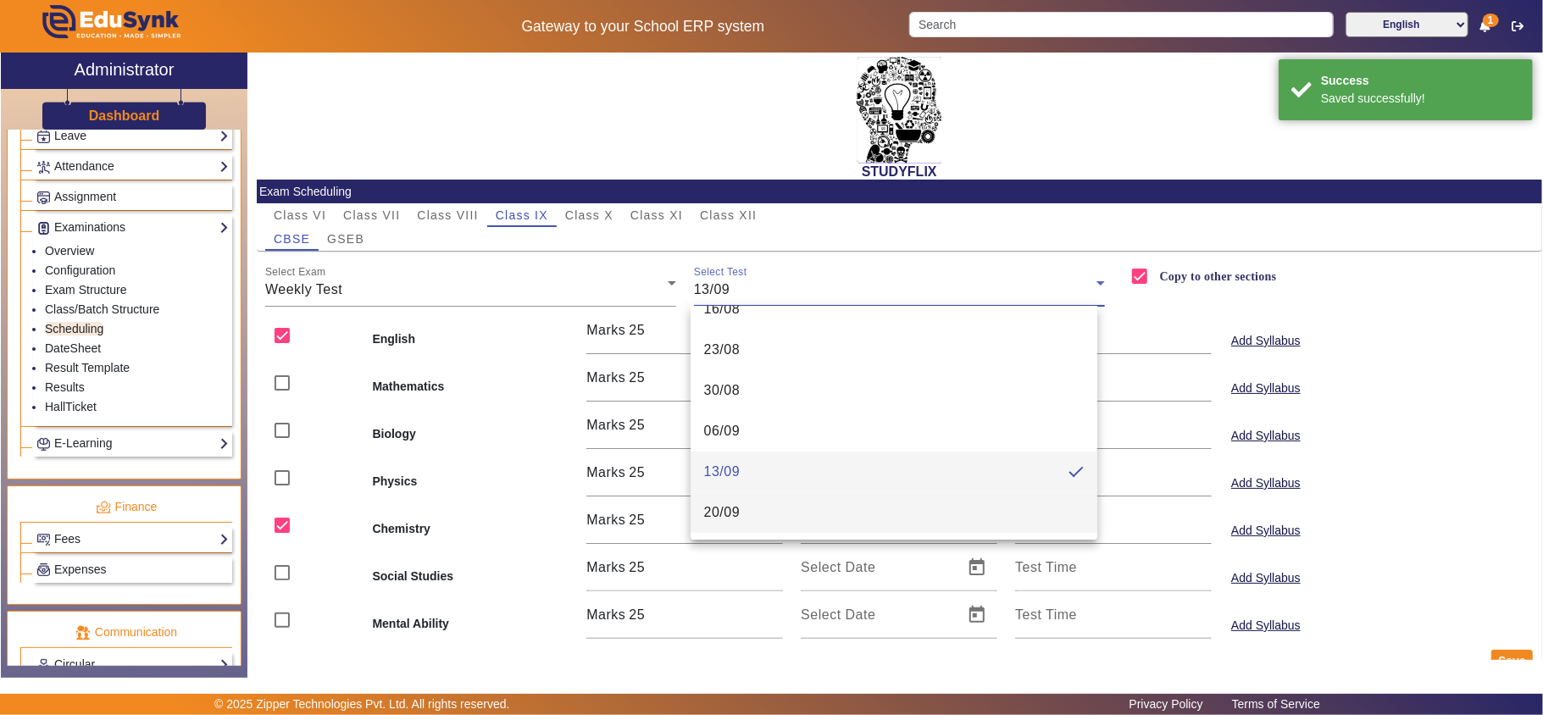
click at [744, 515] on mat-option "20/09" at bounding box center [893, 512] width 407 height 41
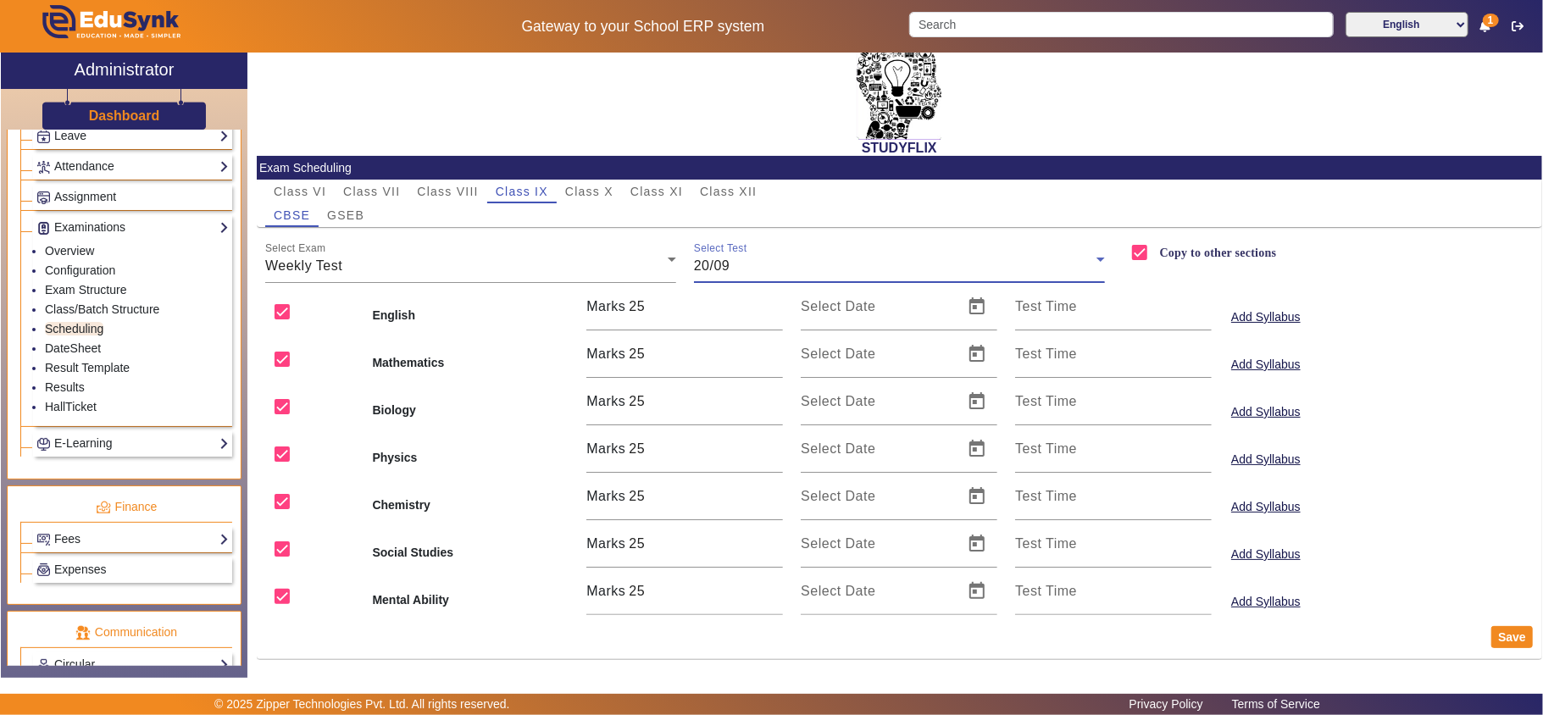
scroll to position [30, 0]
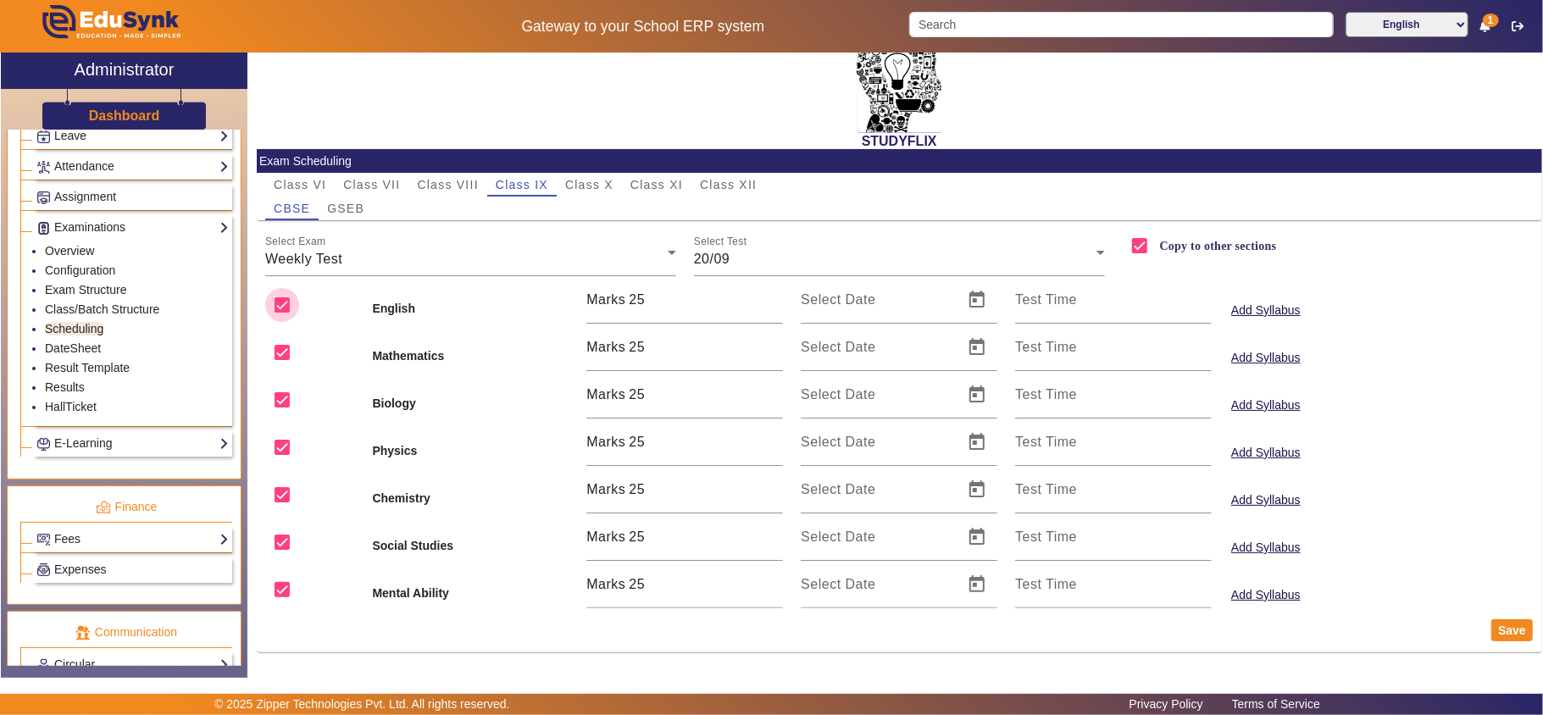
click at [283, 300] on input "checkbox" at bounding box center [282, 305] width 34 height 34
checkbox input "false"
click at [289, 415] on input "checkbox" at bounding box center [282, 400] width 34 height 34
checkbox input "false"
click at [285, 500] on input "checkbox" at bounding box center [282, 495] width 34 height 34
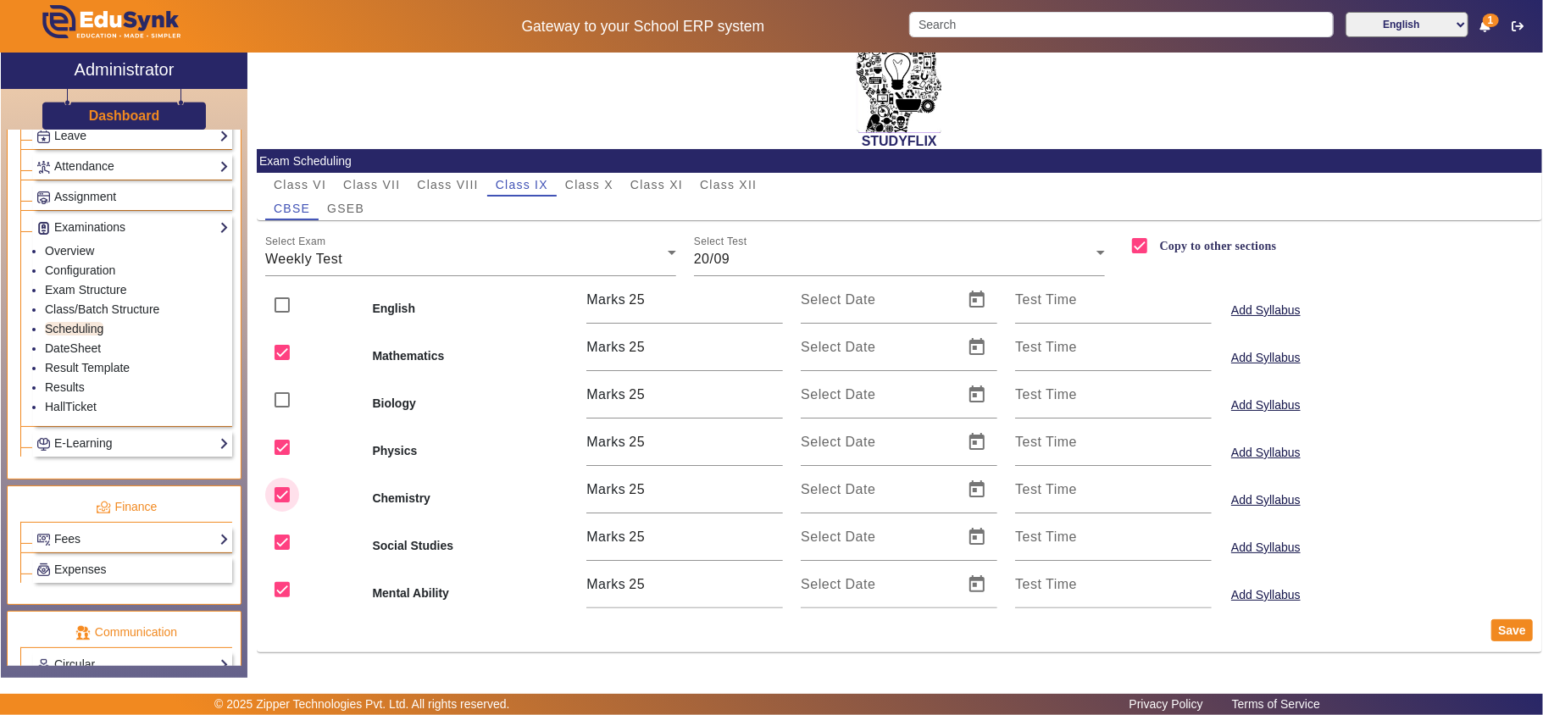
checkbox input "false"
click at [283, 546] on input "checkbox" at bounding box center [282, 542] width 34 height 34
checkbox input "false"
click at [274, 588] on input "checkbox" at bounding box center [282, 590] width 34 height 34
checkbox input "false"
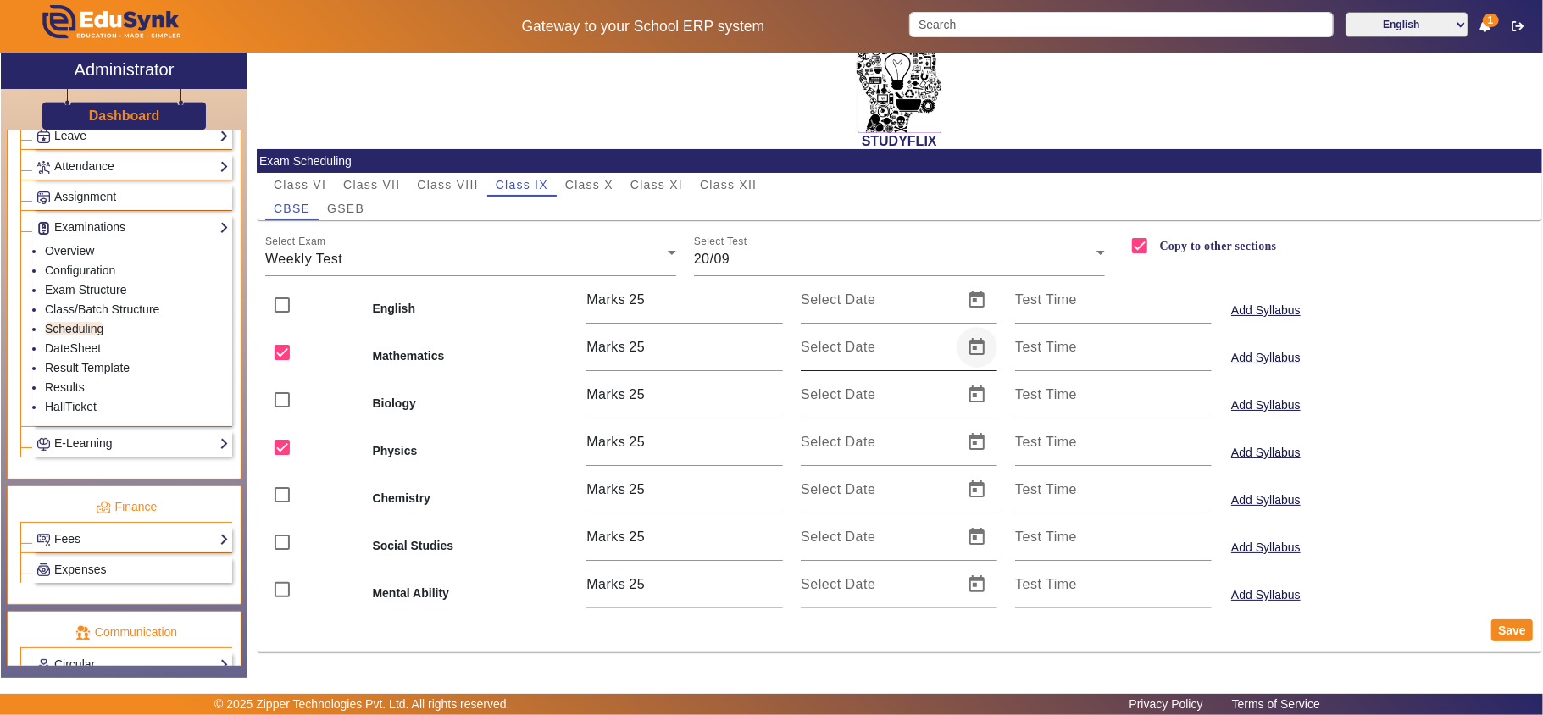
click at [967, 346] on span "Open calendar" at bounding box center [976, 347] width 41 height 41
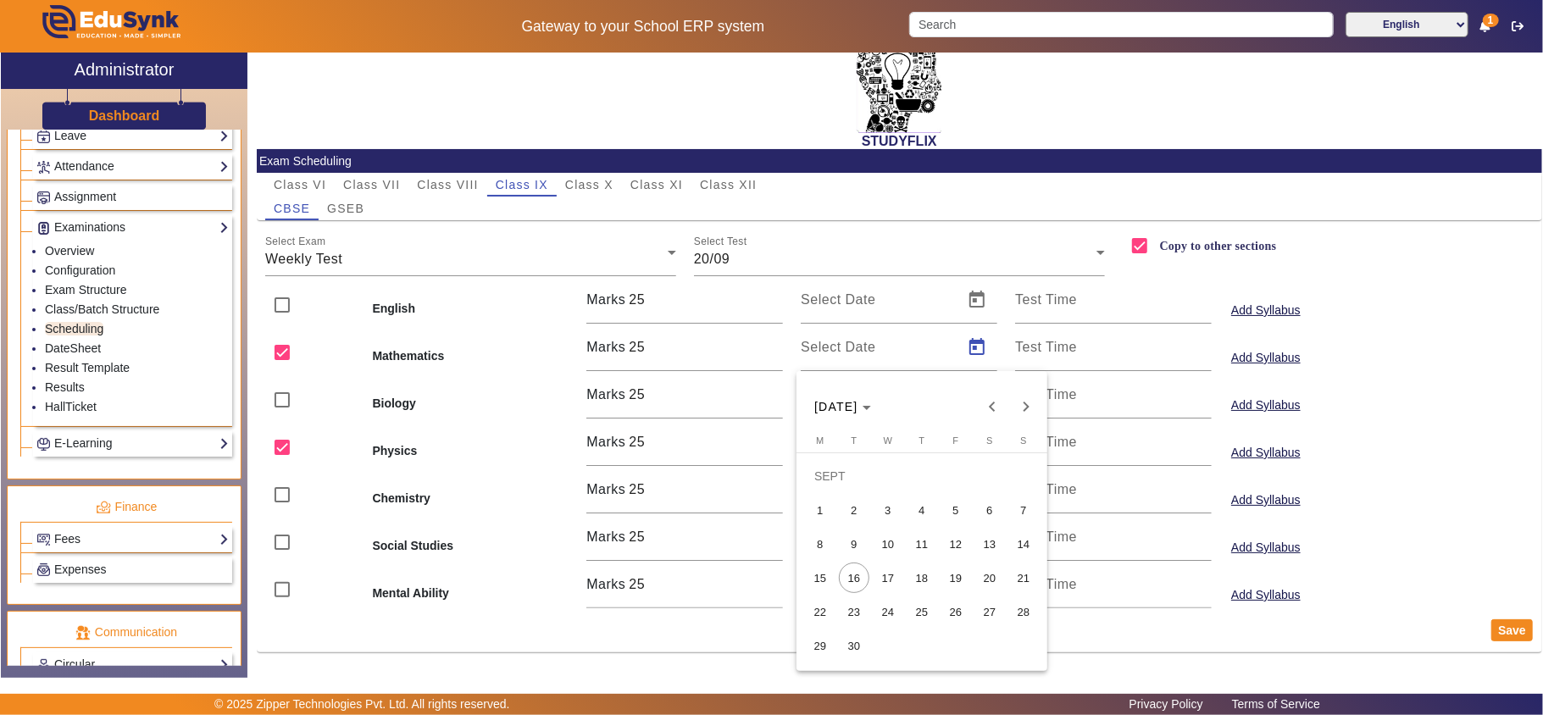
click at [981, 576] on span "20" at bounding box center [989, 577] width 30 height 30
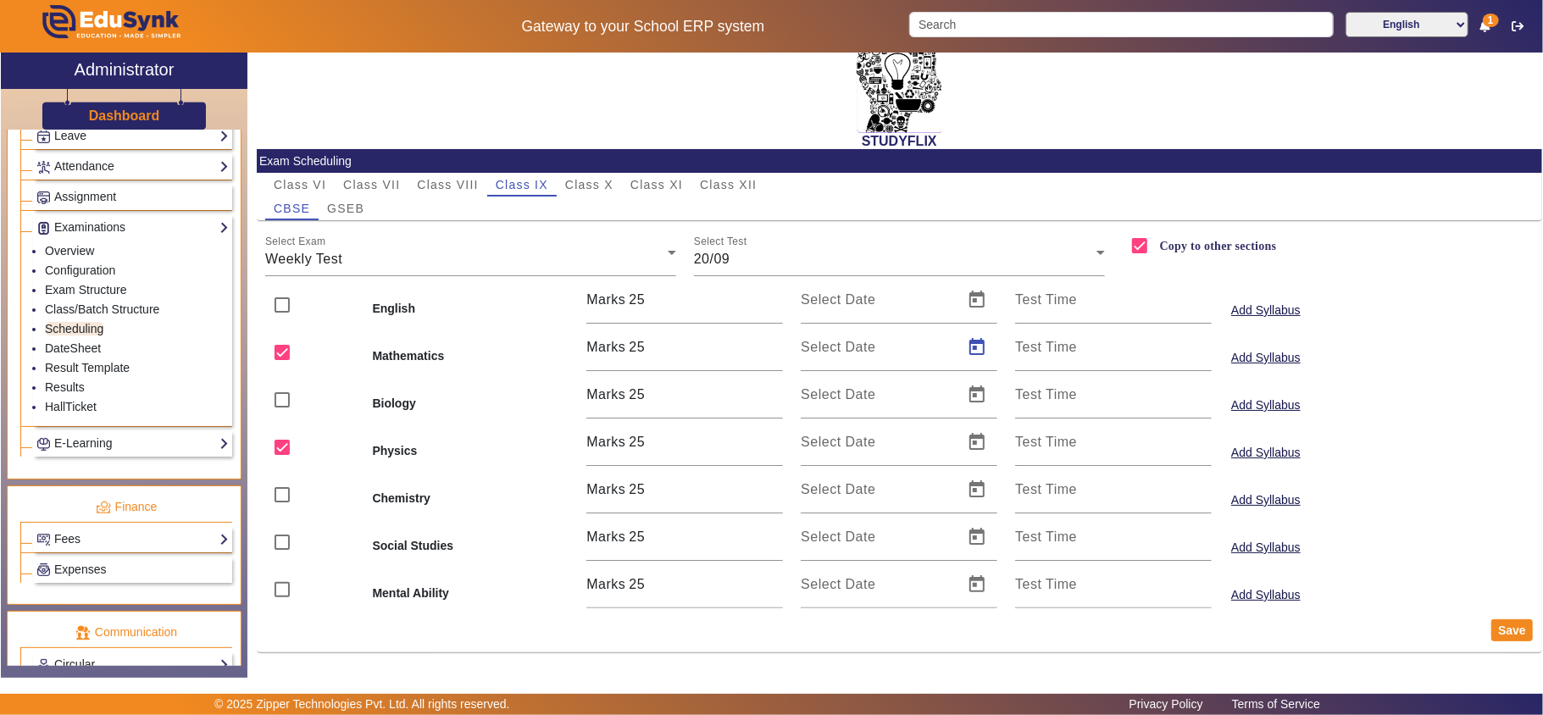
type input "[DATE]"
click at [967, 445] on span "Open calendar" at bounding box center [976, 442] width 41 height 41
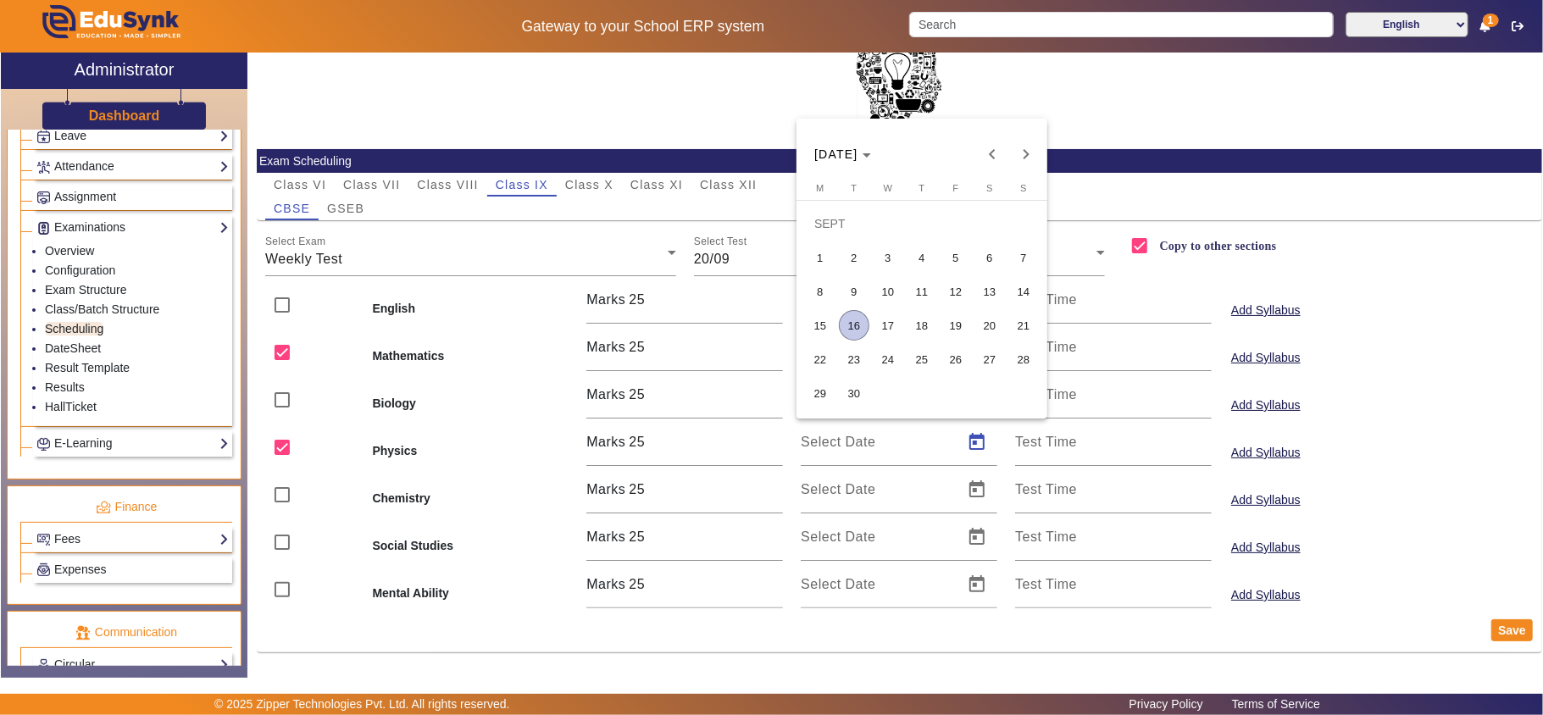
click at [986, 320] on span "20" at bounding box center [989, 325] width 30 height 30
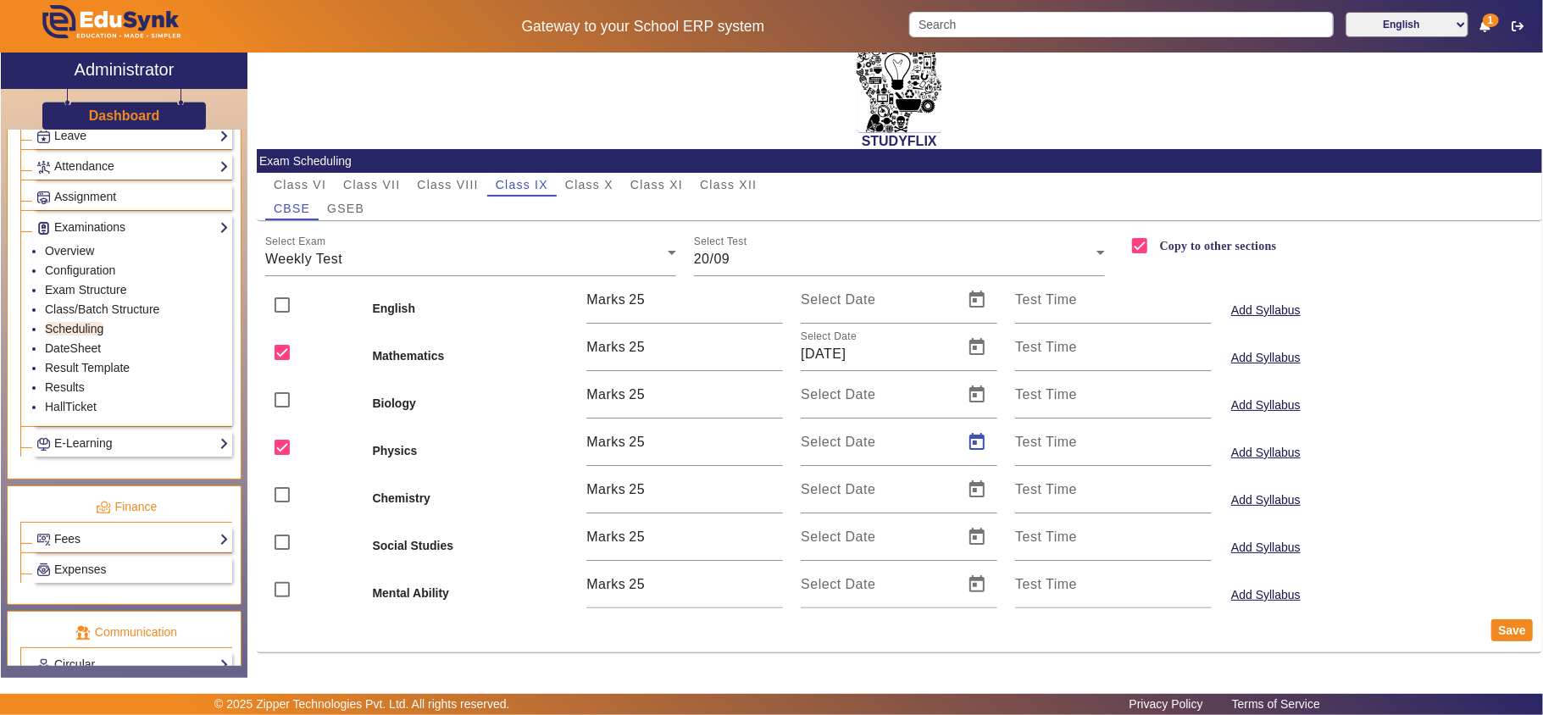
type input "[DATE]"
click at [1493, 624] on button "Save" at bounding box center [1512, 630] width 42 height 22
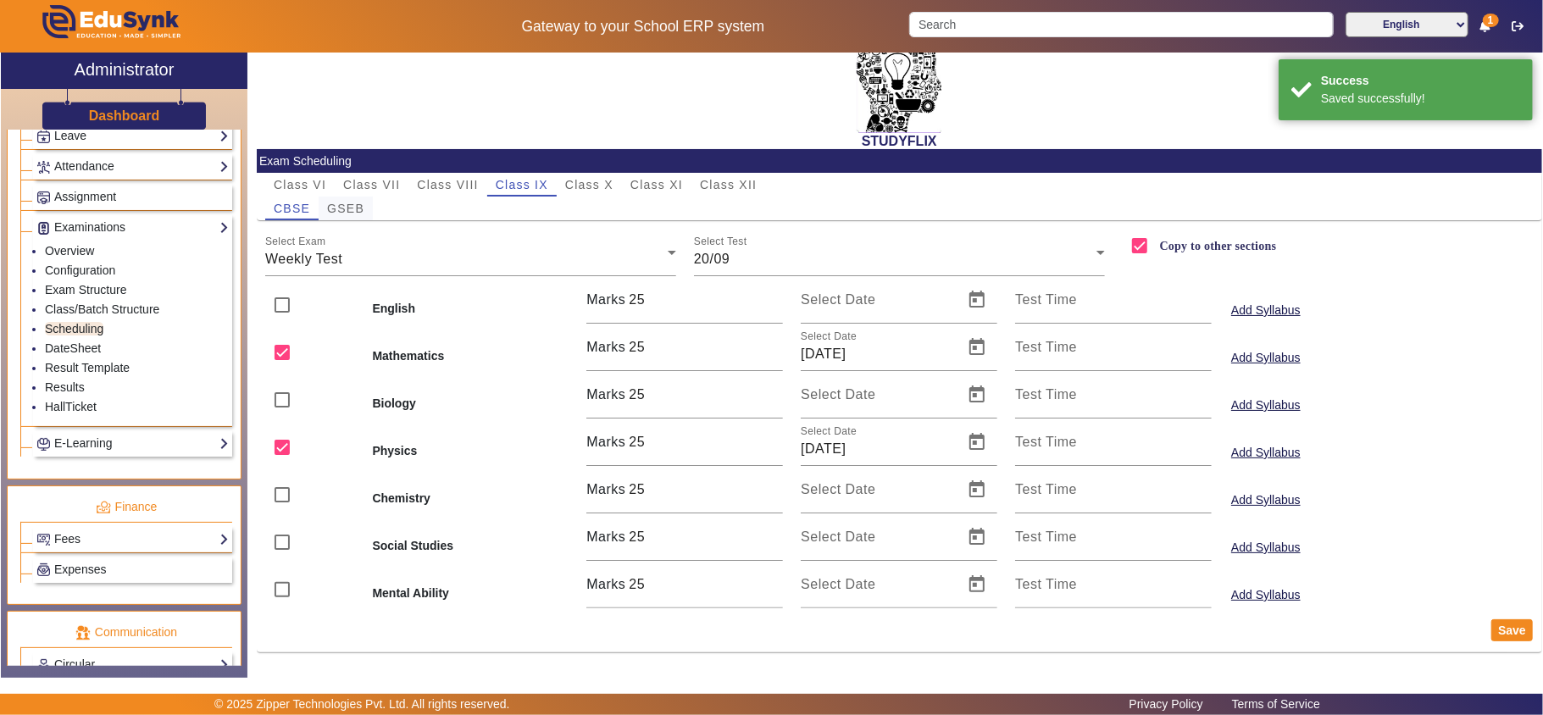
click at [357, 210] on span "GSEB" at bounding box center [345, 208] width 37 height 12
checkbox input "false"
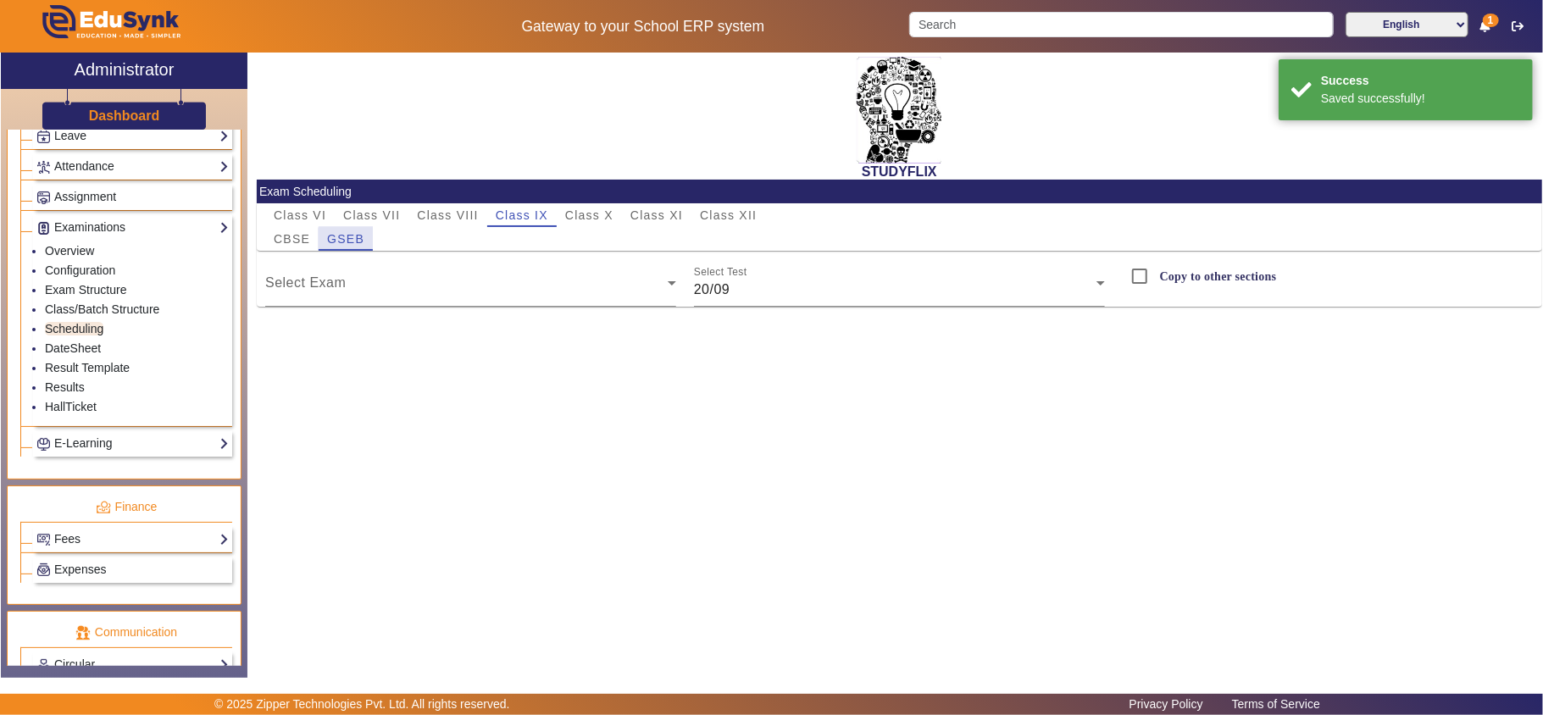
scroll to position [0, 0]
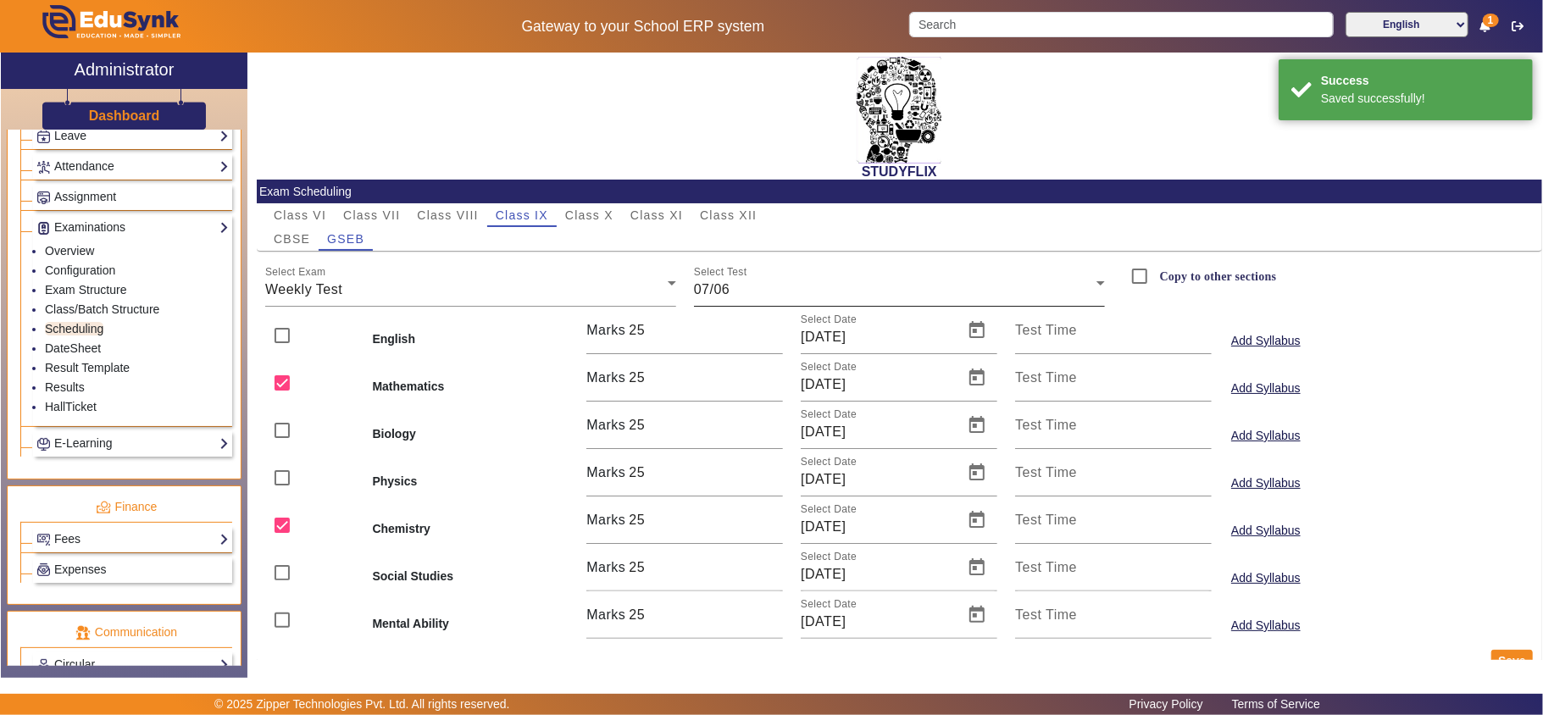
click at [773, 286] on div "07/06" at bounding box center [895, 290] width 402 height 20
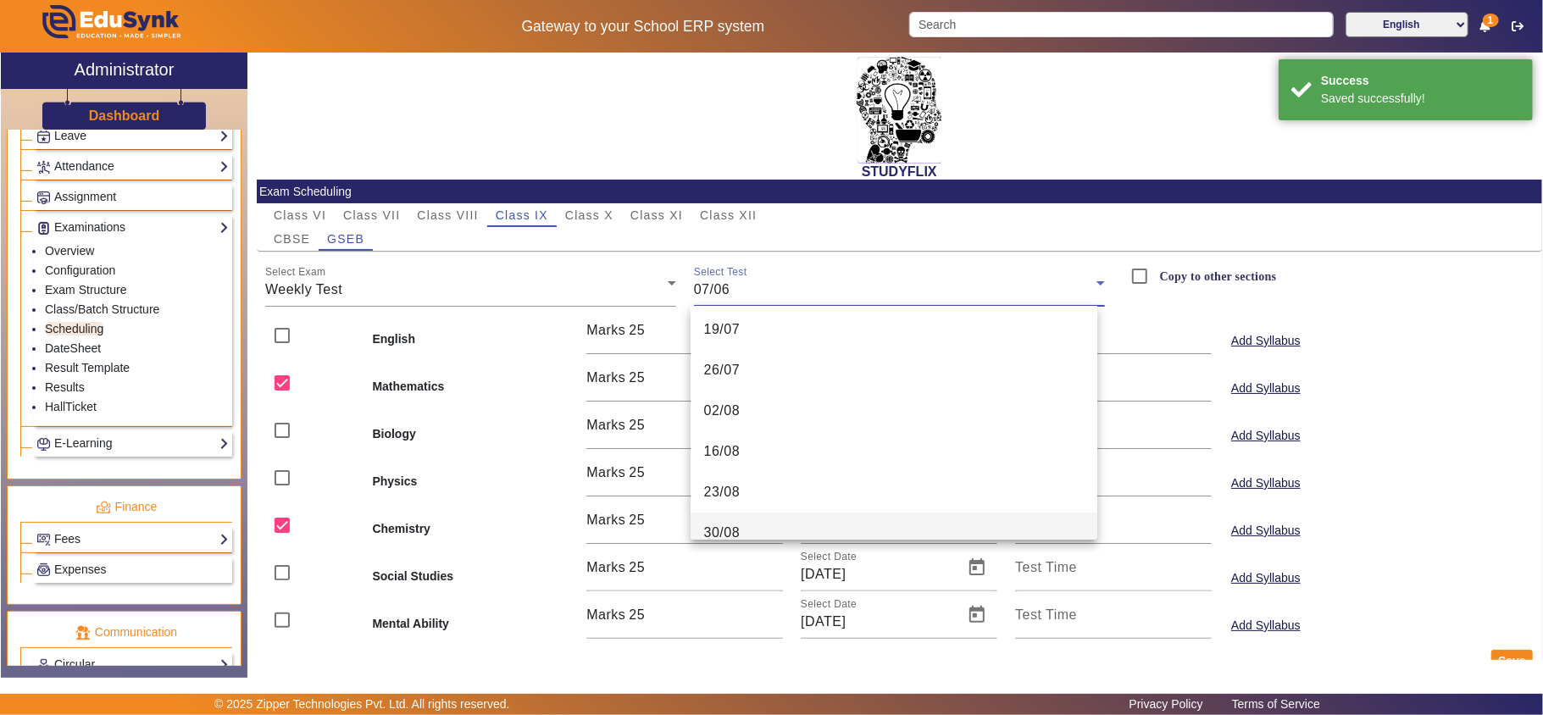
scroll to position [391, 0]
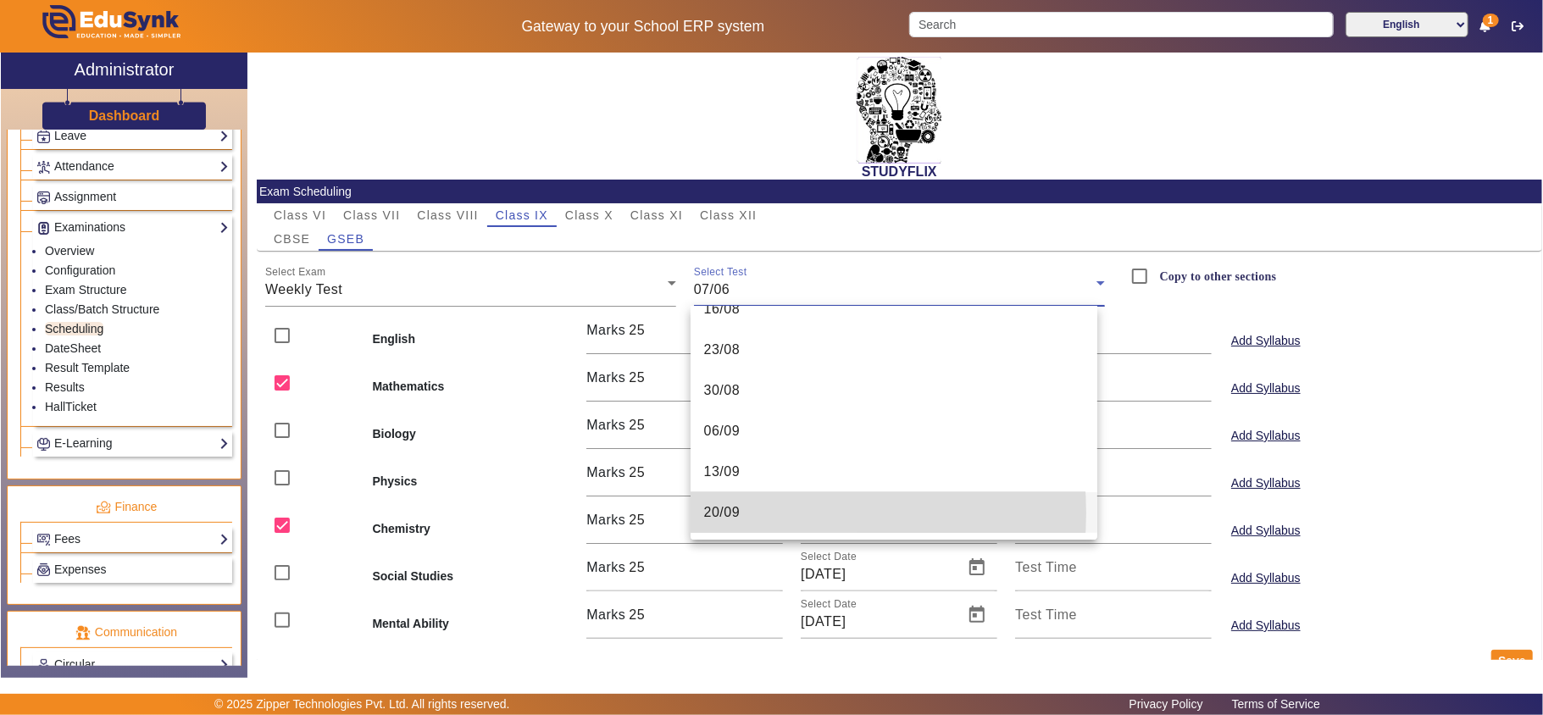
click at [756, 512] on mat-option "20/09" at bounding box center [893, 512] width 407 height 41
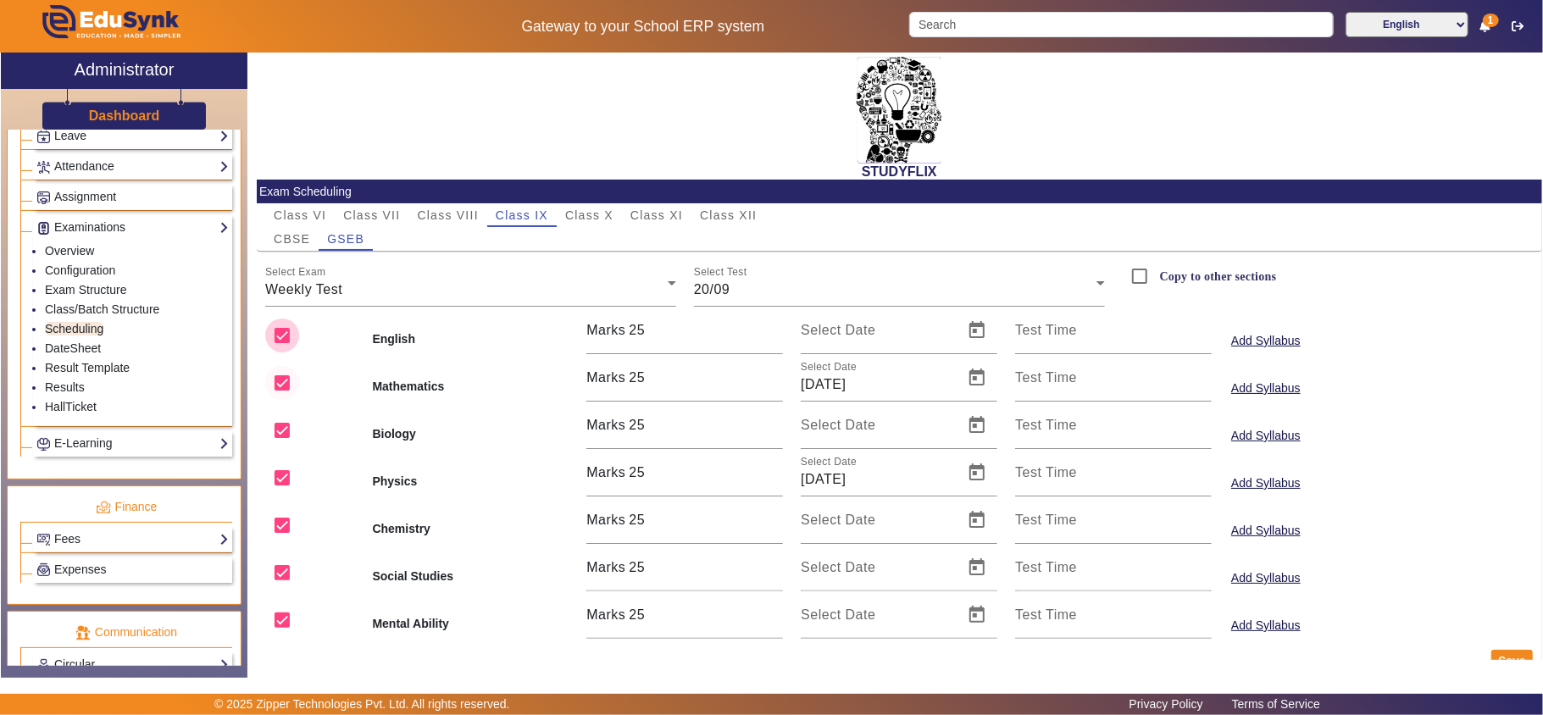
drag, startPoint x: 285, startPoint y: 334, endPoint x: 290, endPoint y: 391, distance: 57.8
click at [285, 335] on input "checkbox" at bounding box center [282, 336] width 34 height 34
checkbox input "false"
click at [296, 415] on input "checkbox" at bounding box center [282, 430] width 34 height 34
checkbox input "false"
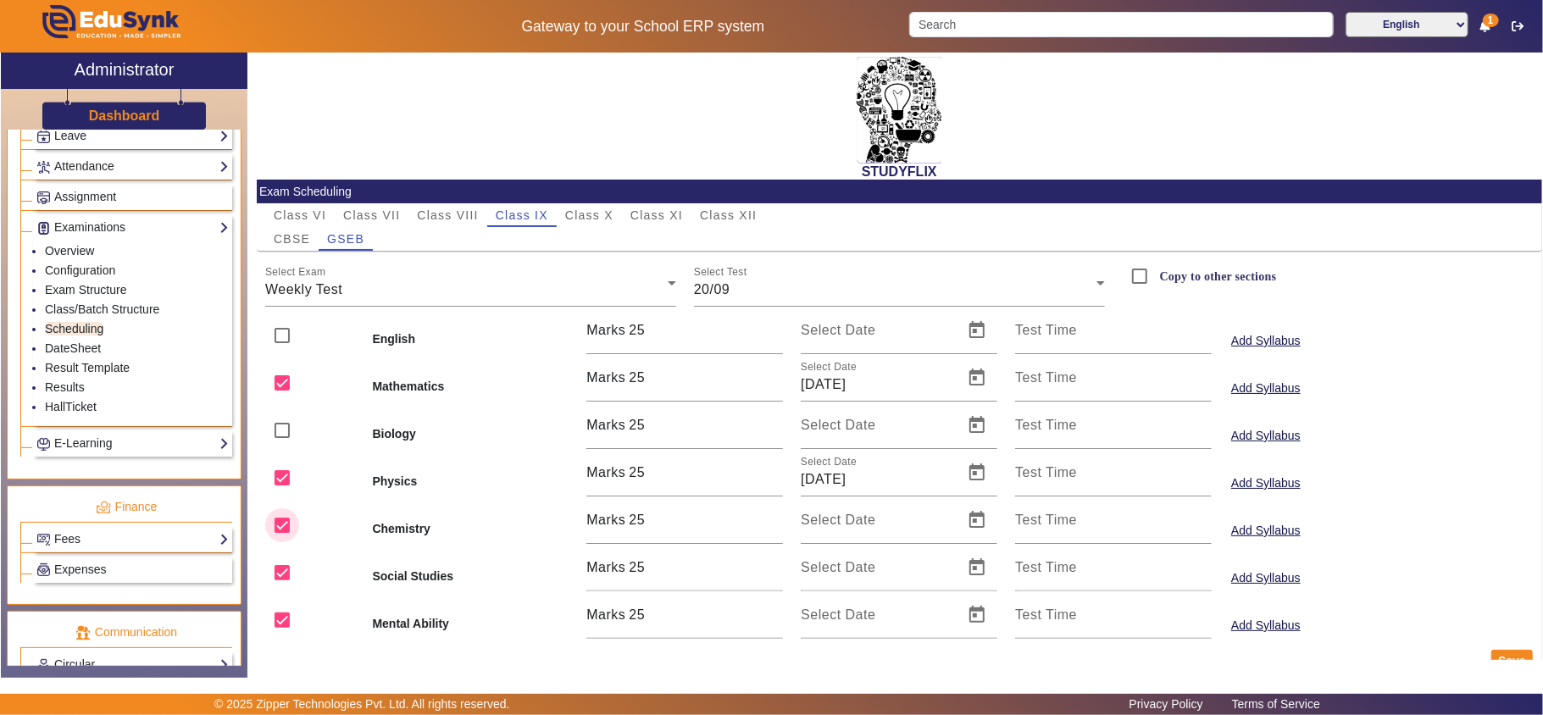
click at [290, 516] on input "checkbox" at bounding box center [282, 525] width 34 height 34
checkbox input "false"
drag, startPoint x: 291, startPoint y: 567, endPoint x: 289, endPoint y: 611, distance: 44.1
click at [291, 568] on input "checkbox" at bounding box center [282, 573] width 34 height 34
checkbox input "false"
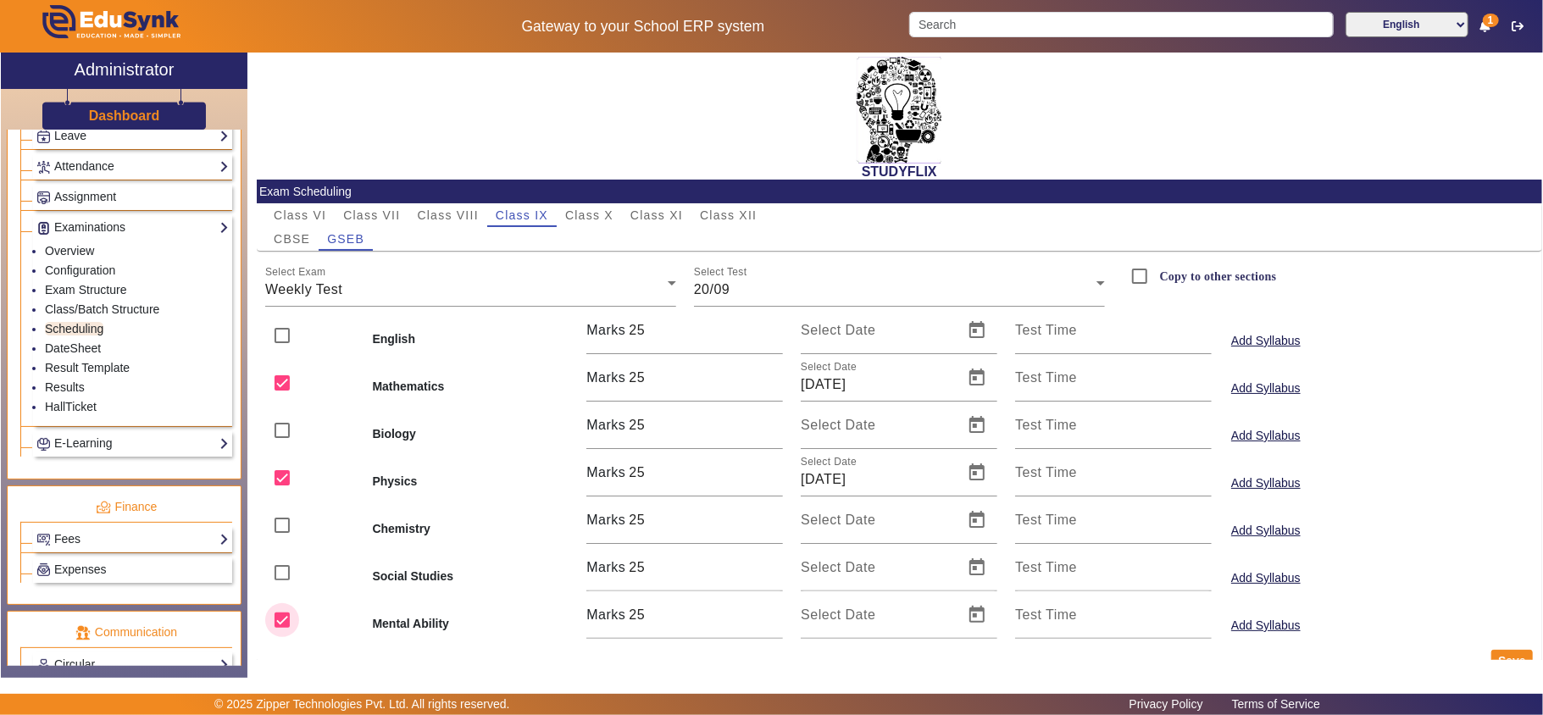
drag, startPoint x: 288, startPoint y: 617, endPoint x: 386, endPoint y: 642, distance: 101.5
click at [293, 618] on input "checkbox" at bounding box center [282, 620] width 34 height 34
checkbox input "false"
click at [1503, 659] on button "Save" at bounding box center [1512, 661] width 42 height 22
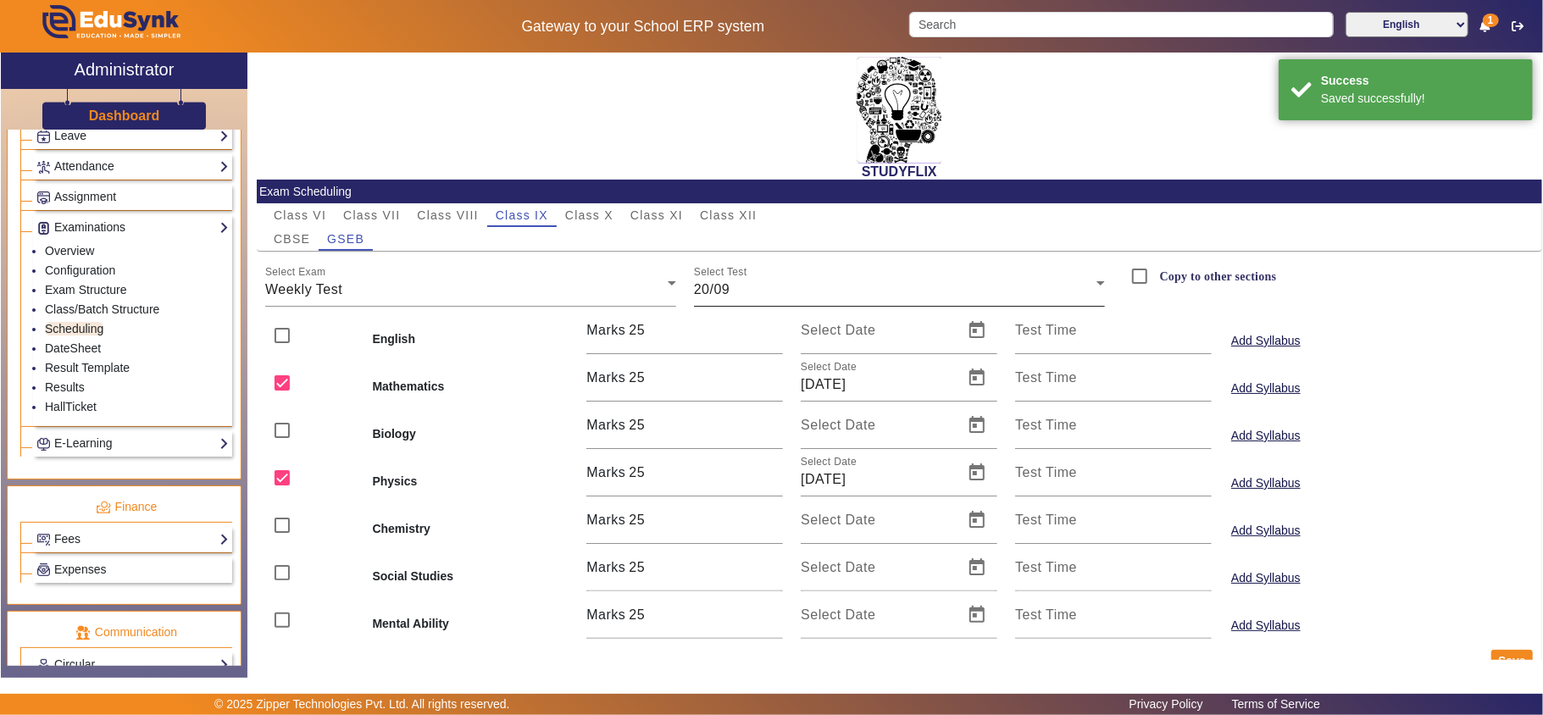
click at [959, 285] on div "20/09" at bounding box center [895, 290] width 402 height 20
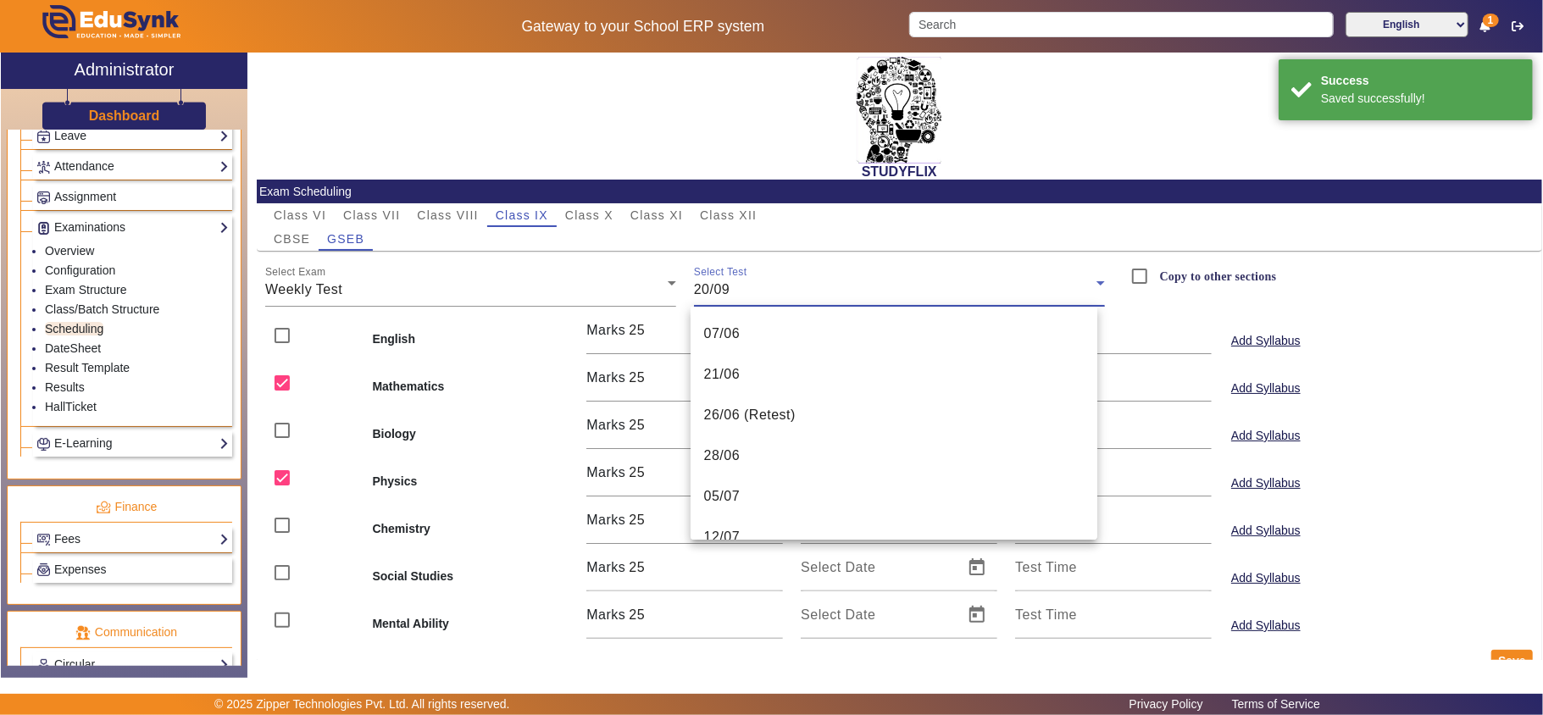
scroll to position [384, 0]
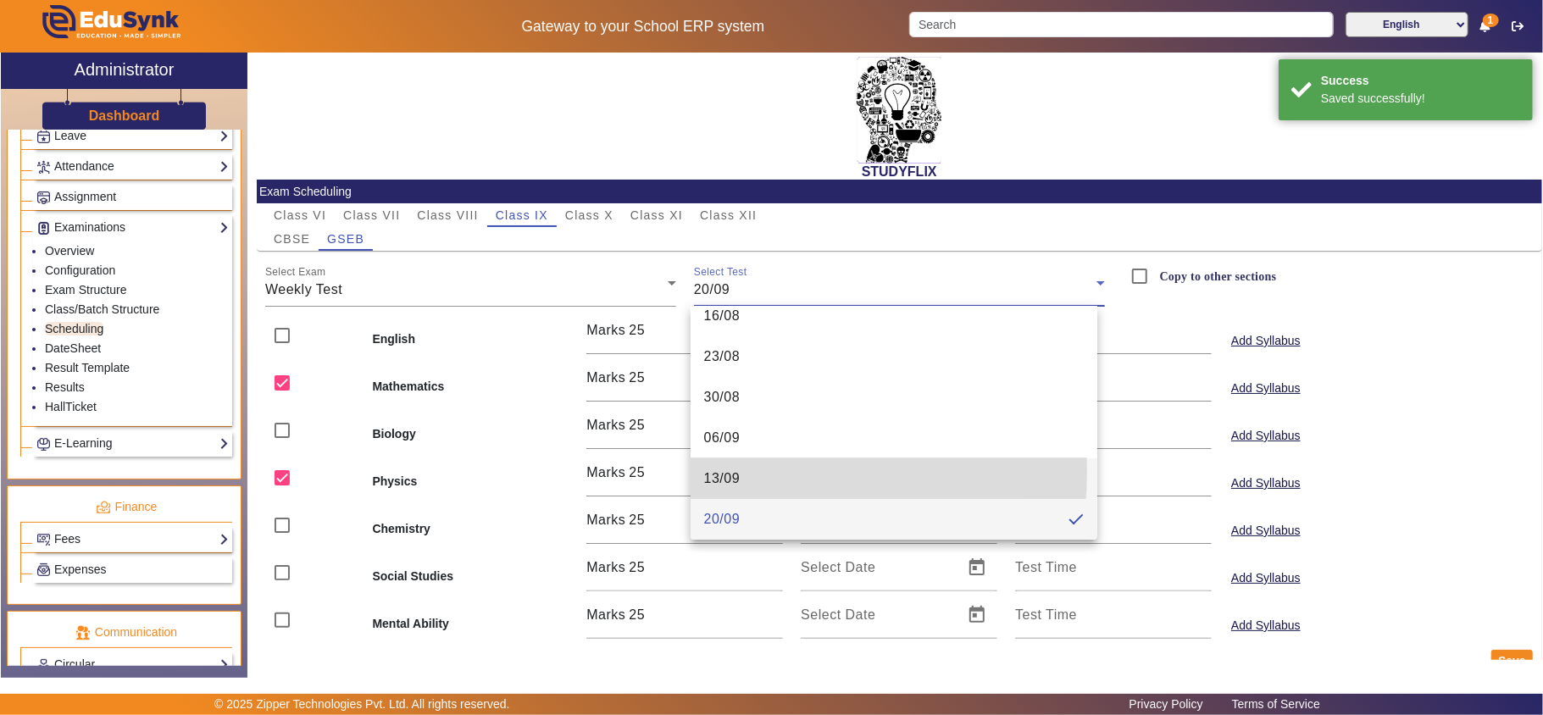
click at [733, 472] on span "13/09" at bounding box center [722, 478] width 36 height 20
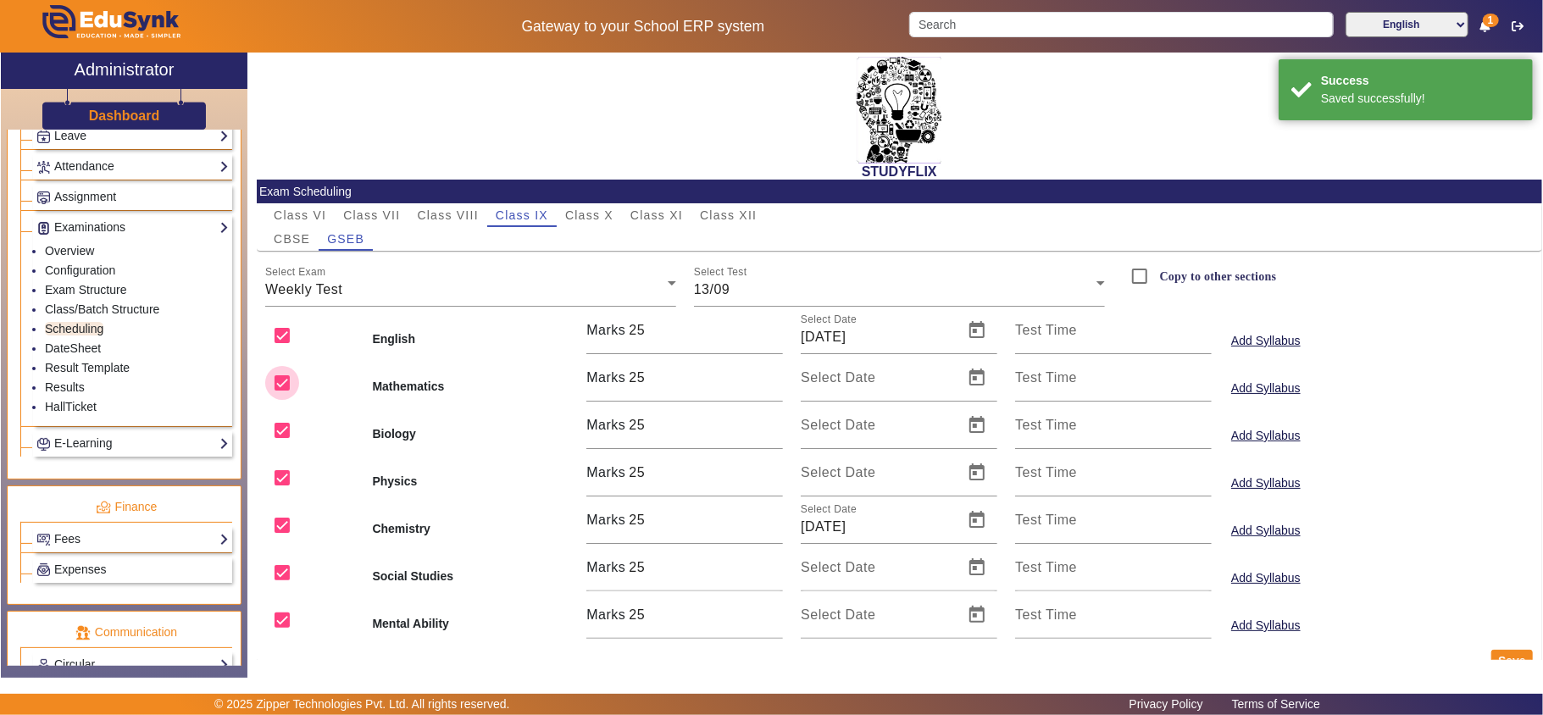
click at [289, 380] on input "checkbox" at bounding box center [282, 383] width 34 height 34
checkbox input "false"
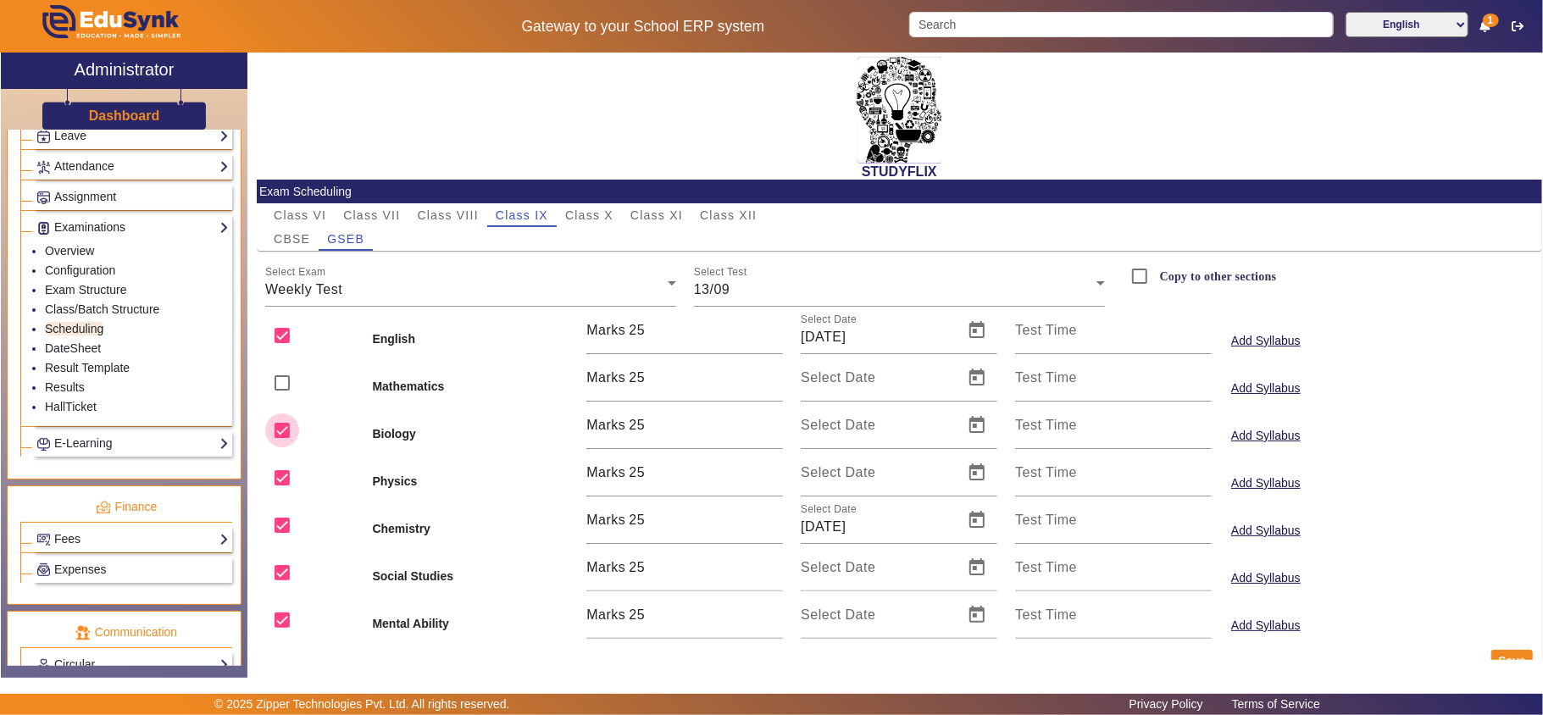
click at [291, 430] on input "checkbox" at bounding box center [282, 430] width 34 height 34
checkbox input "false"
click at [285, 473] on input "checkbox" at bounding box center [282, 478] width 34 height 34
checkbox input "false"
click at [282, 571] on input "checkbox" at bounding box center [282, 573] width 34 height 34
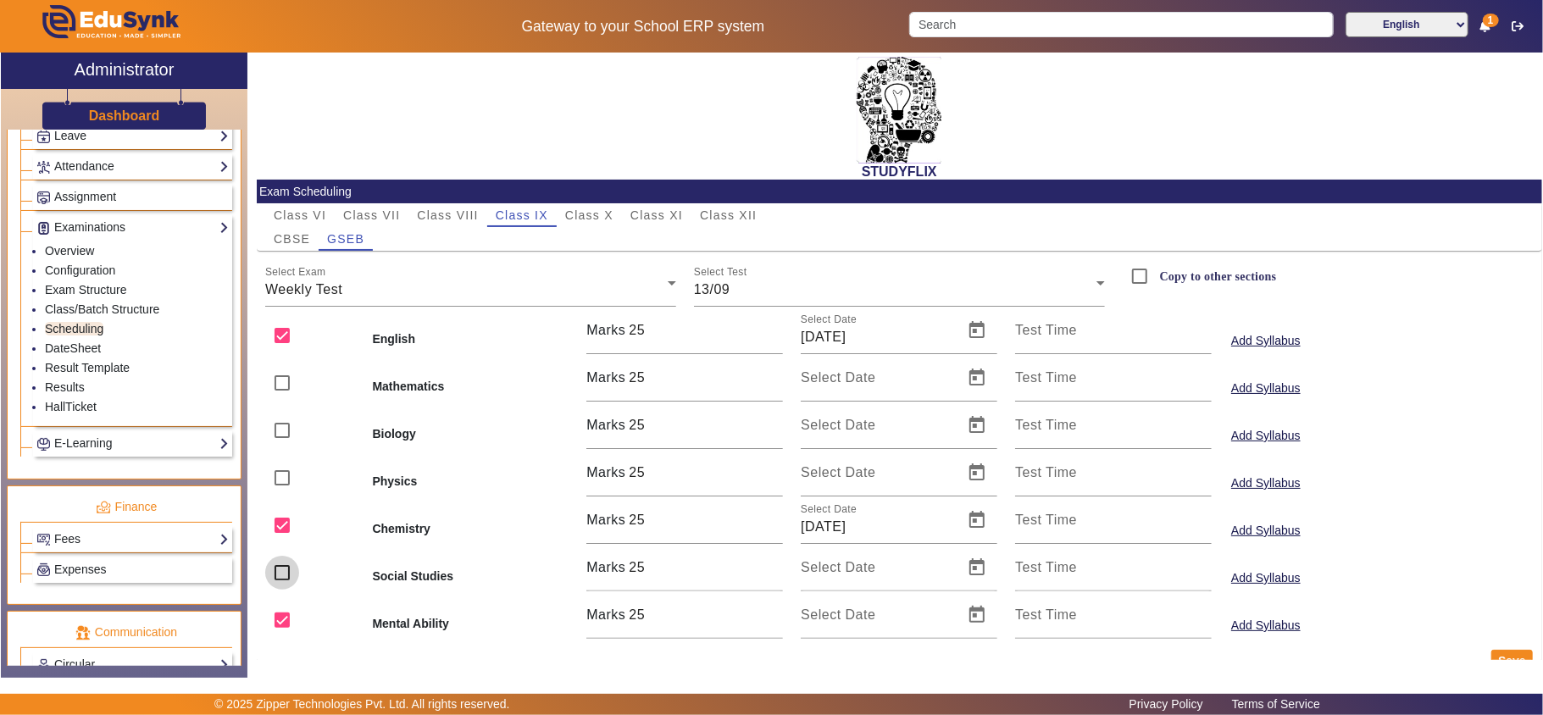
checkbox input "false"
drag, startPoint x: 278, startPoint y: 617, endPoint x: 336, endPoint y: 635, distance: 61.3
click at [283, 615] on input "checkbox" at bounding box center [282, 620] width 34 height 34
checkbox input "false"
click at [1503, 652] on button "Save" at bounding box center [1512, 661] width 42 height 22
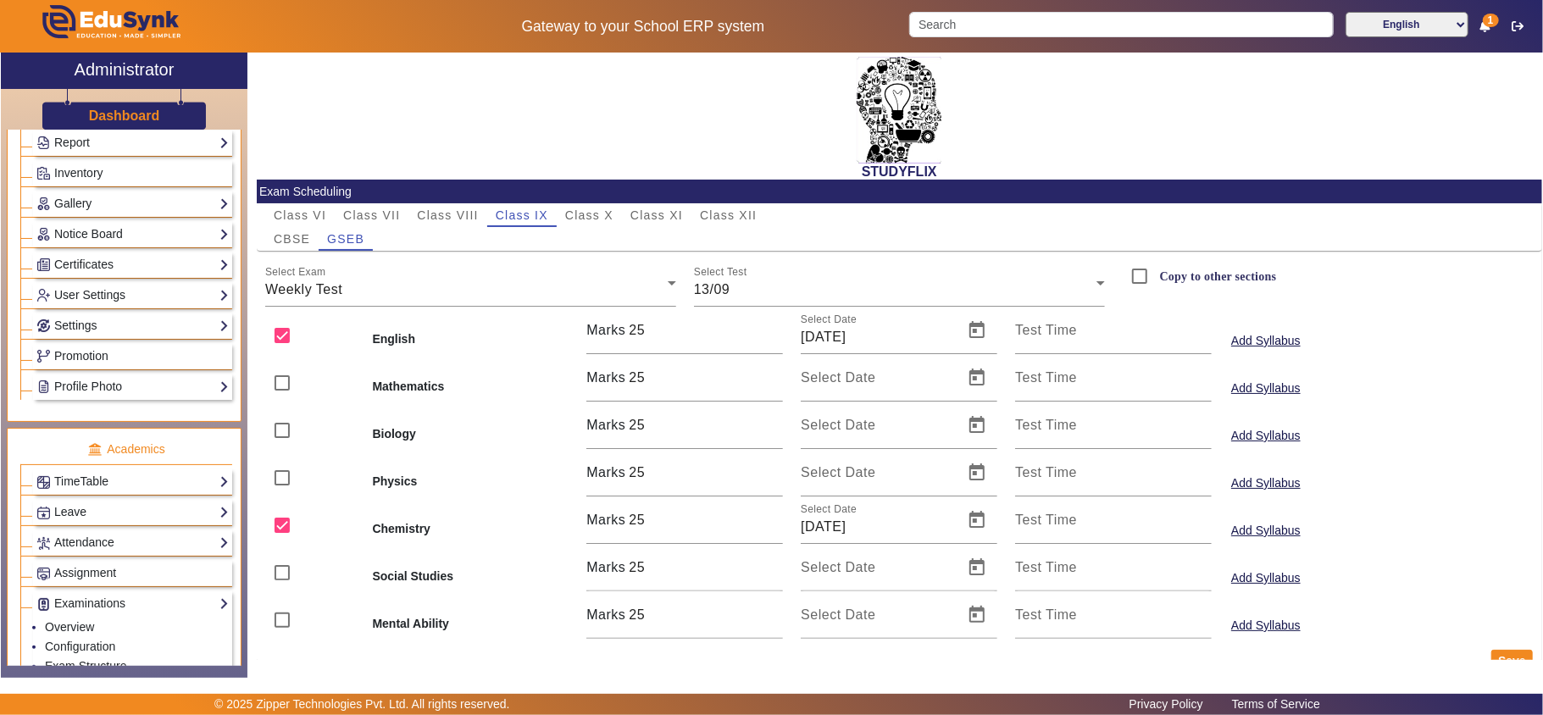
scroll to position [723, 0]
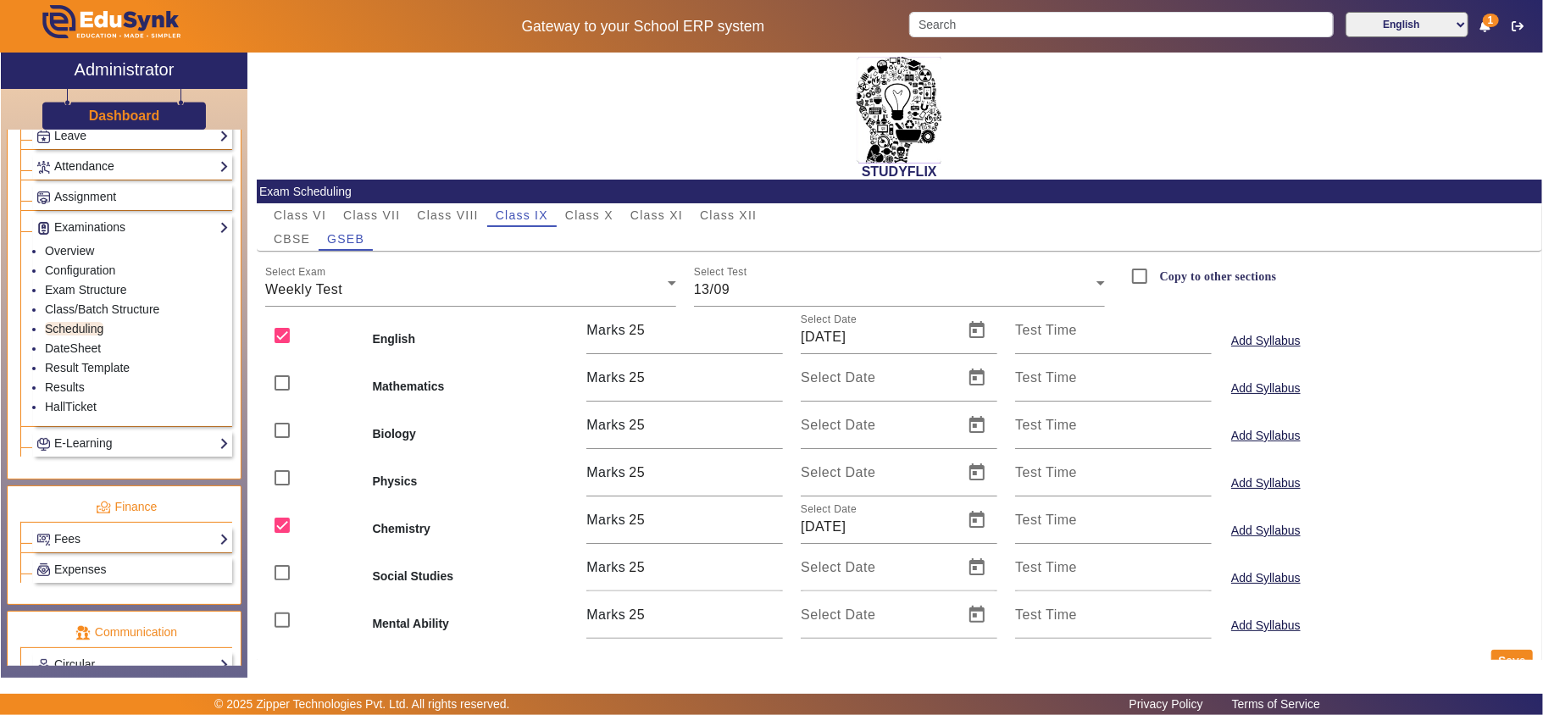
click at [105, 176] on link "Attendance" at bounding box center [132, 166] width 192 height 19
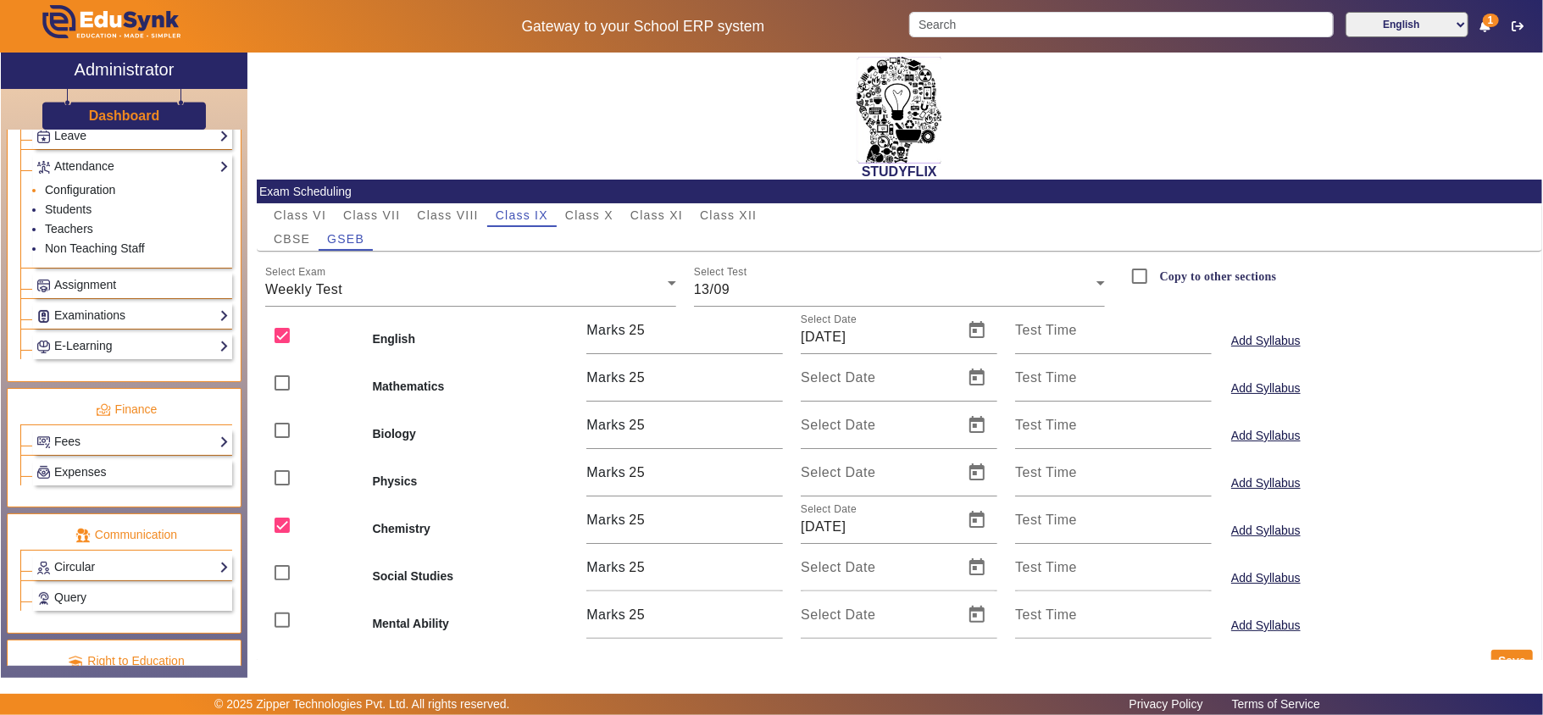
click at [92, 197] on link "Configuration" at bounding box center [80, 190] width 70 height 14
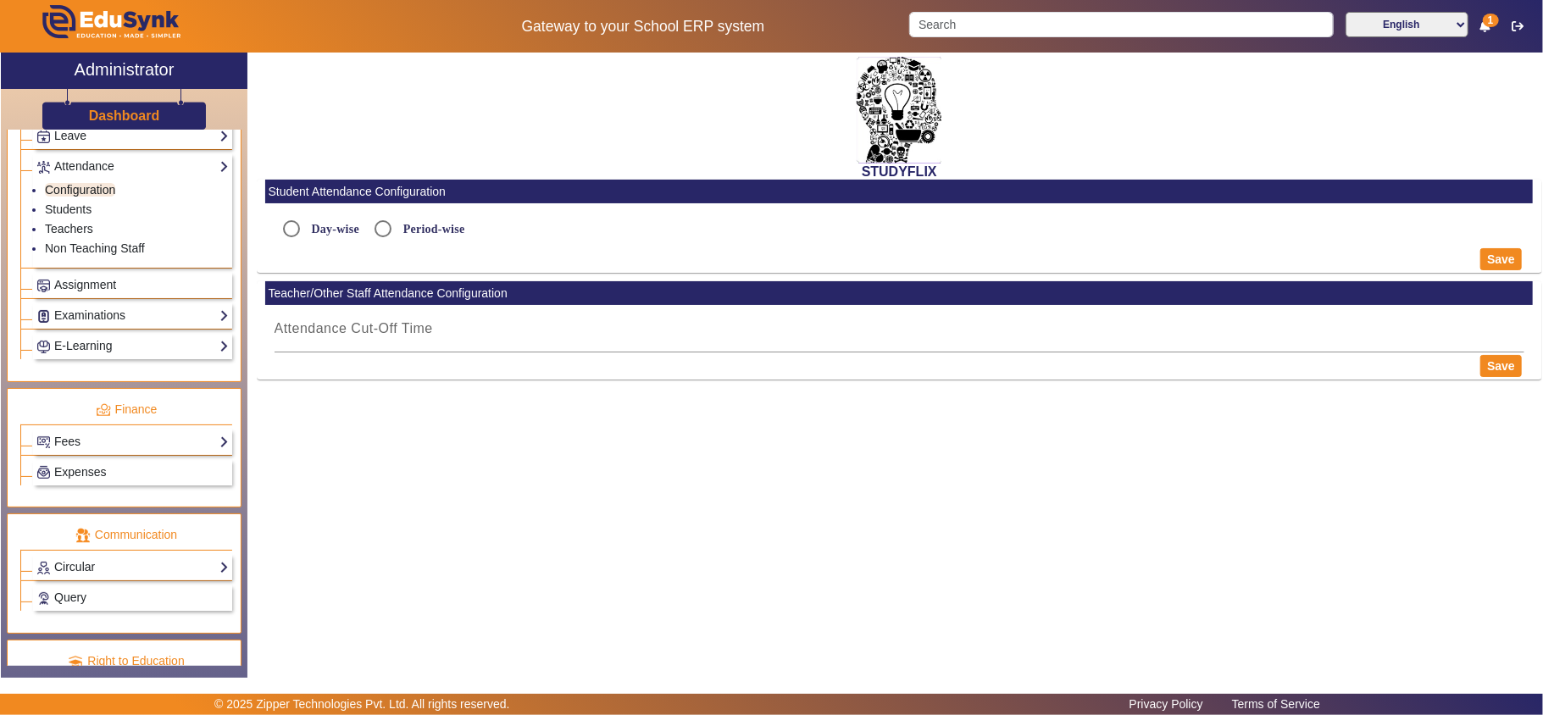
radio input "true"
type input "9:16 PM"
